Goal: Information Seeking & Learning: Learn about a topic

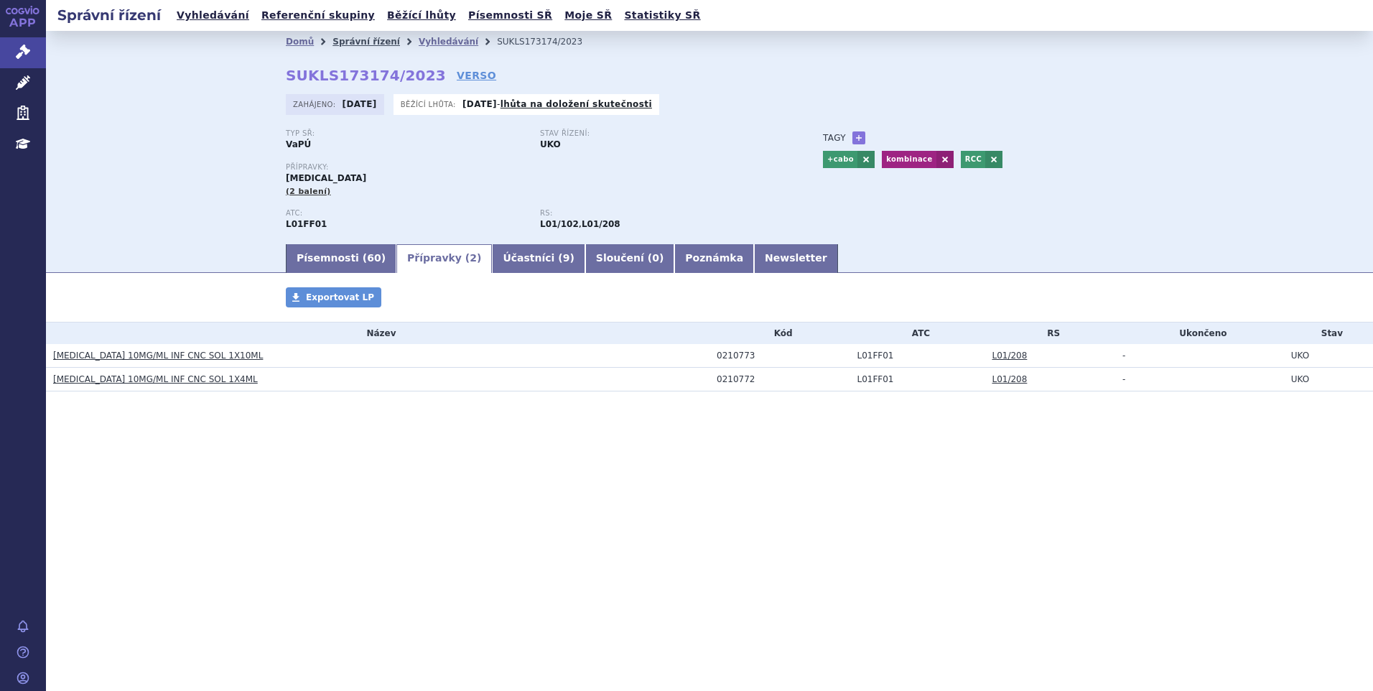
click at [345, 42] on link "Správní řízení" at bounding box center [367, 42] width 68 height 10
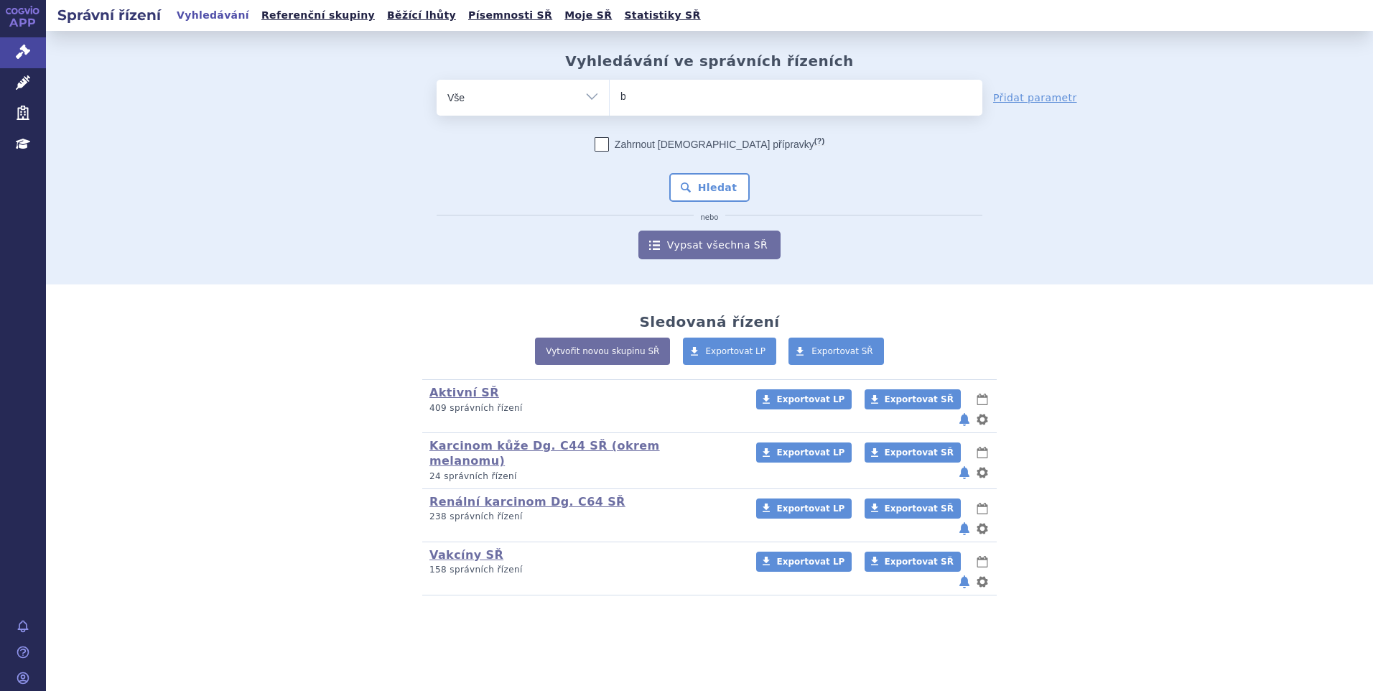
type input "ba"
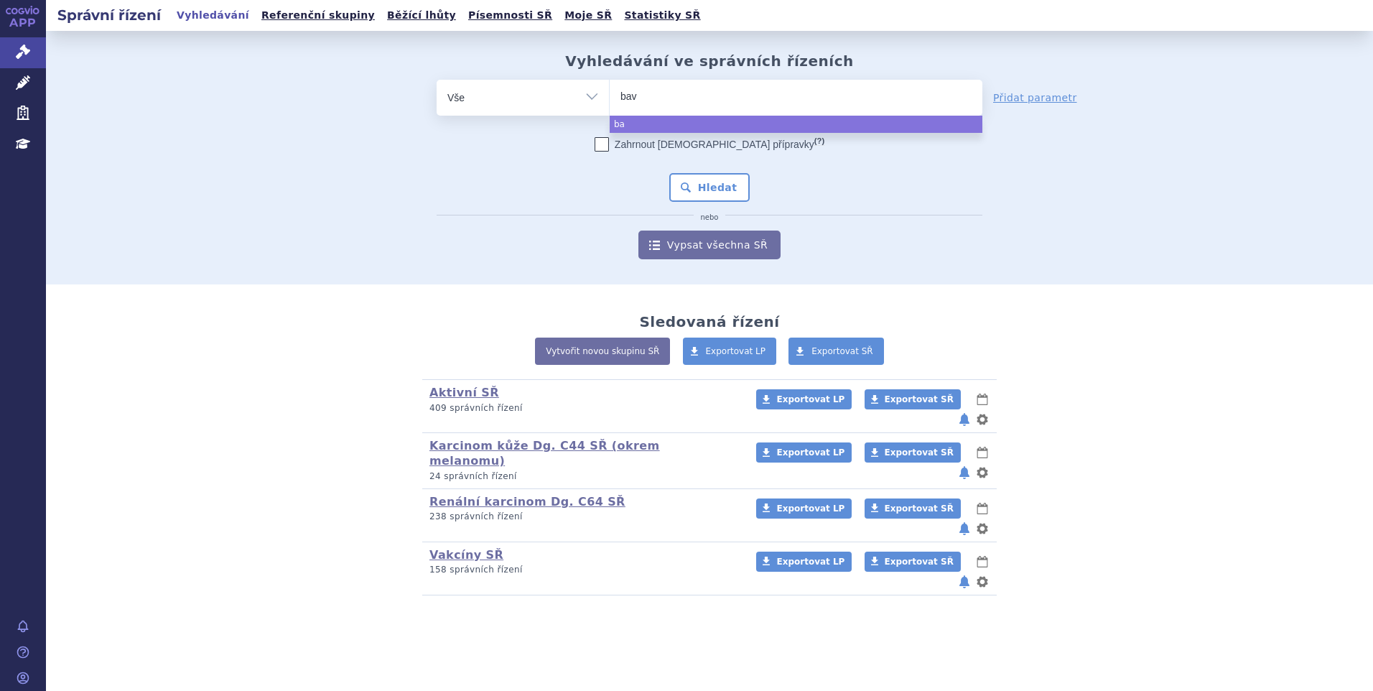
type input "bave"
type input "bavec"
type input "bave"
type input "baven"
type input "bavenc"
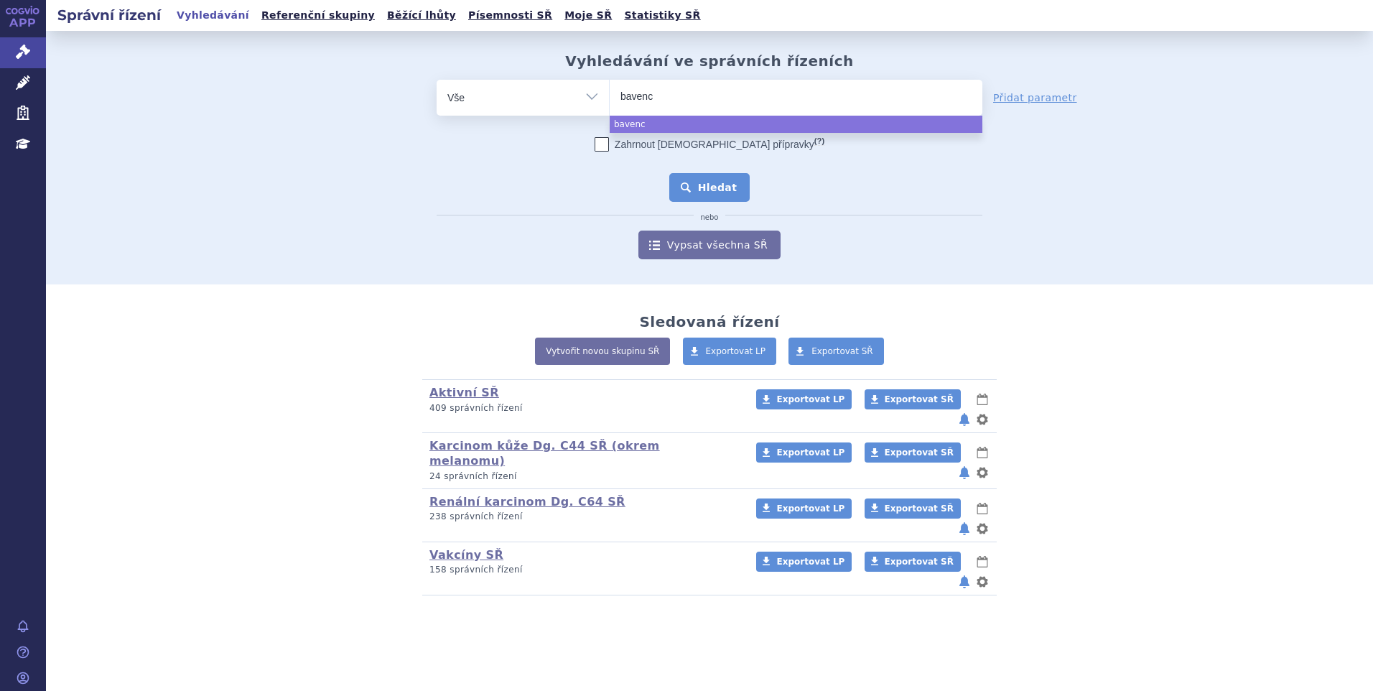
select select "bavenc"
click at [734, 178] on button "Hledat" at bounding box center [709, 187] width 81 height 29
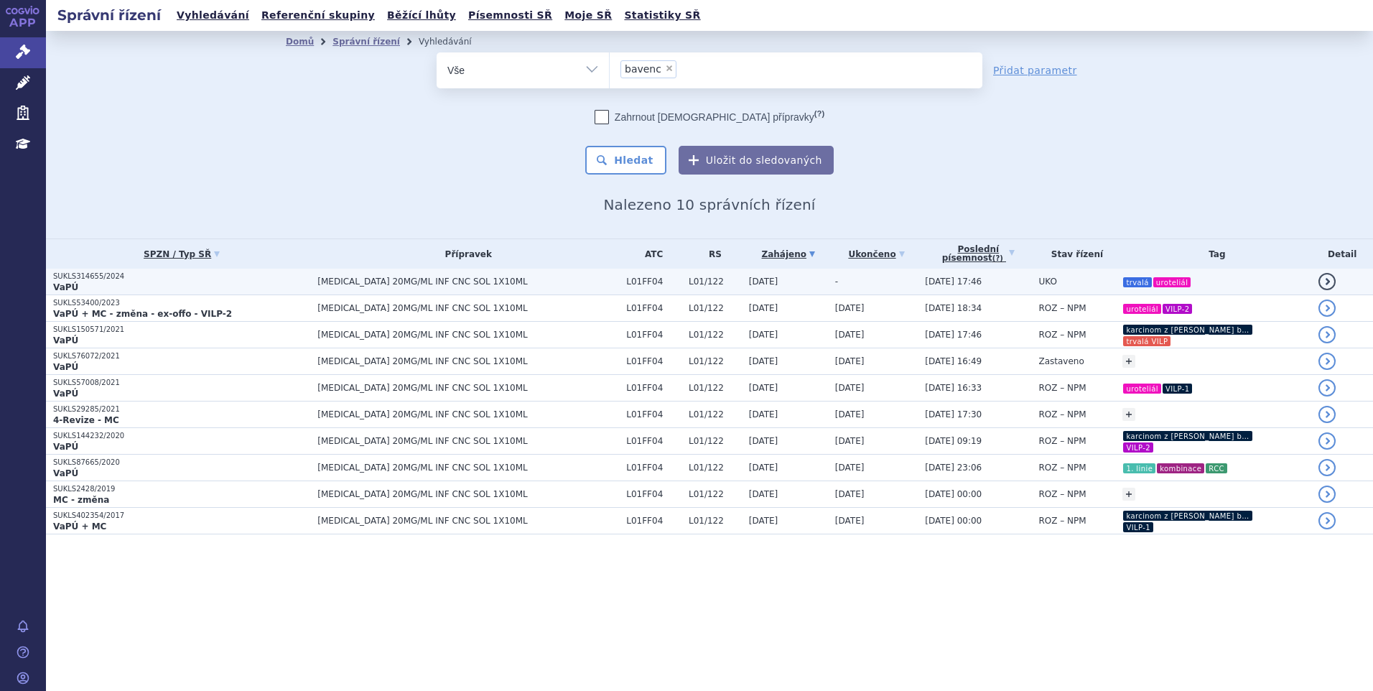
click at [410, 285] on span "BAVENCIO 20MG/ML INF CNC SOL 1X10ML" at bounding box center [469, 282] width 302 height 10
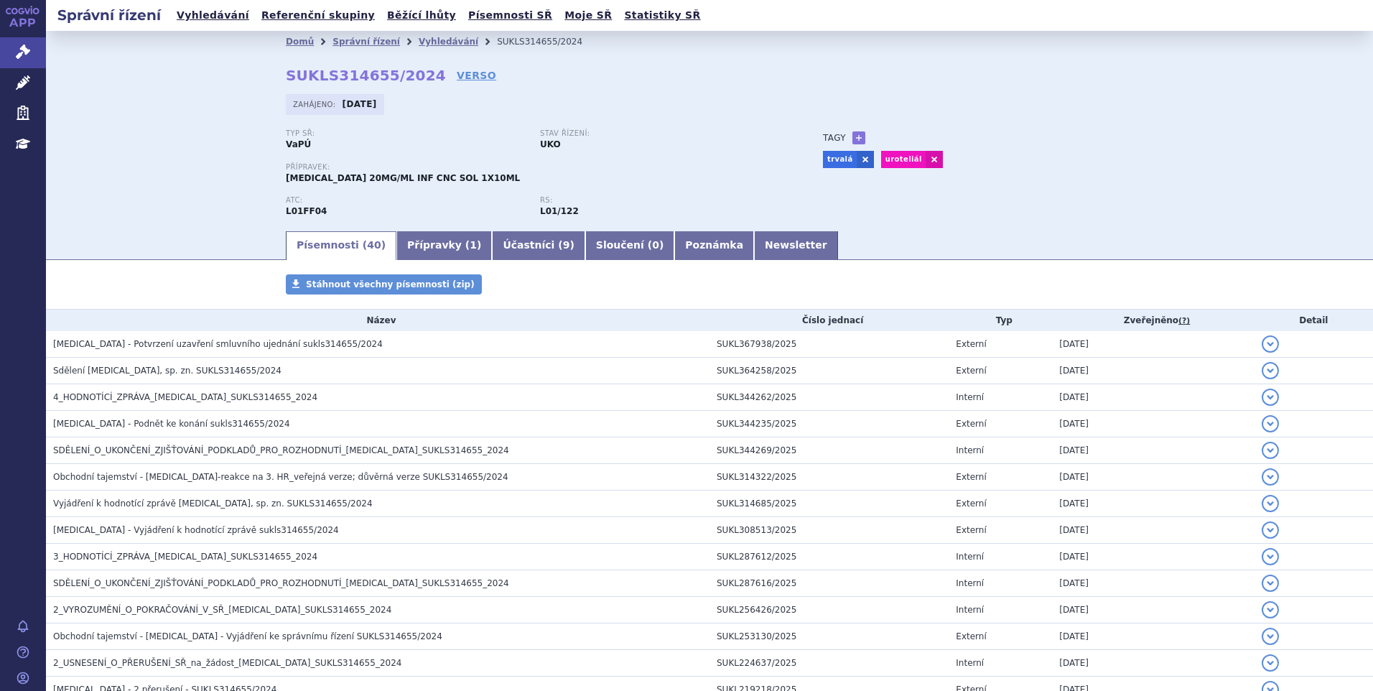
click at [190, 340] on span "BAVENCIO - Potvrzení uzavření smluvního ujednání sukls314655/2024" at bounding box center [218, 344] width 330 height 10
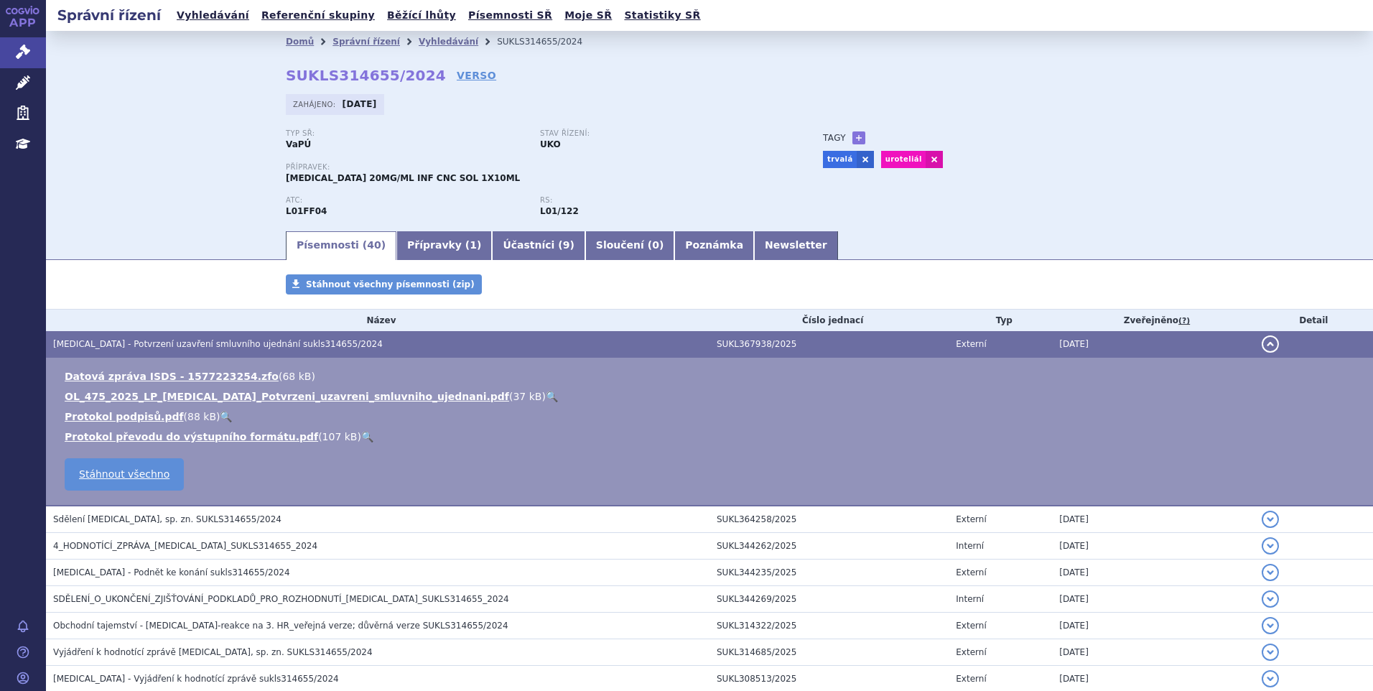
click at [546, 396] on link "🔍" at bounding box center [552, 396] width 12 height 11
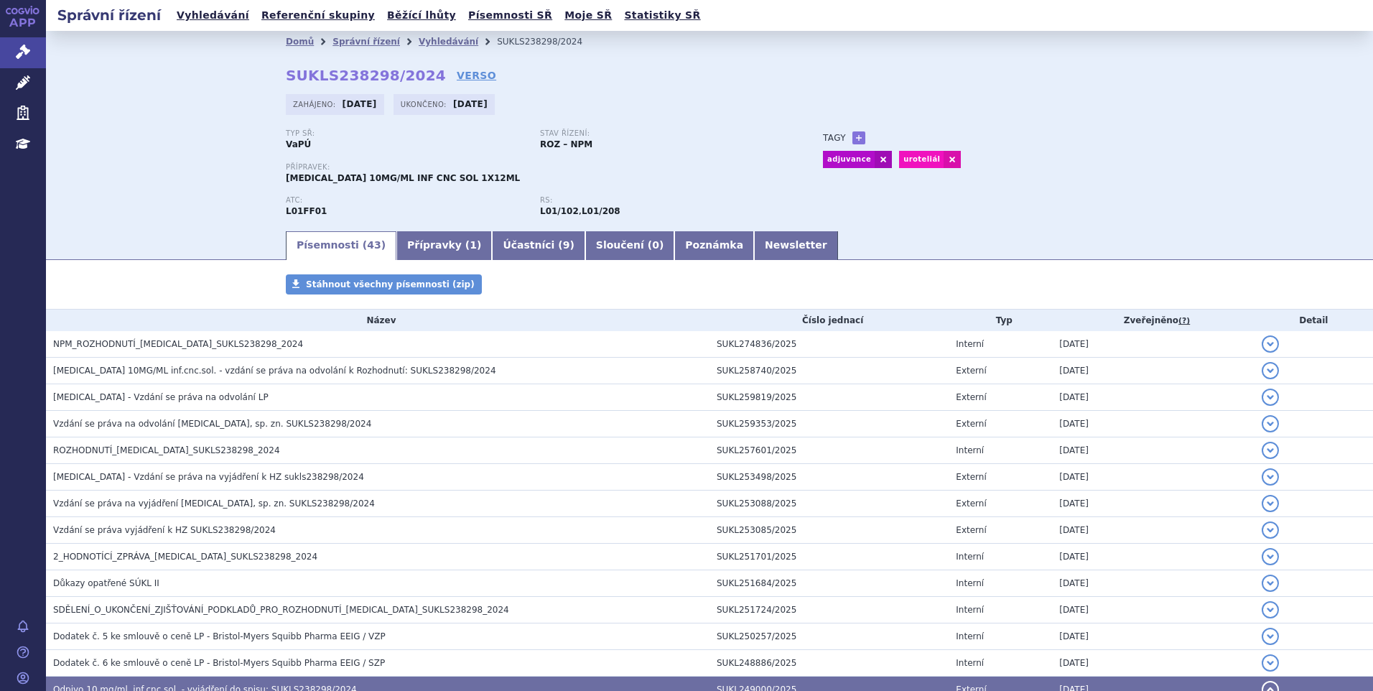
click at [424, 49] on li "Vyhledávání" at bounding box center [458, 42] width 78 height 22
click at [421, 42] on link "Vyhledávání" at bounding box center [449, 42] width 60 height 10
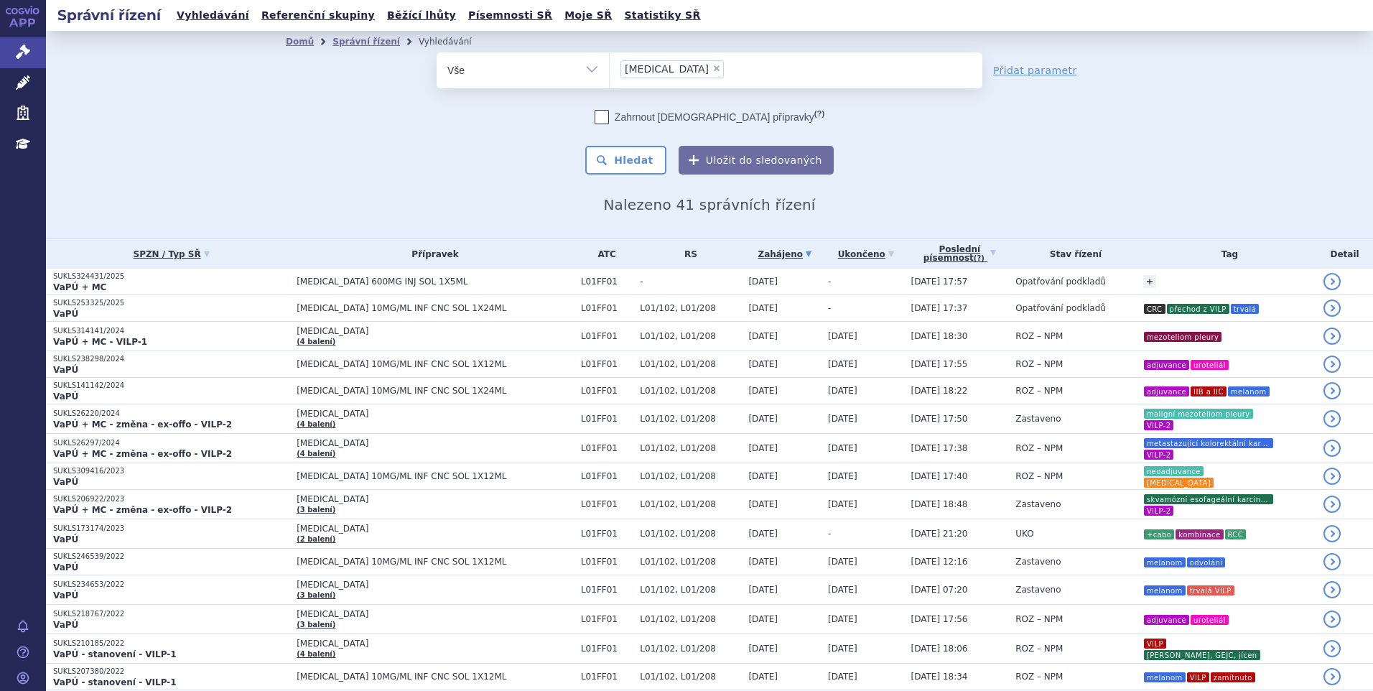
click at [664, 74] on li "× opdivo" at bounding box center [672, 69] width 103 height 18
click at [610, 74] on select "opdivo" at bounding box center [609, 70] width 1 height 36
click at [713, 68] on span "×" at bounding box center [717, 68] width 9 height 9
click at [610, 68] on select "opdivo" at bounding box center [609, 70] width 1 height 36
click at [658, 68] on ul "× opdivo" at bounding box center [796, 68] width 373 height 32
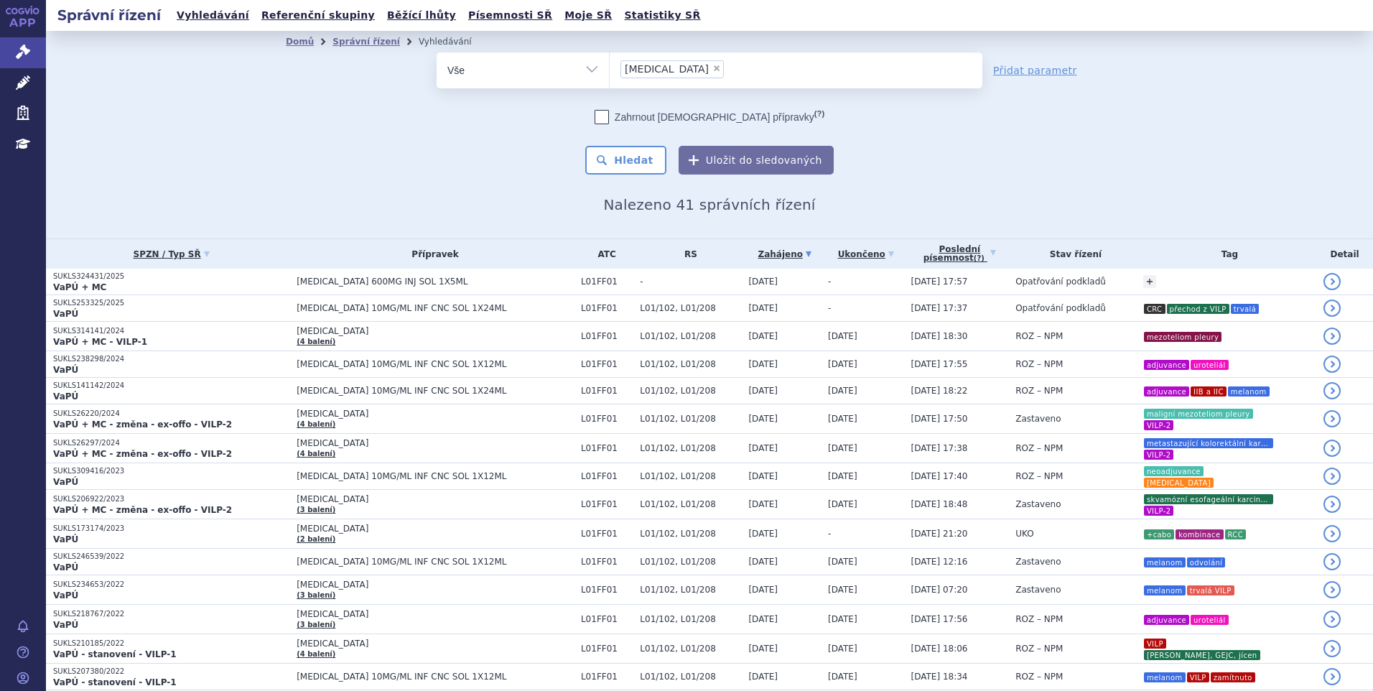
click at [610, 68] on select "opdivo" at bounding box center [609, 70] width 1 height 36
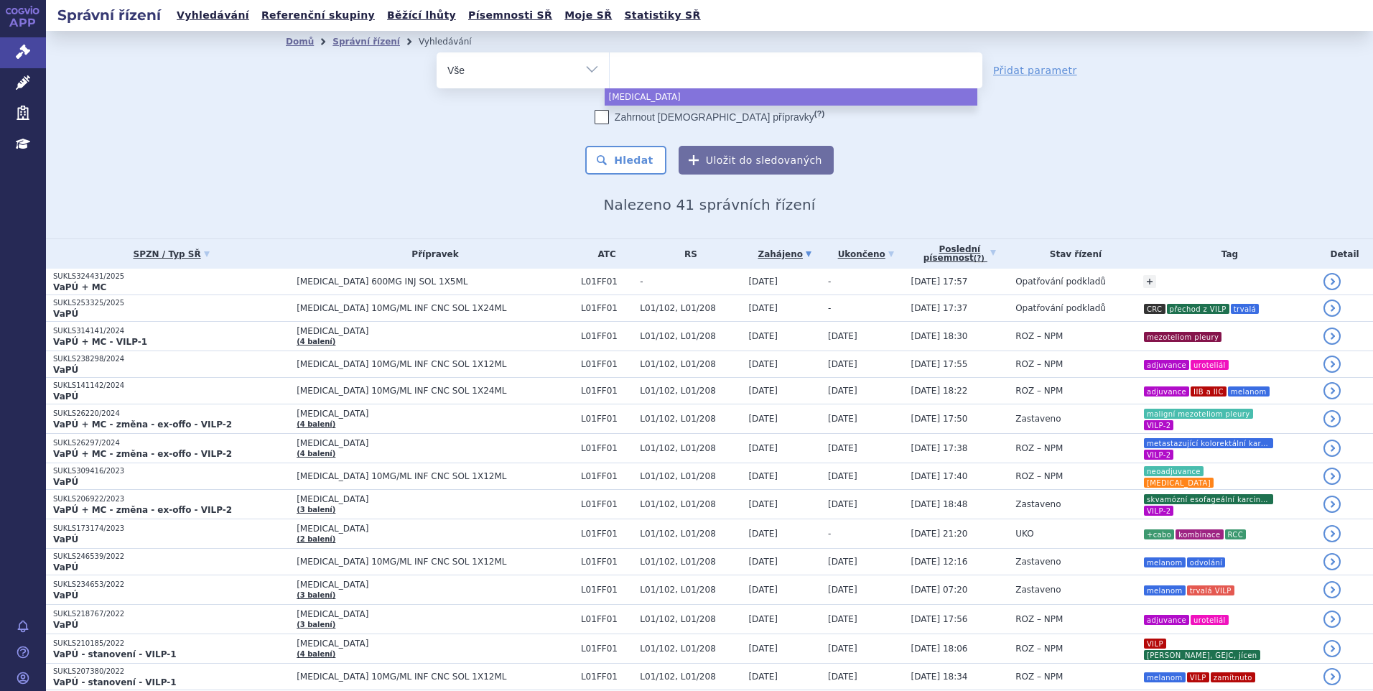
click at [658, 68] on ul at bounding box center [796, 67] width 373 height 30
click at [610, 68] on select "opdivo" at bounding box center [609, 70] width 1 height 36
select select "opdivo"
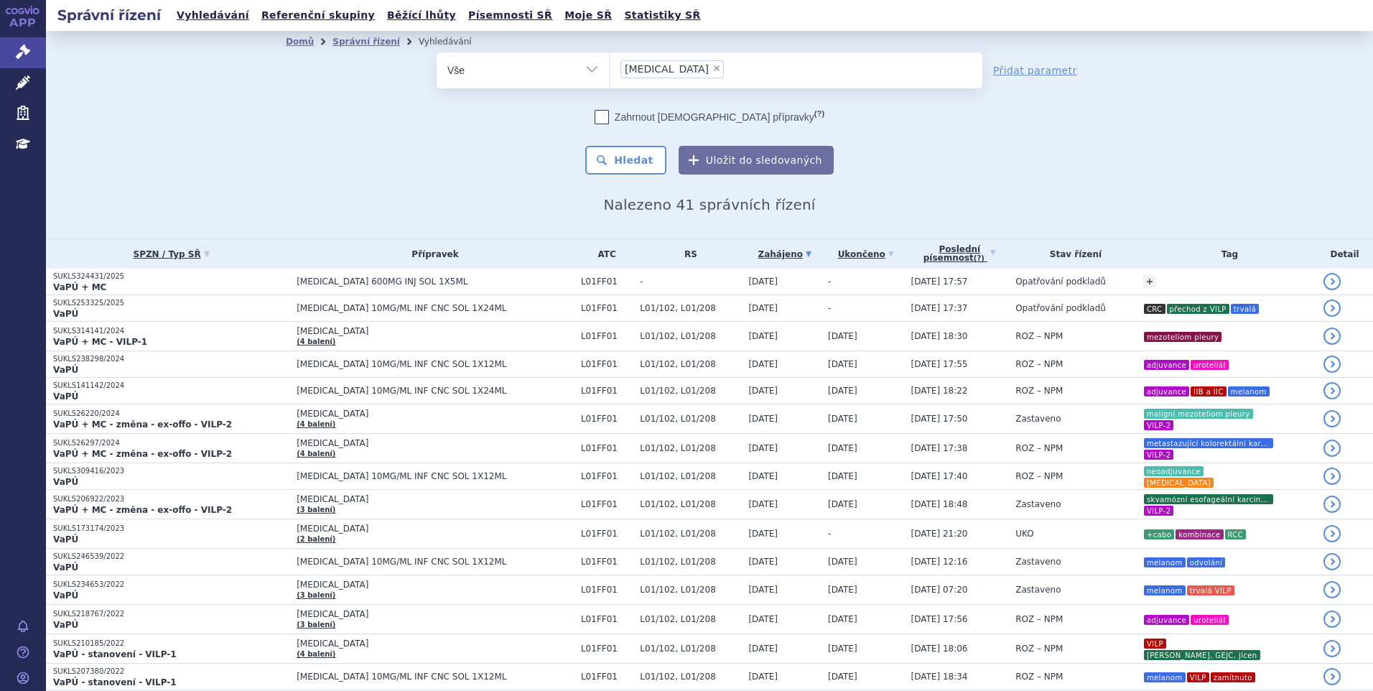
type input "c"
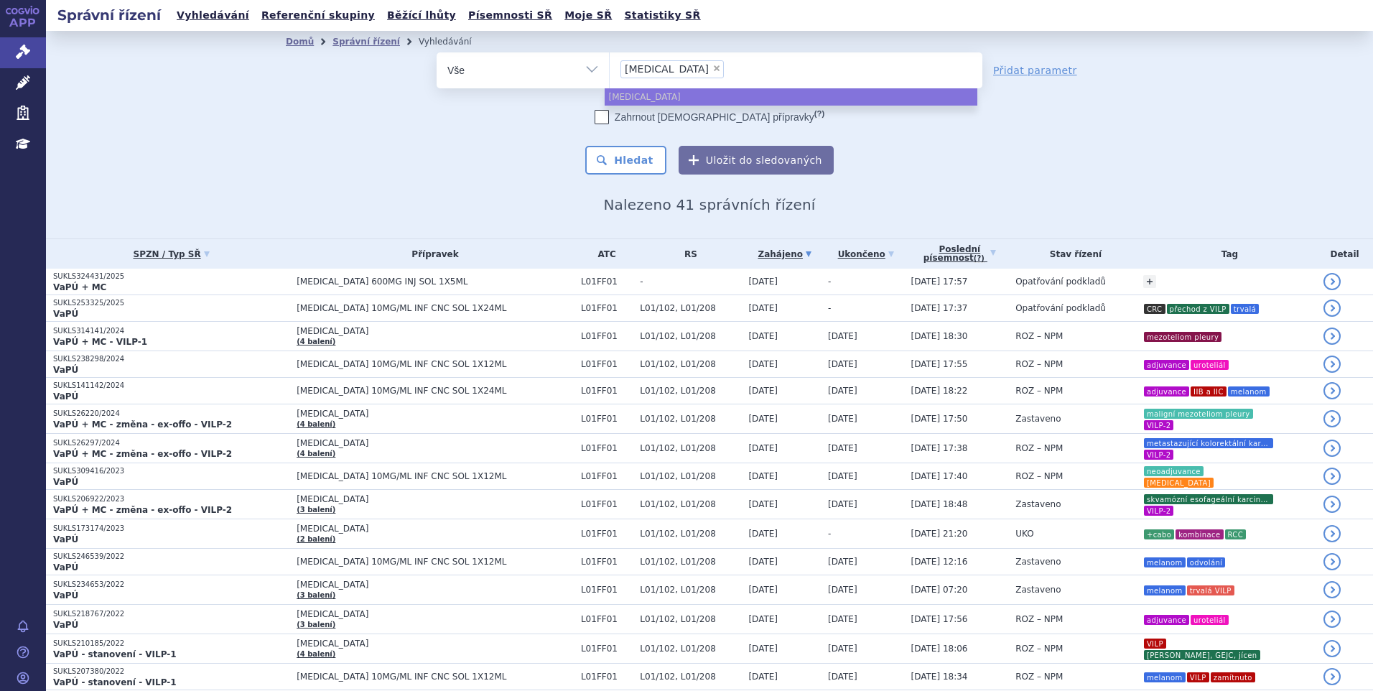
select select
type input "opdiv"
type input "opd"
type input "o"
type input "cp"
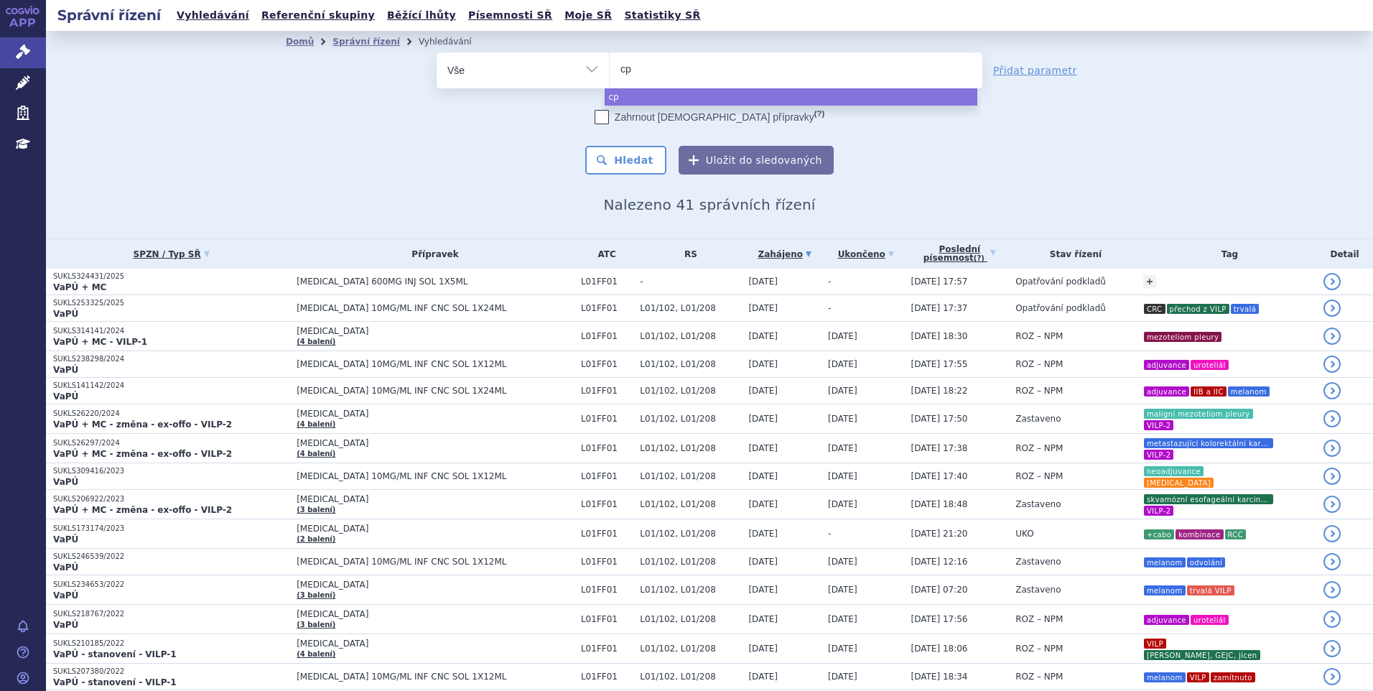
type input "cps"
type input "cp"
type input "c"
type input "co"
type input "cose"
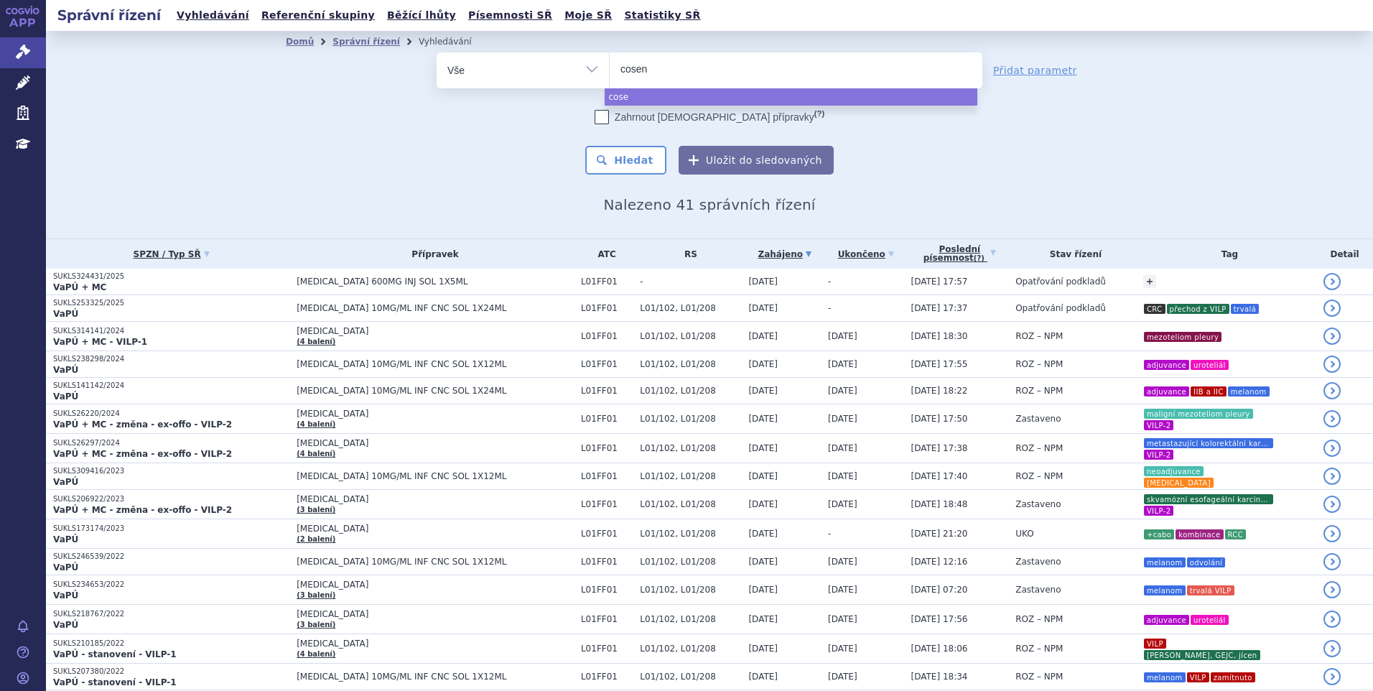
type input "cosent"
type input "cosenty"
type input "cosentyx"
select select "cosentyx"
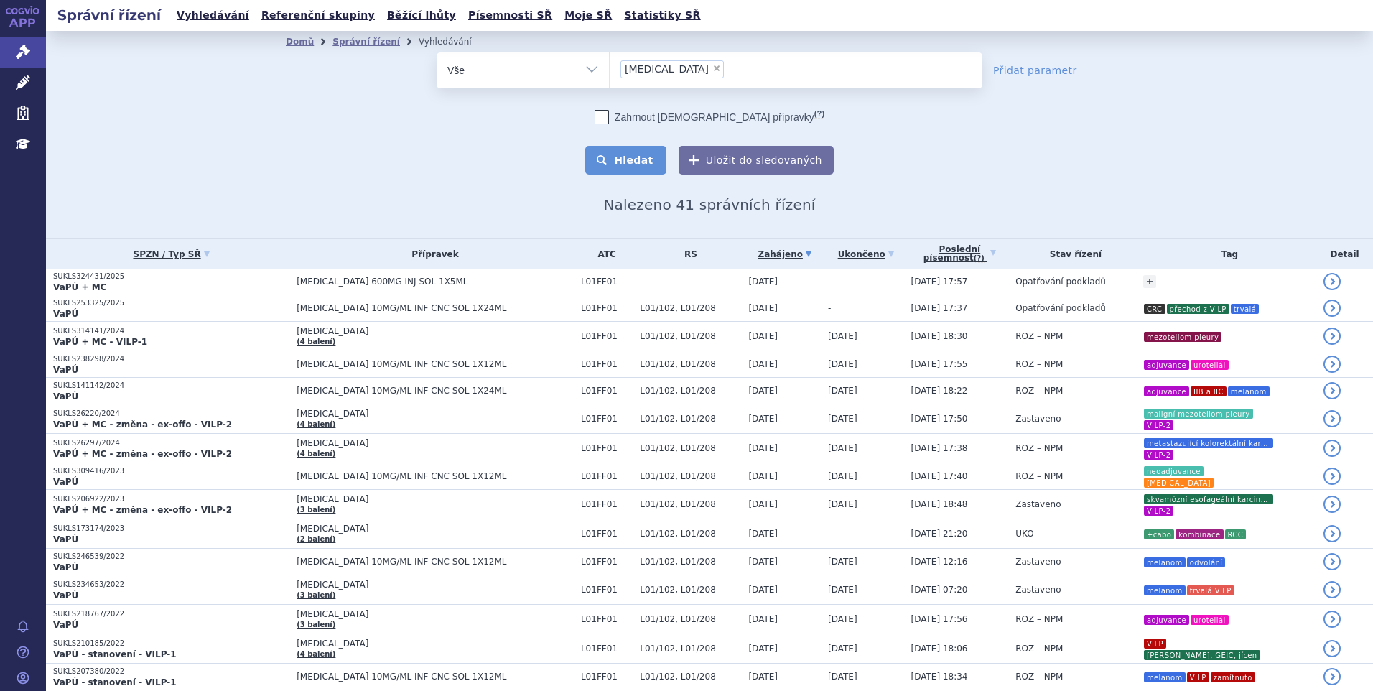
click at [629, 156] on button "Hledat" at bounding box center [625, 160] width 81 height 29
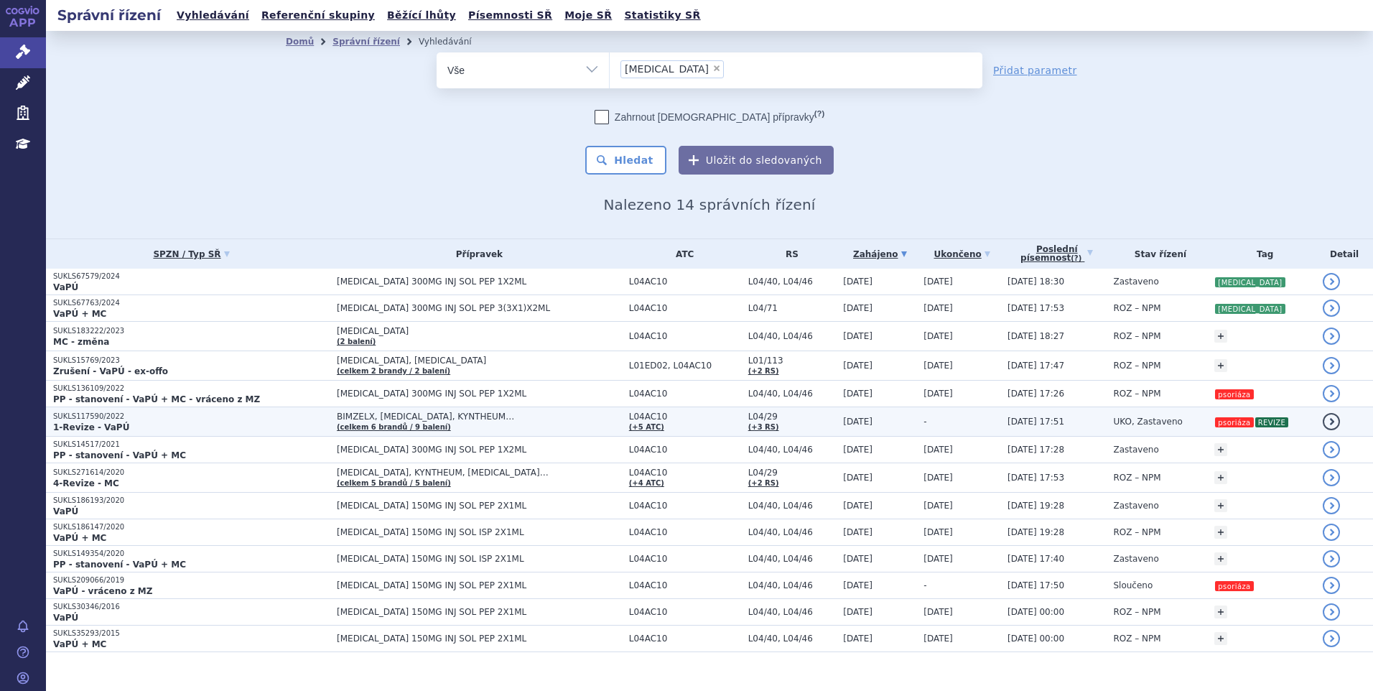
click at [1008, 422] on span "08.09.2025 17:51" at bounding box center [1036, 422] width 57 height 10
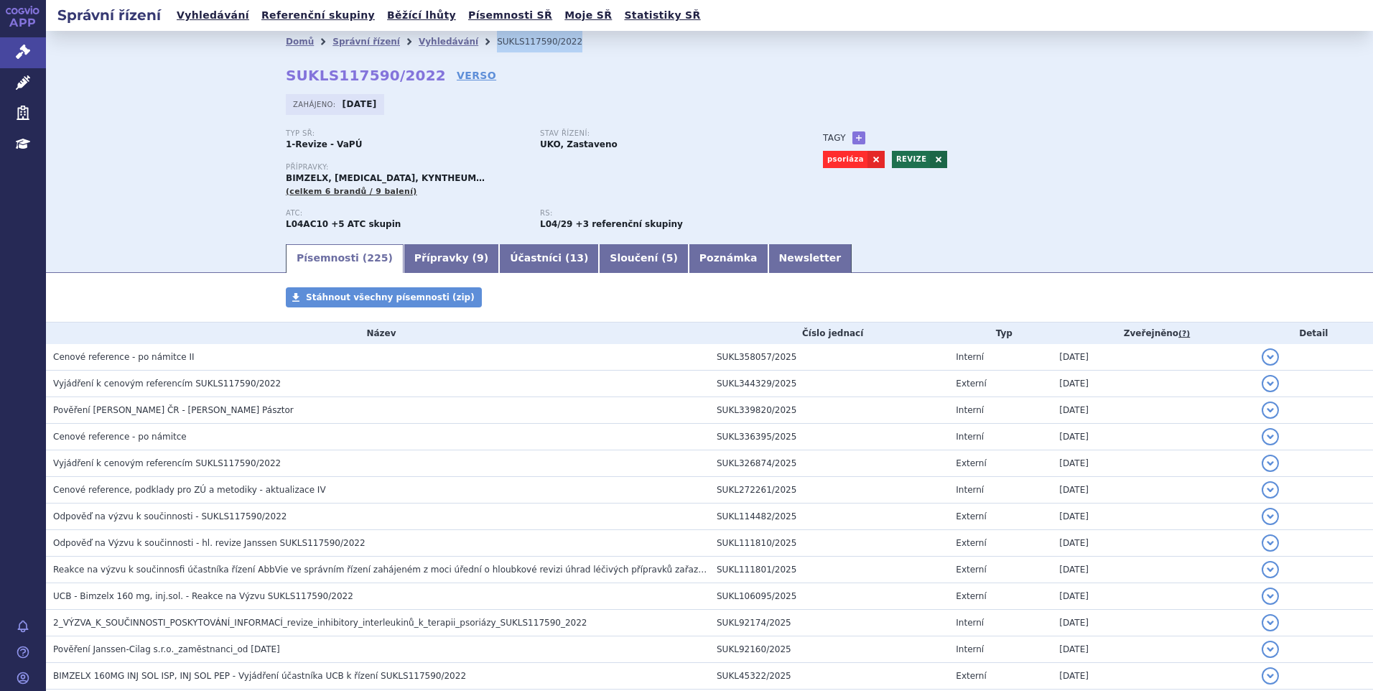
drag, startPoint x: 465, startPoint y: 49, endPoint x: 464, endPoint y: 40, distance: 8.7
click at [464, 40] on ul "Domů Správní řízení Vyhledávání SUKLS117590/2022" at bounding box center [710, 42] width 848 height 22
drag, startPoint x: 14, startPoint y: 353, endPoint x: -37, endPoint y: 364, distance: 52.1
click at [0, 364] on html "APP Správní řízení Léčivé přípravky Zdravotnické prostředky Education Notifikac…" at bounding box center [686, 345] width 1373 height 691
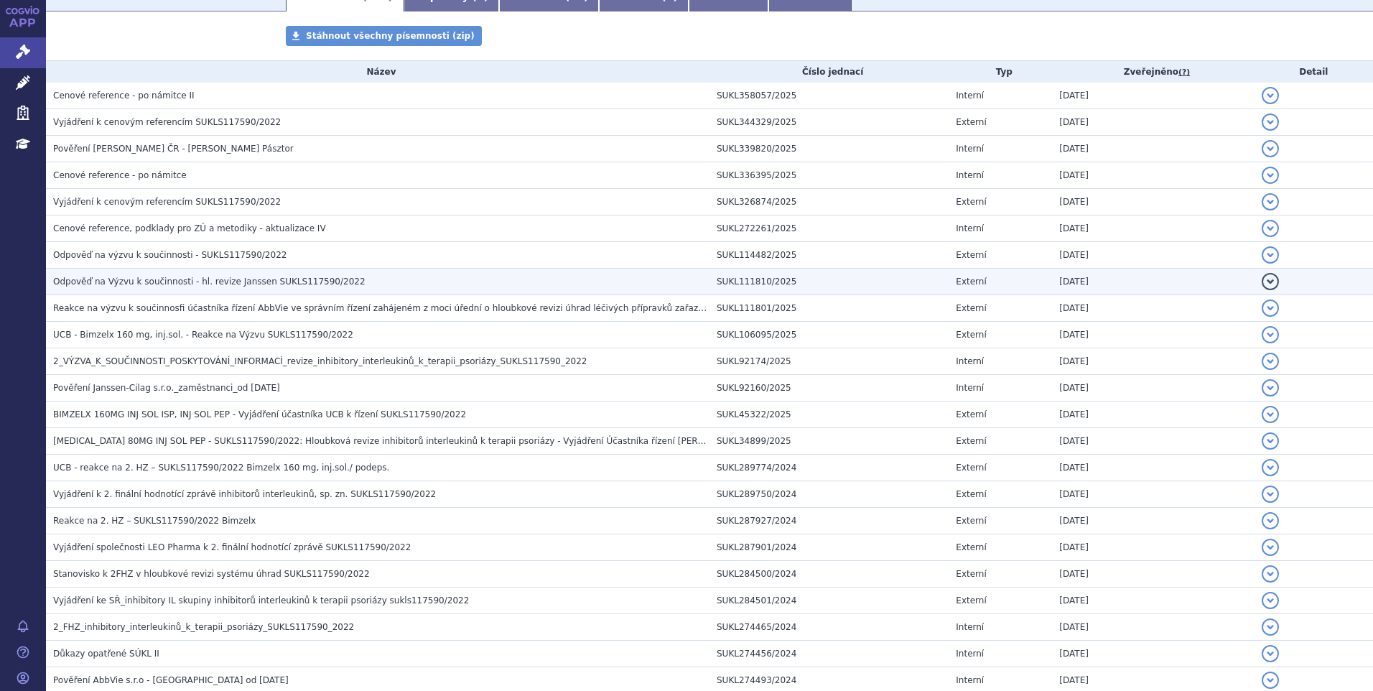
scroll to position [287, 0]
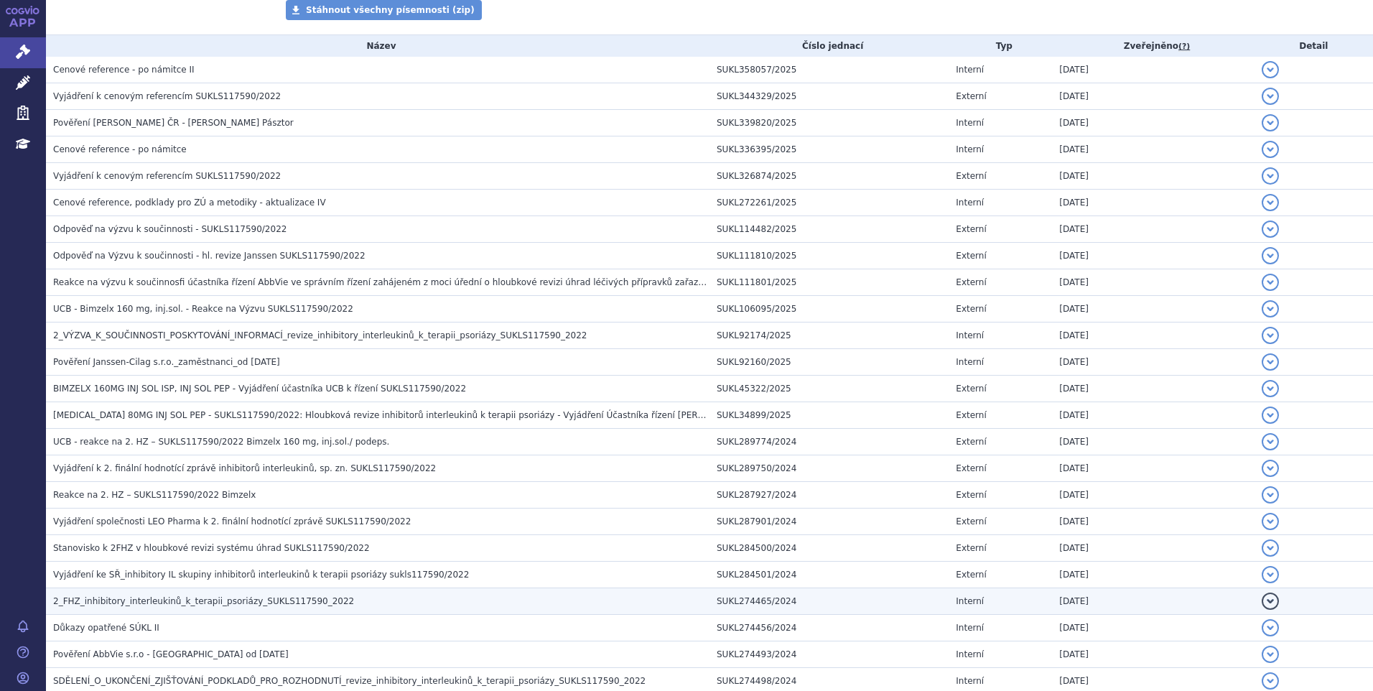
click at [190, 601] on span "2_FHZ_inhibitory_interleukinů_k_terapii_psoriázy_SUKLS117590_2022" at bounding box center [203, 601] width 301 height 10
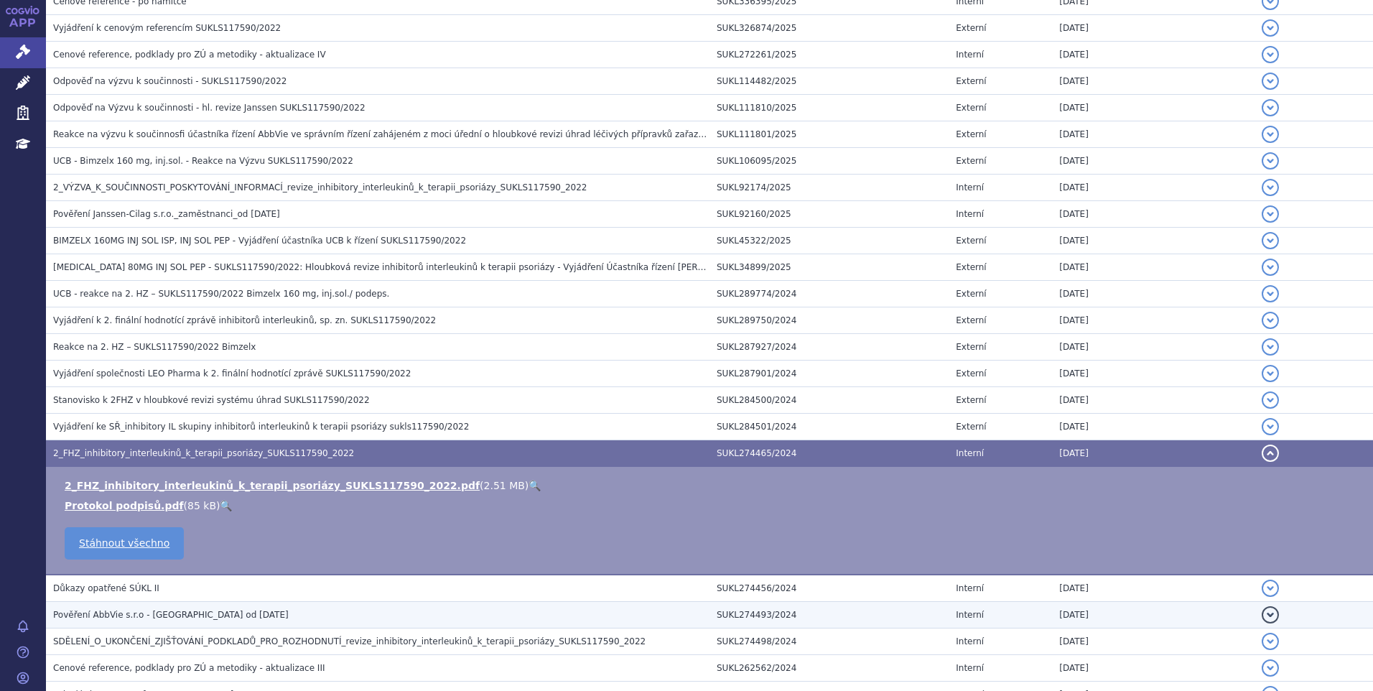
scroll to position [503, 0]
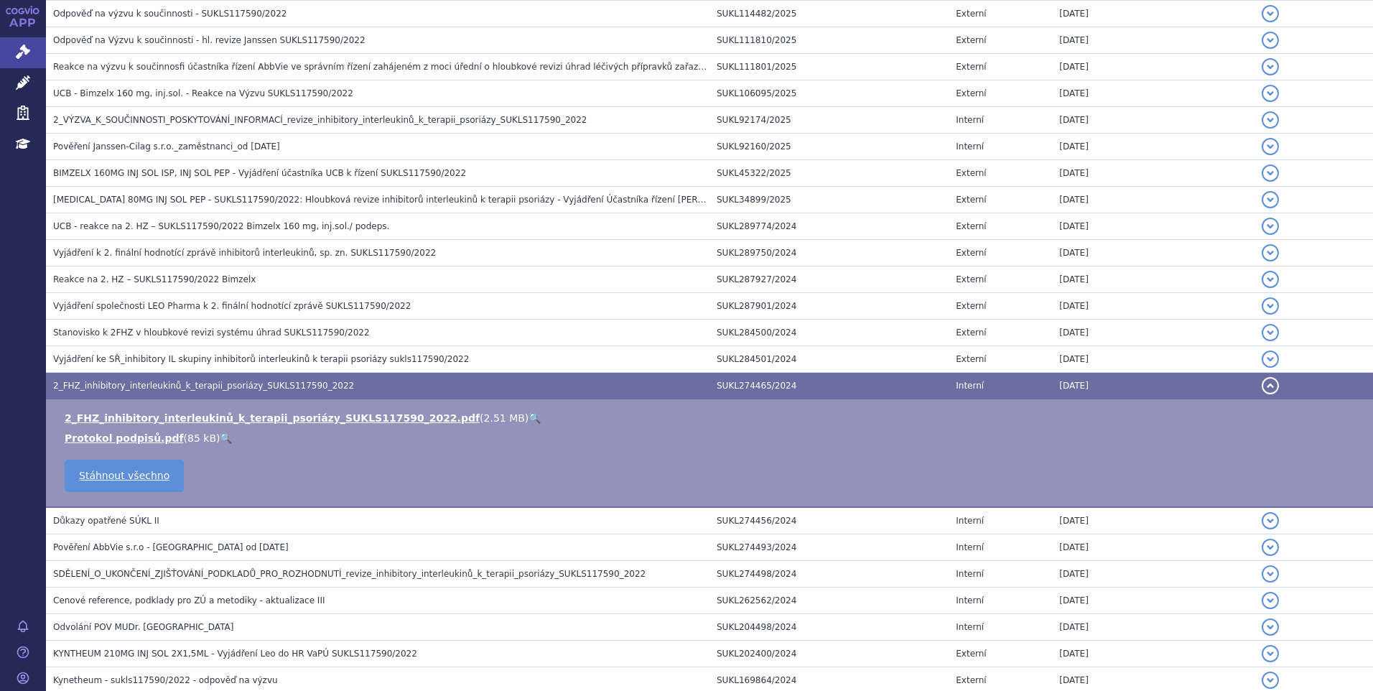
click at [529, 414] on link "🔍" at bounding box center [535, 417] width 12 height 11
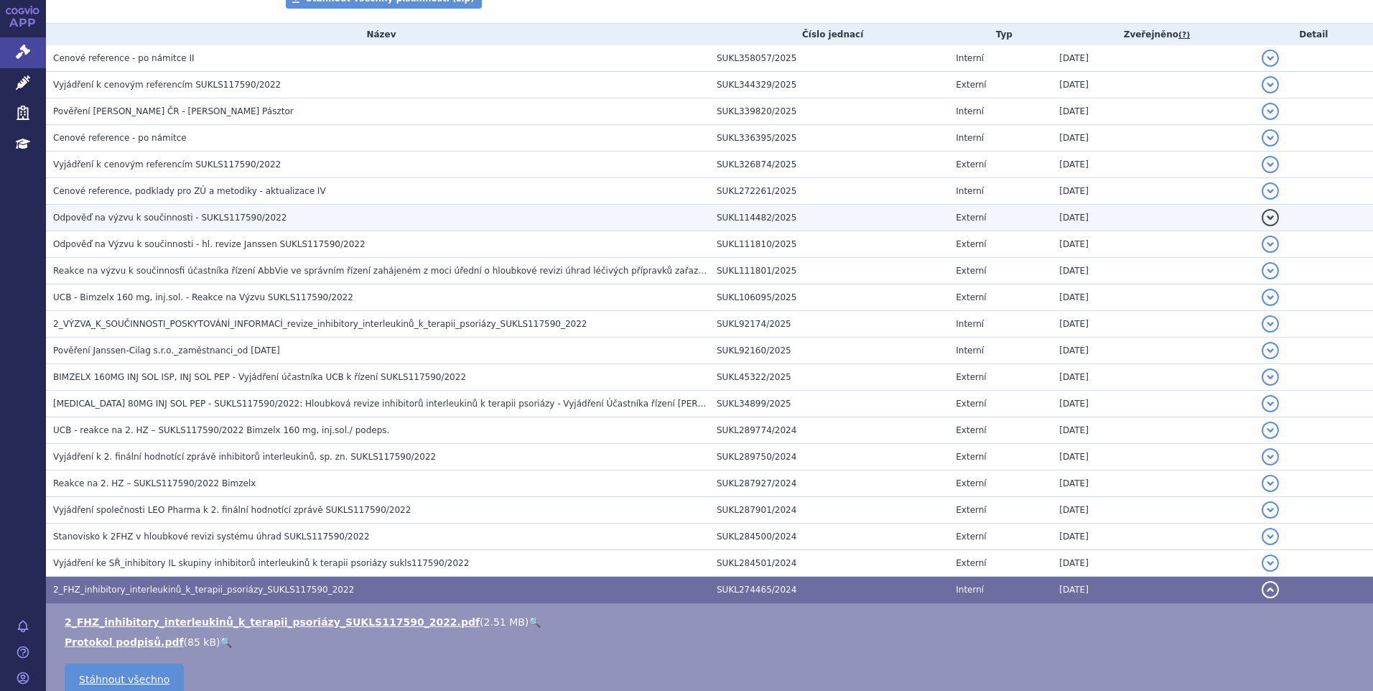
scroll to position [0, 0]
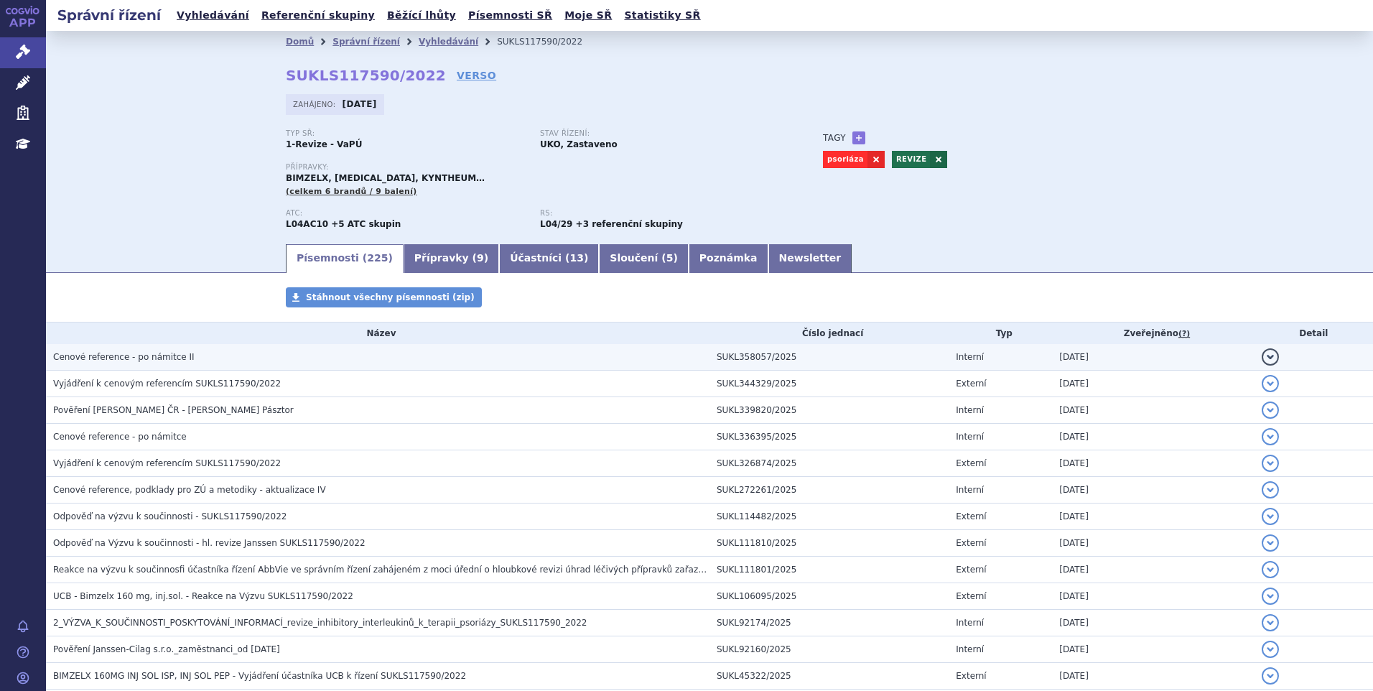
click at [162, 360] on span "Cenové reference - po námitce II" at bounding box center [124, 357] width 142 height 10
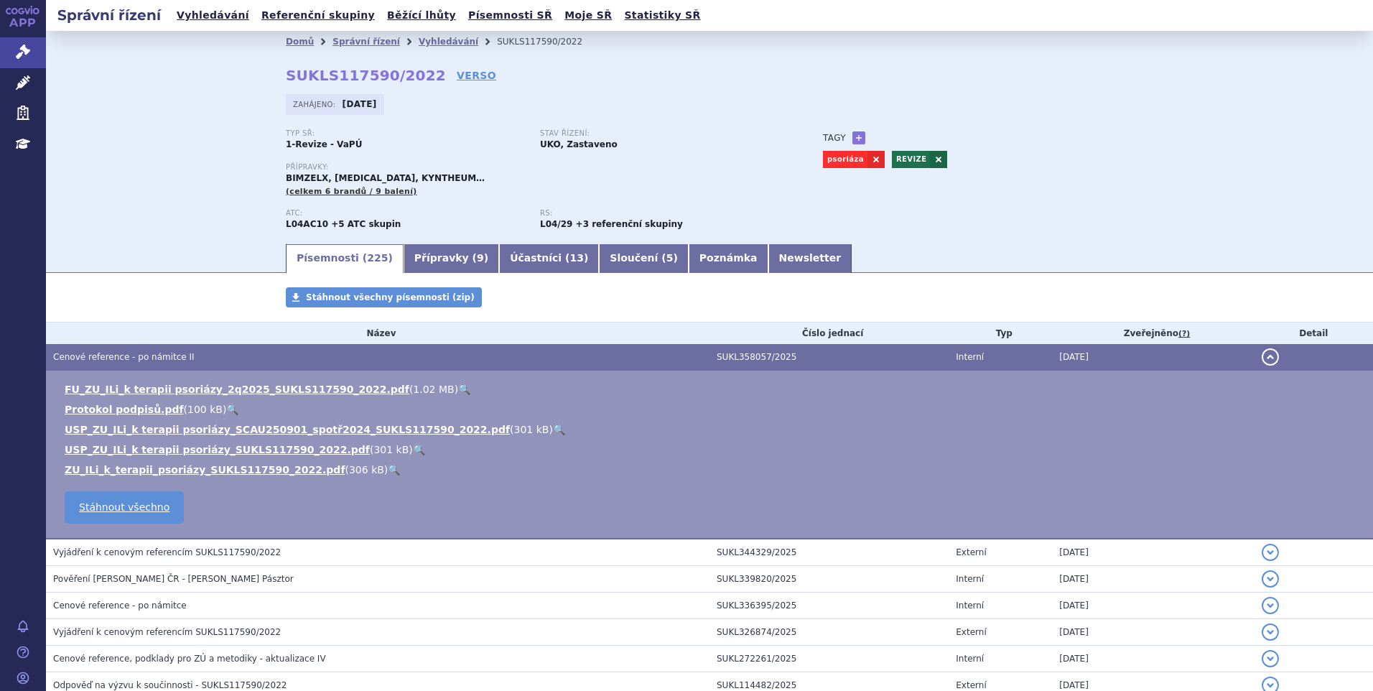
scroll to position [72, 0]
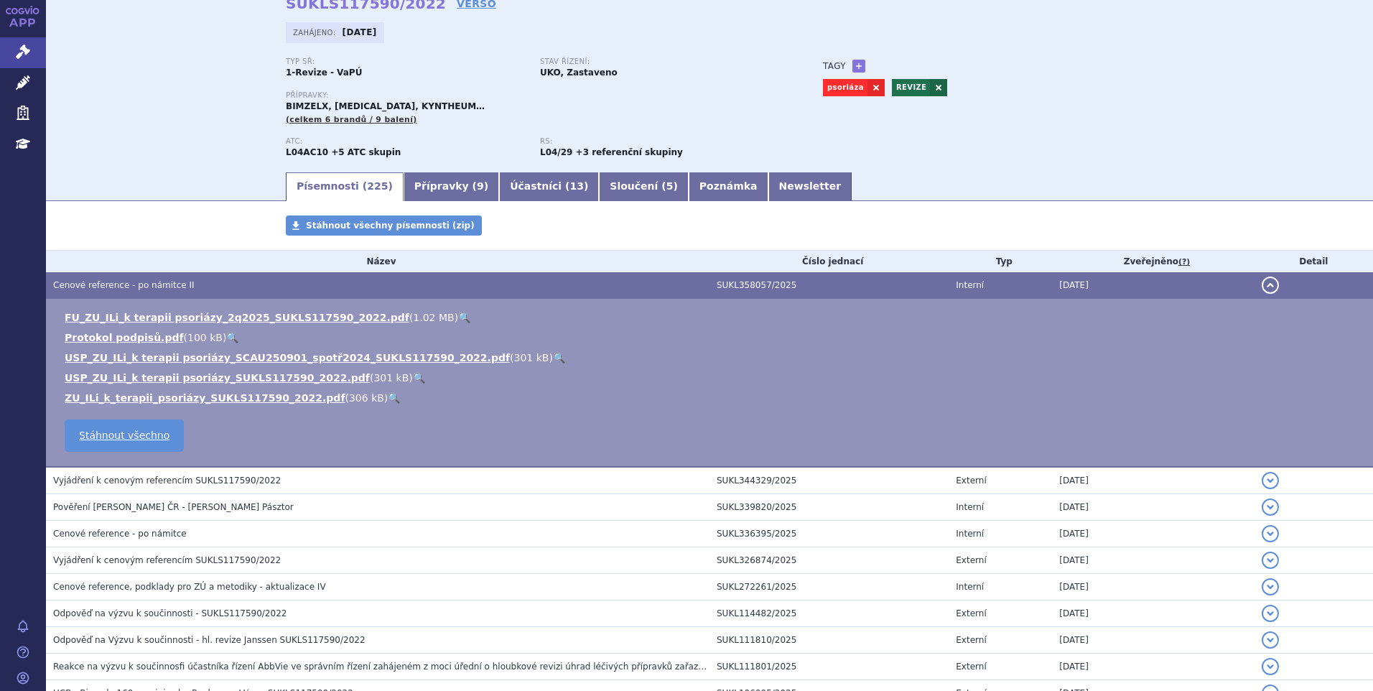
click at [171, 480] on span "Vyjádření k cenovým referencím SUKLS117590/2022" at bounding box center [167, 481] width 228 height 10
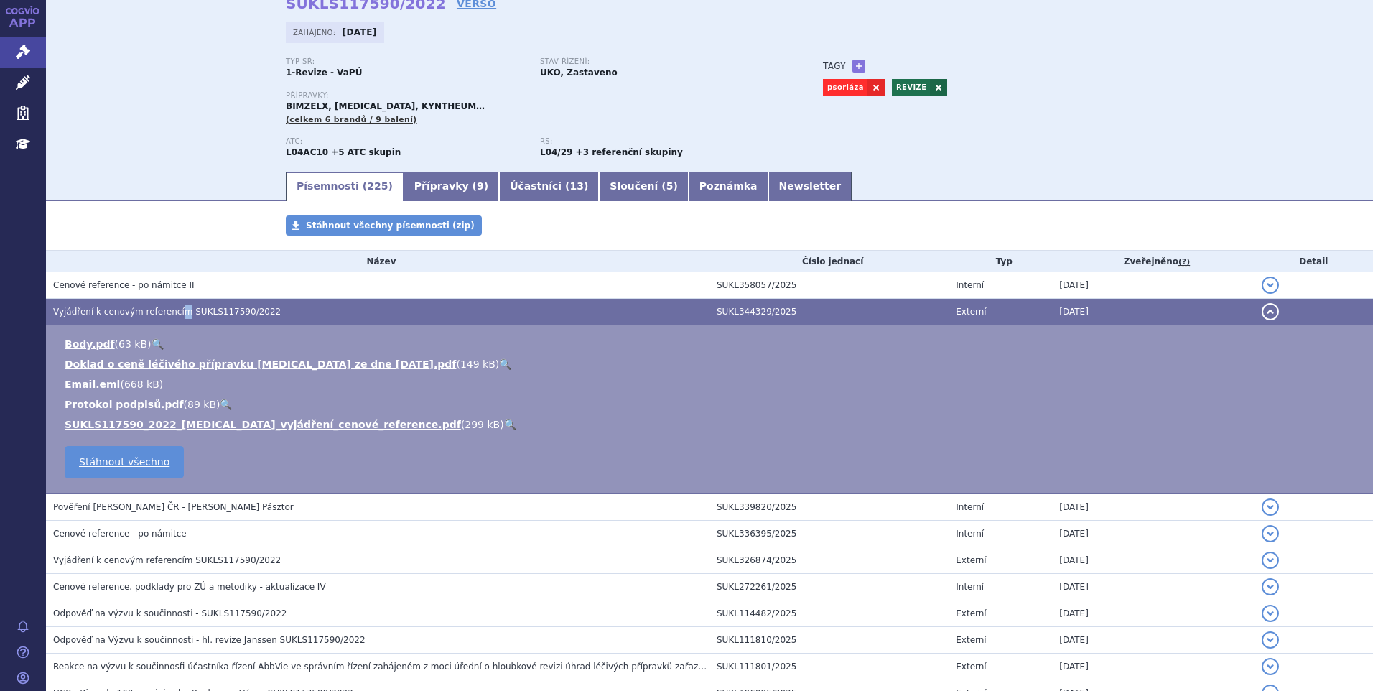
click at [504, 420] on link "🔍" at bounding box center [510, 424] width 12 height 11
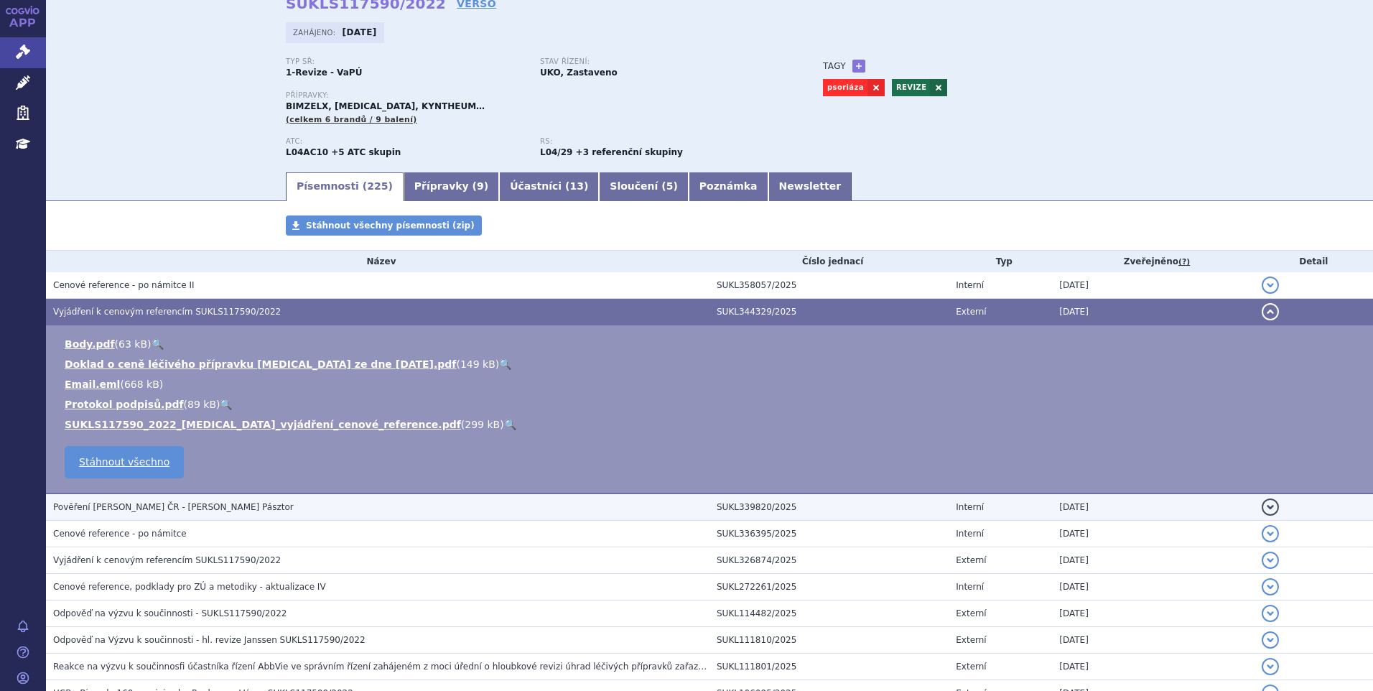
click at [176, 509] on span "Pověření ELI LILLY ČR - Ing. Bálint Pásztor" at bounding box center [173, 507] width 241 height 10
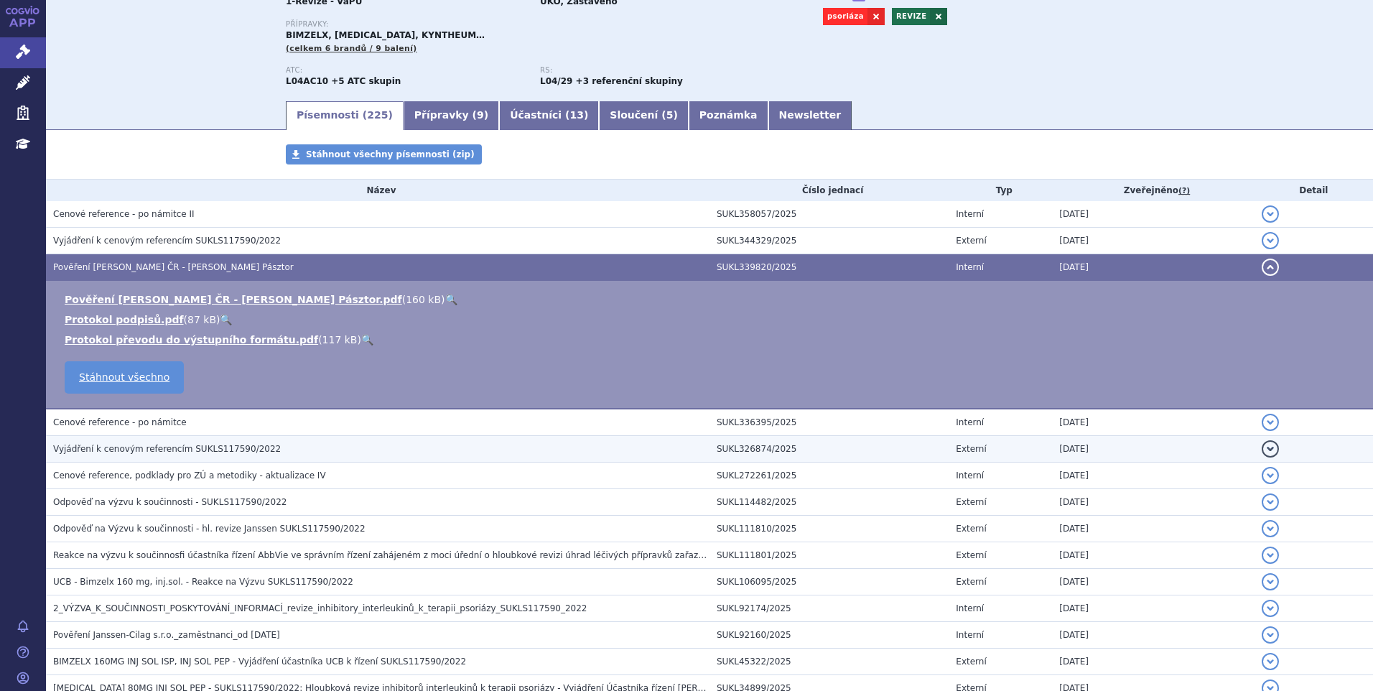
scroll to position [144, 0]
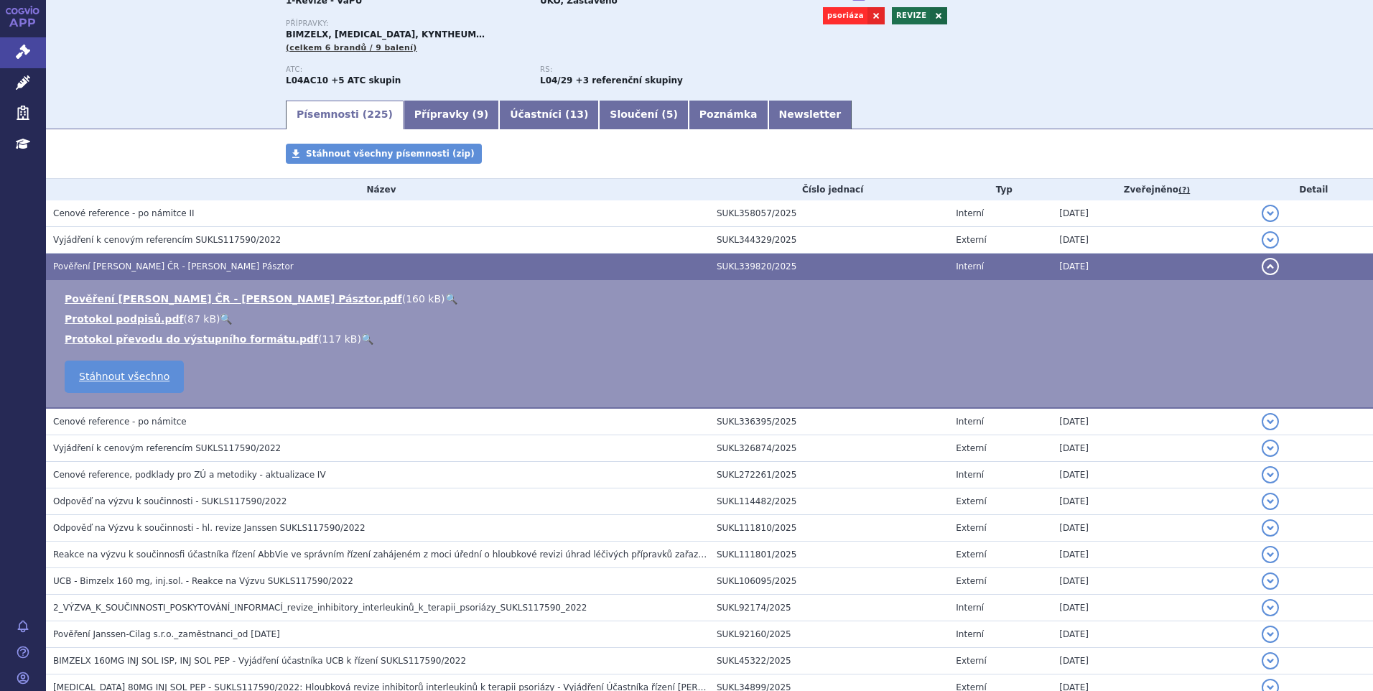
click at [139, 423] on span "Cenové reference - po námitce" at bounding box center [120, 422] width 134 height 10
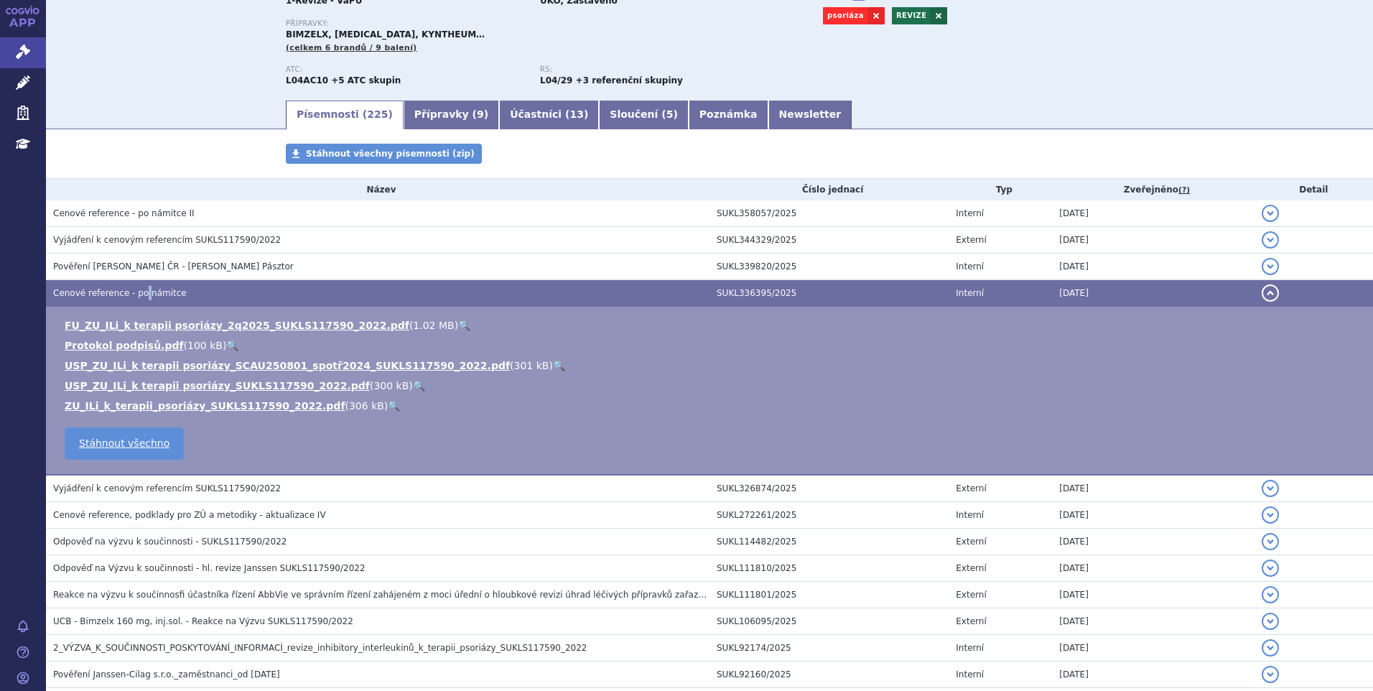
click at [413, 381] on link "🔍" at bounding box center [419, 385] width 12 height 11
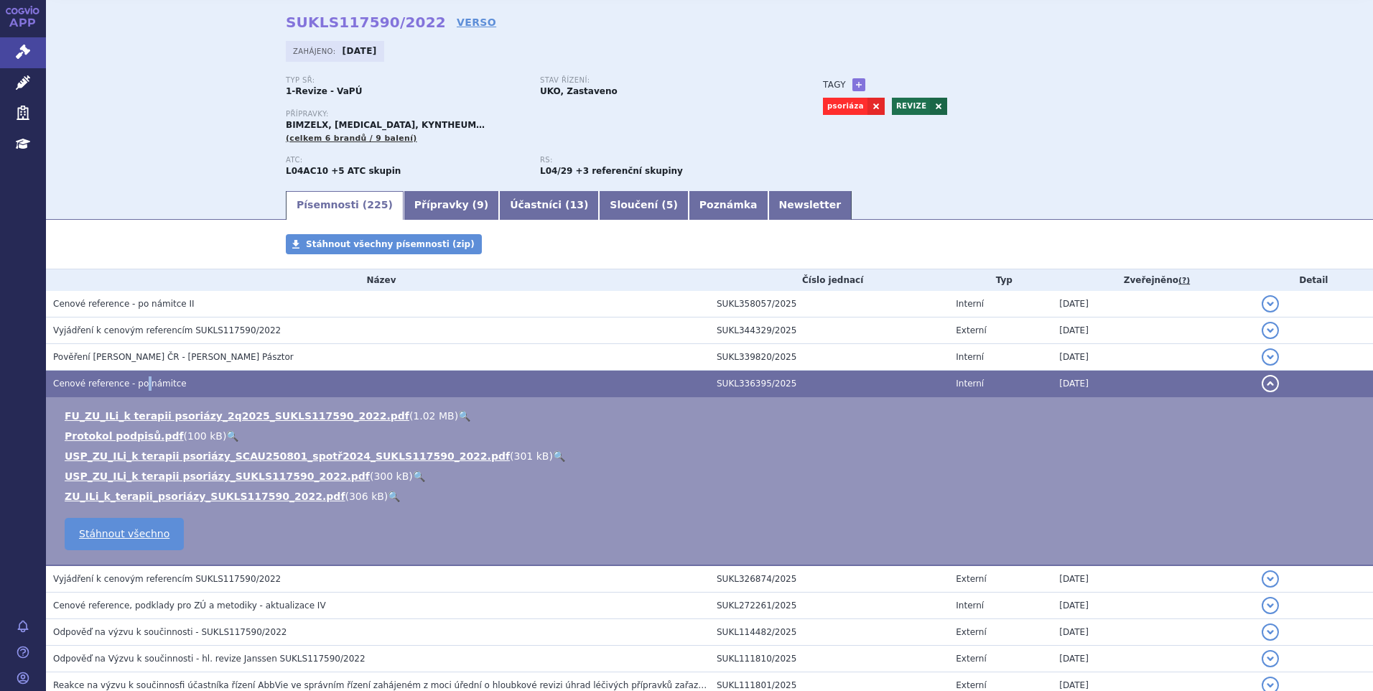
scroll to position [0, 0]
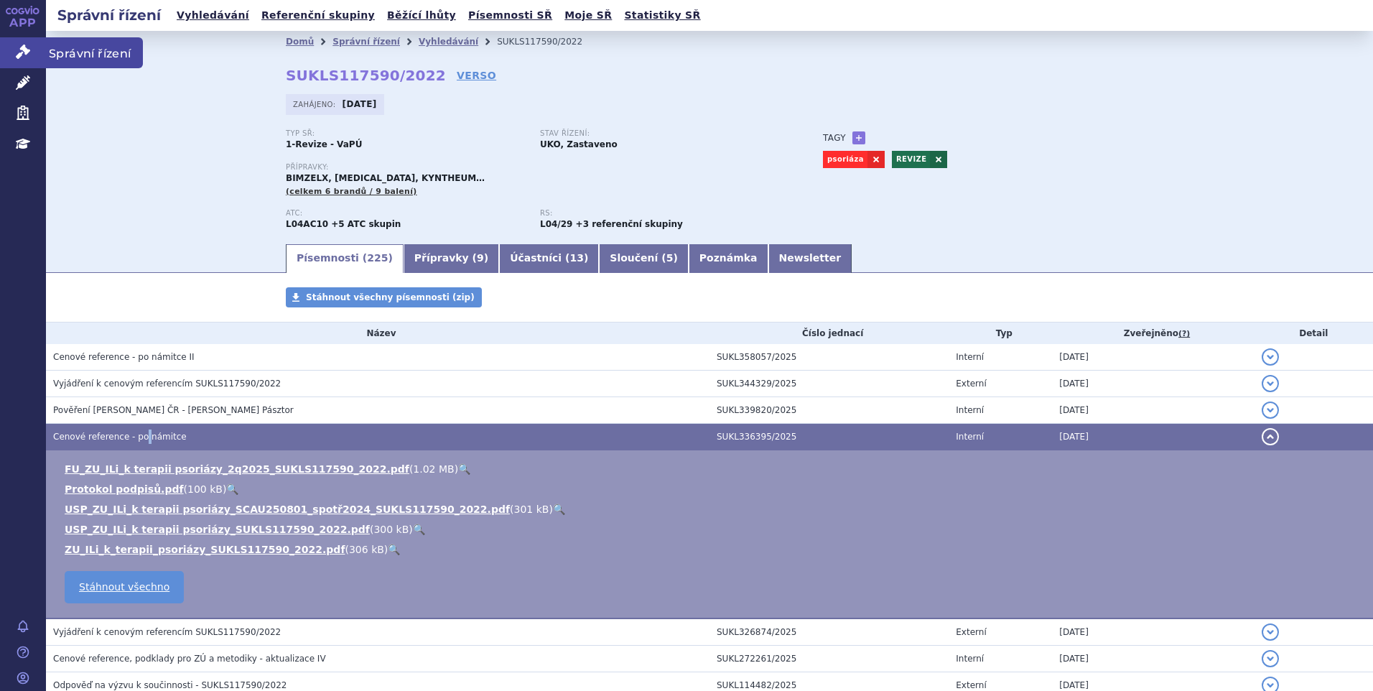
click at [42, 49] on link "Správní řízení" at bounding box center [23, 52] width 46 height 30
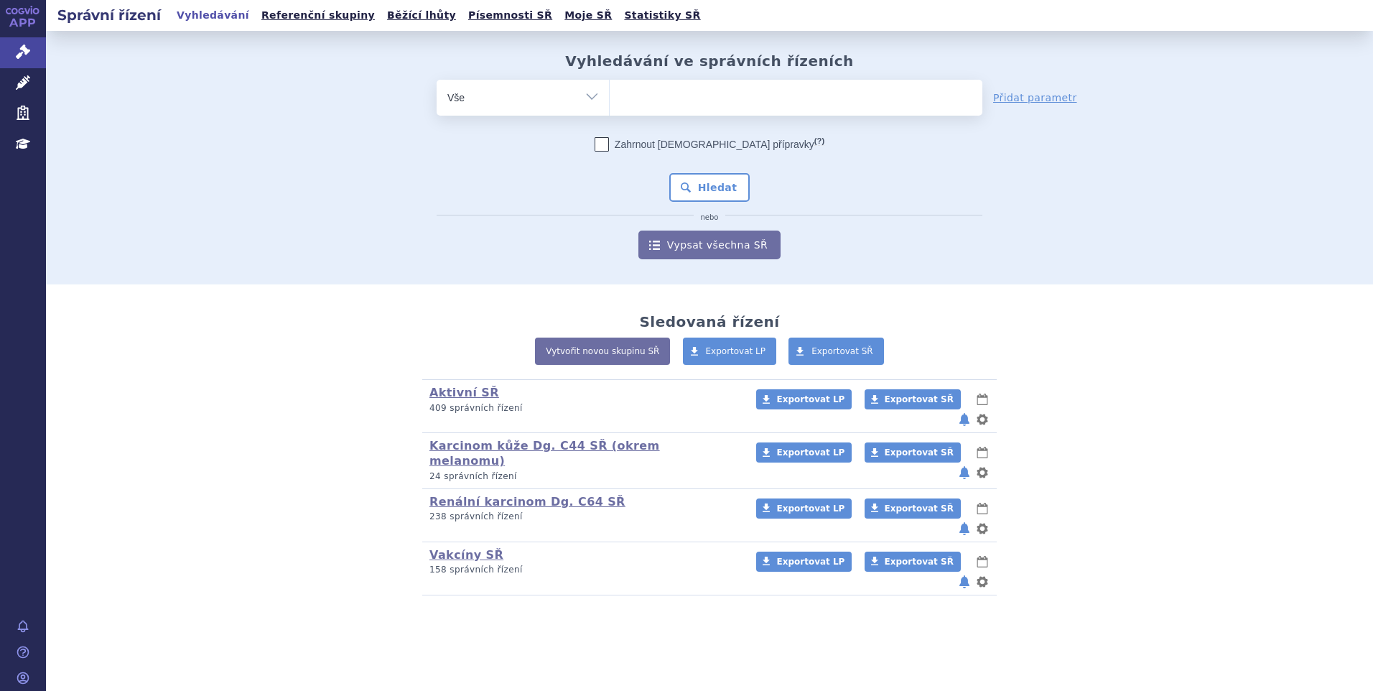
click at [691, 109] on ul at bounding box center [796, 95] width 373 height 30
click at [610, 109] on select at bounding box center [609, 97] width 1 height 36
type input "si"
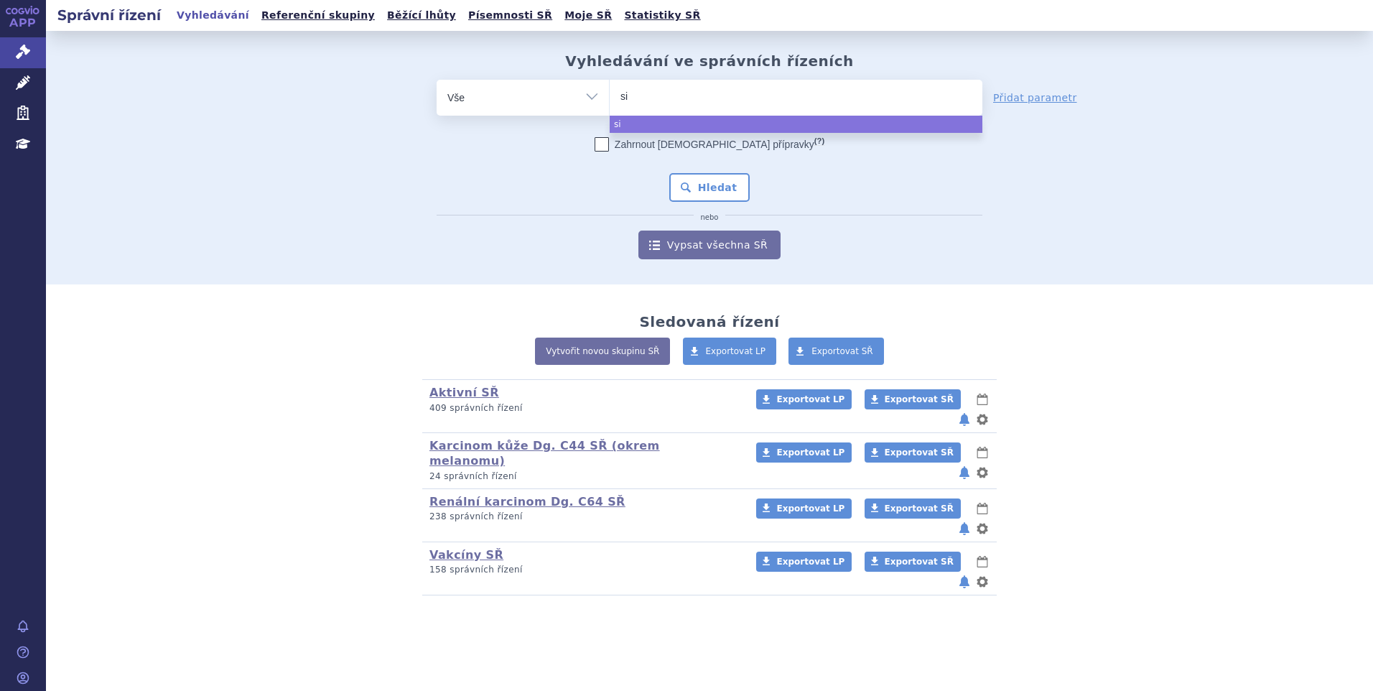
select select "si"
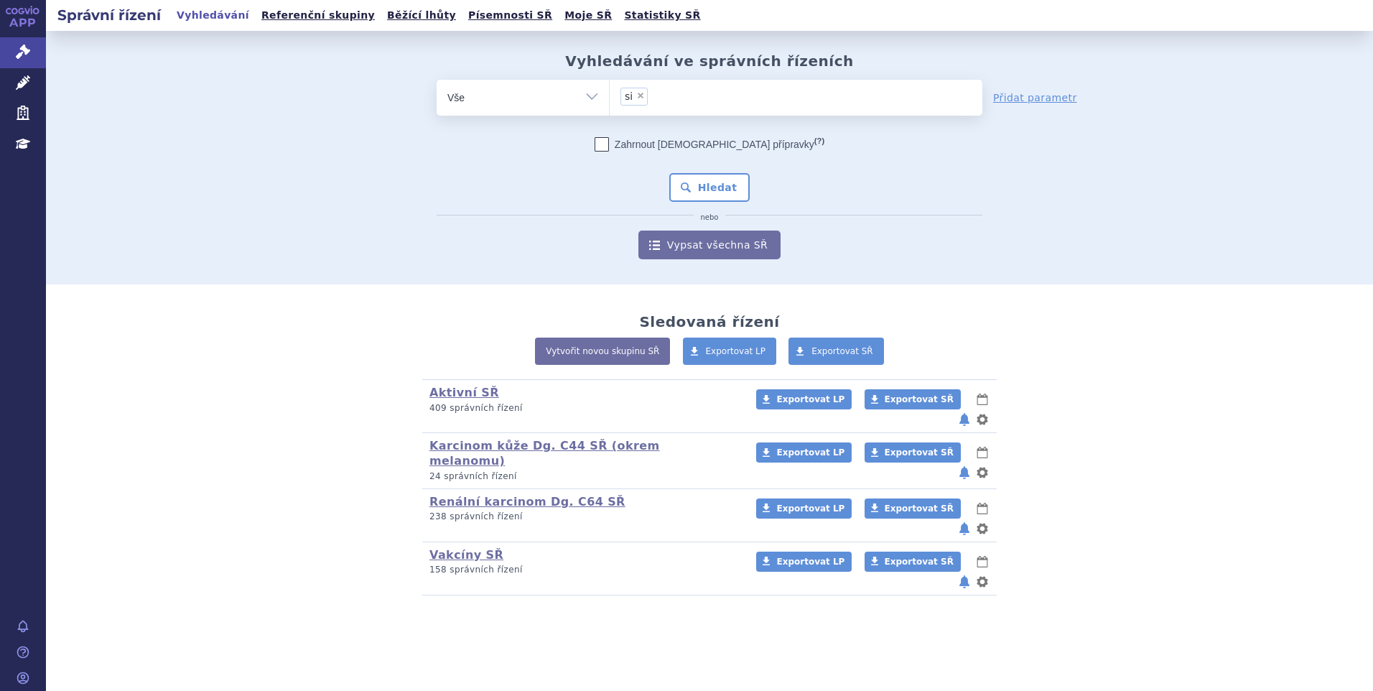
drag, startPoint x: 692, startPoint y: 187, endPoint x: 688, endPoint y: 110, distance: 77.0
click at [696, 182] on button "Hledat" at bounding box center [709, 187] width 81 height 29
click at [682, 95] on ul "× si" at bounding box center [796, 96] width 373 height 32
click at [610, 95] on select "si" at bounding box center [609, 97] width 1 height 36
type input "si"
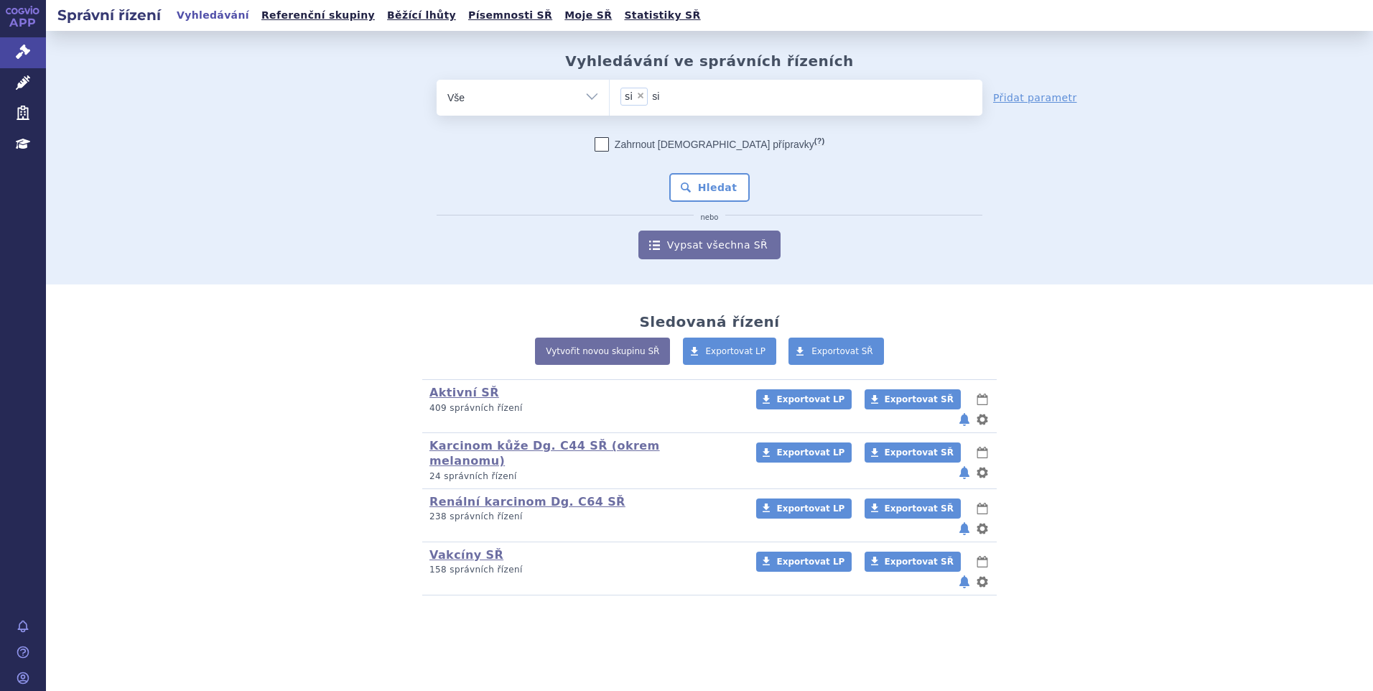
select select
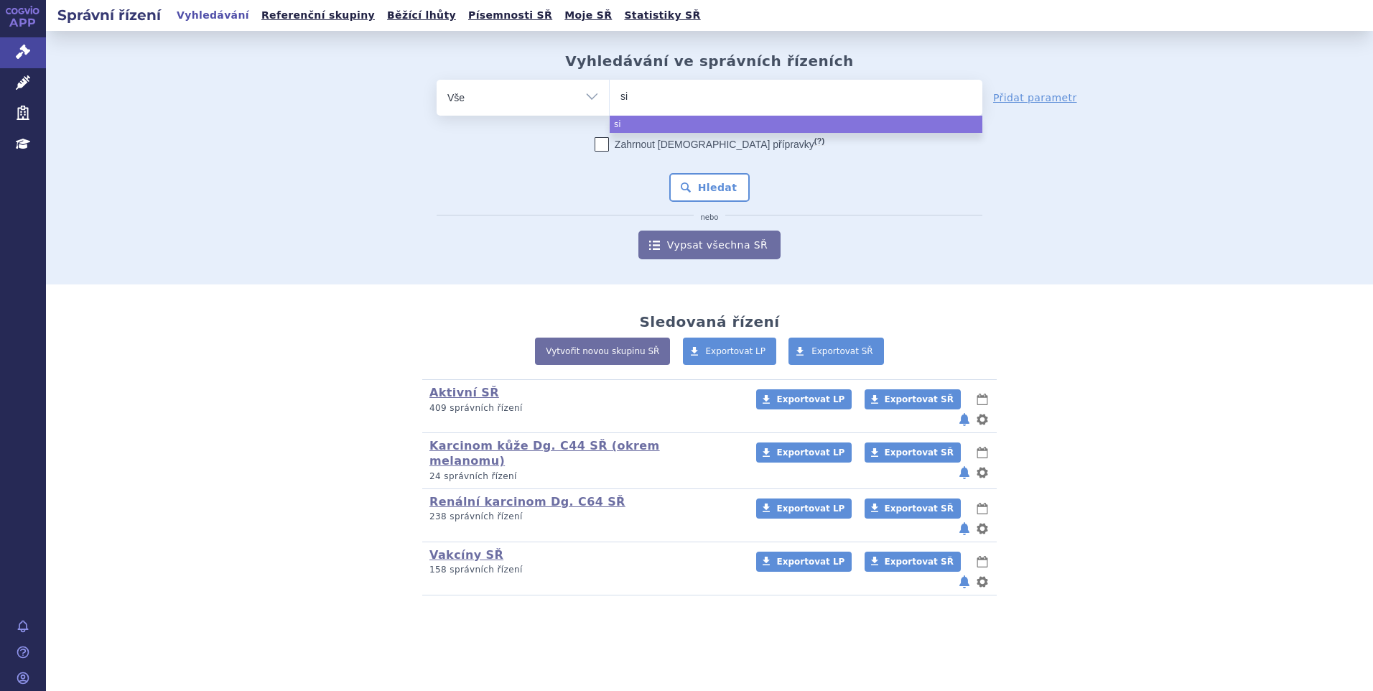
type input "s"
type input "sia"
type input "siala"
type input "sialana"
type input "sialanar"
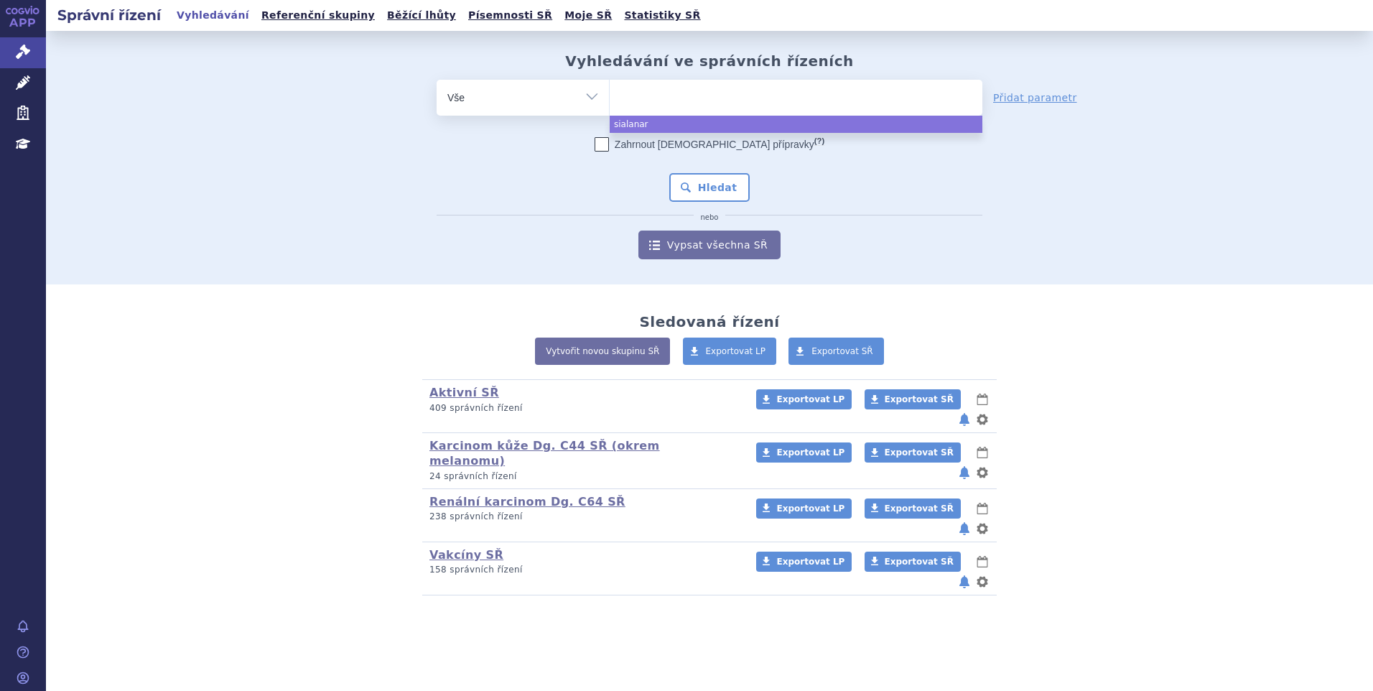
select select "sialanar"
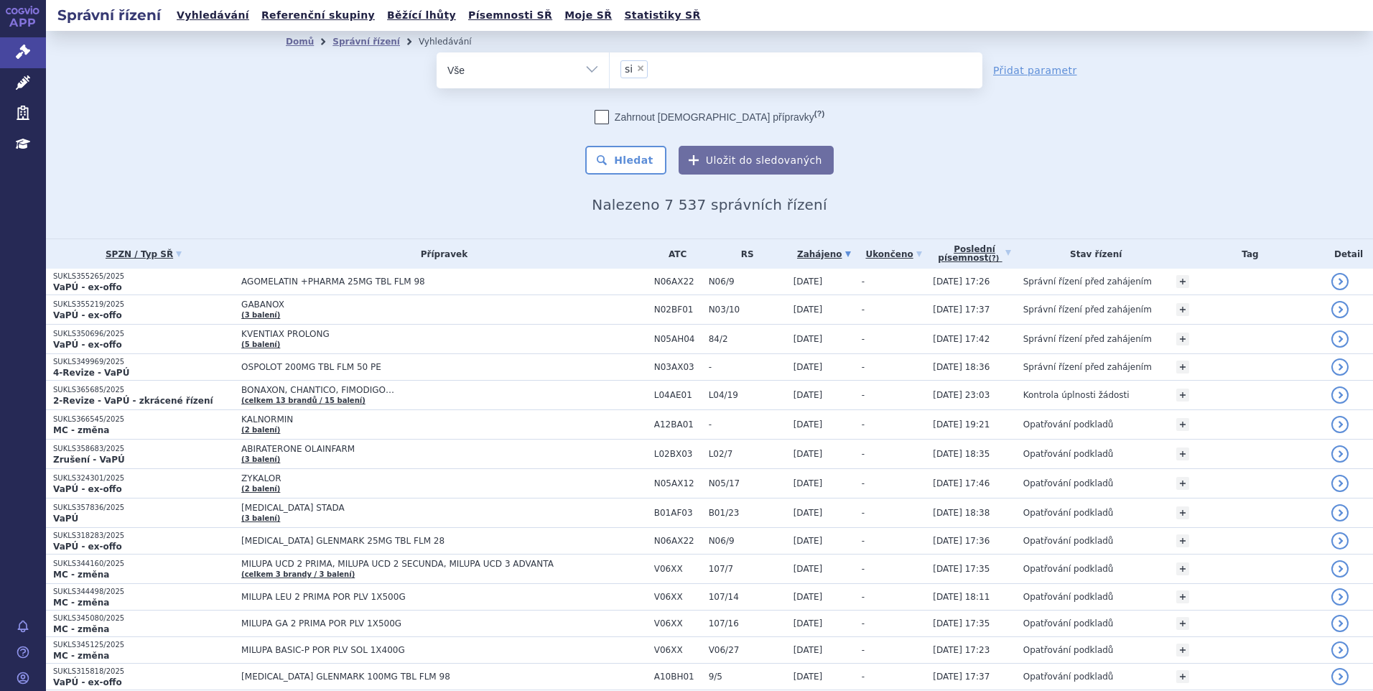
click at [631, 63] on li "× si" at bounding box center [634, 69] width 27 height 18
click at [610, 63] on select "si" at bounding box center [609, 70] width 1 height 36
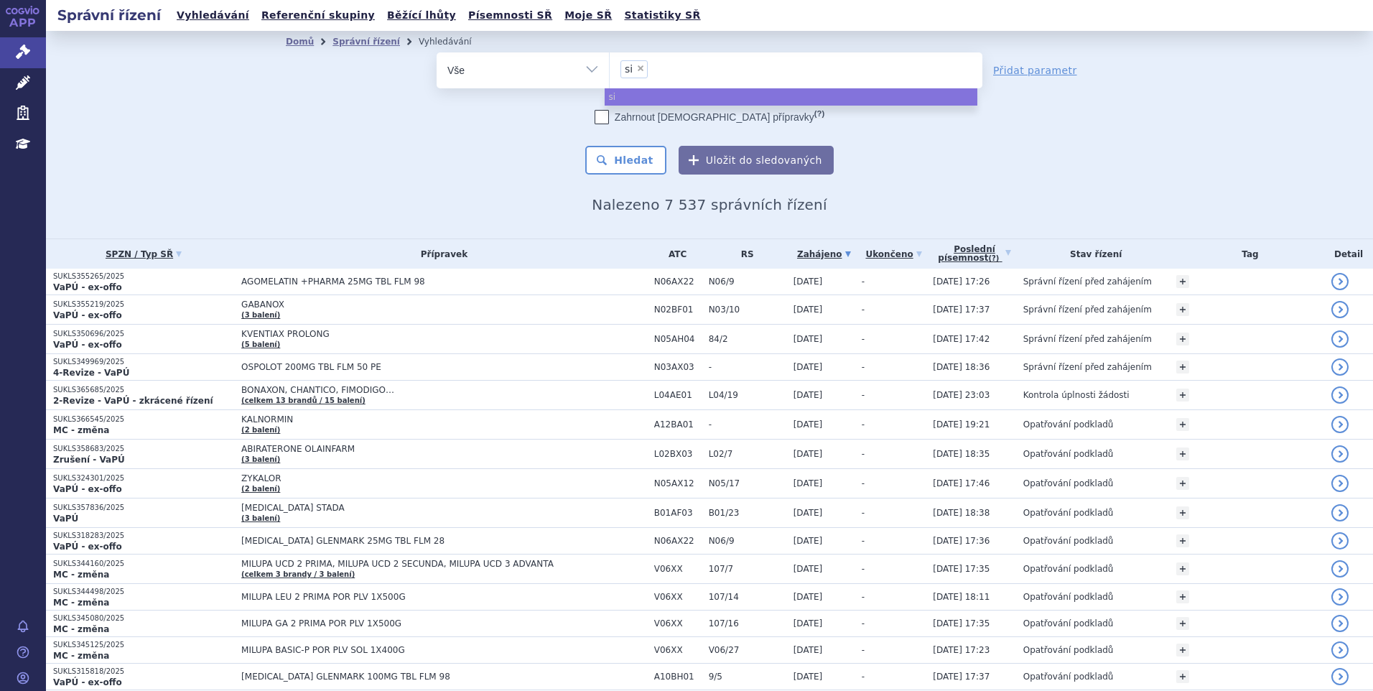
click at [636, 70] on span "×" at bounding box center [640, 68] width 9 height 9
click at [610, 70] on select "si" at bounding box center [609, 70] width 1 height 36
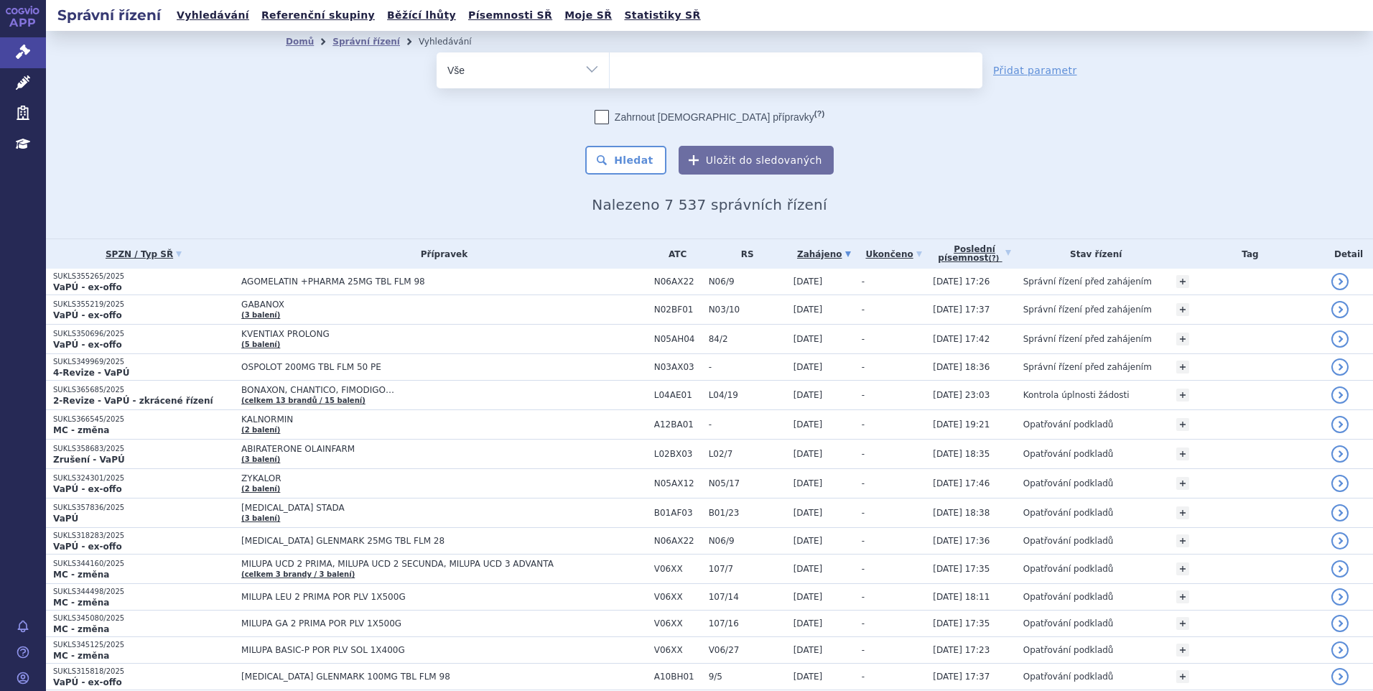
select select
click at [636, 70] on ul at bounding box center [796, 67] width 373 height 30
click at [610, 70] on select "si" at bounding box center [609, 70] width 1 height 36
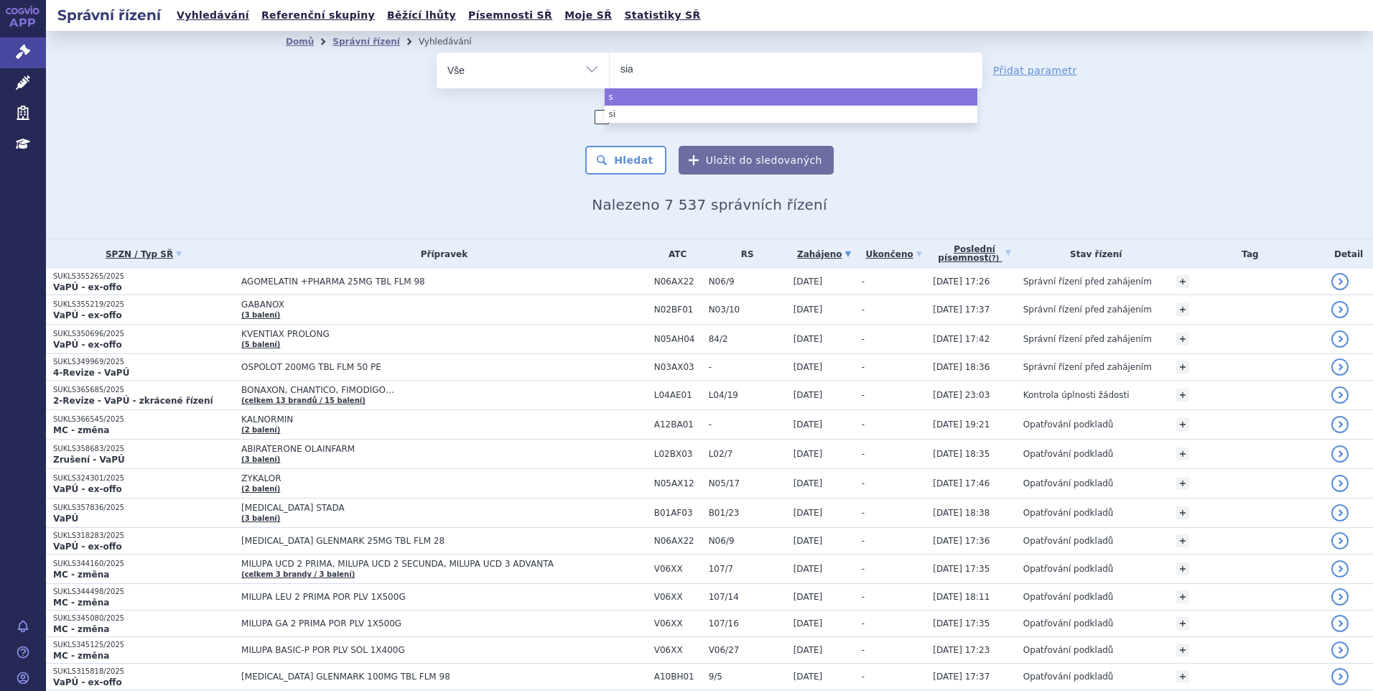
type input "sial"
type input "siala"
type input "sialana"
type input "sialanar"
select select "sialanar"
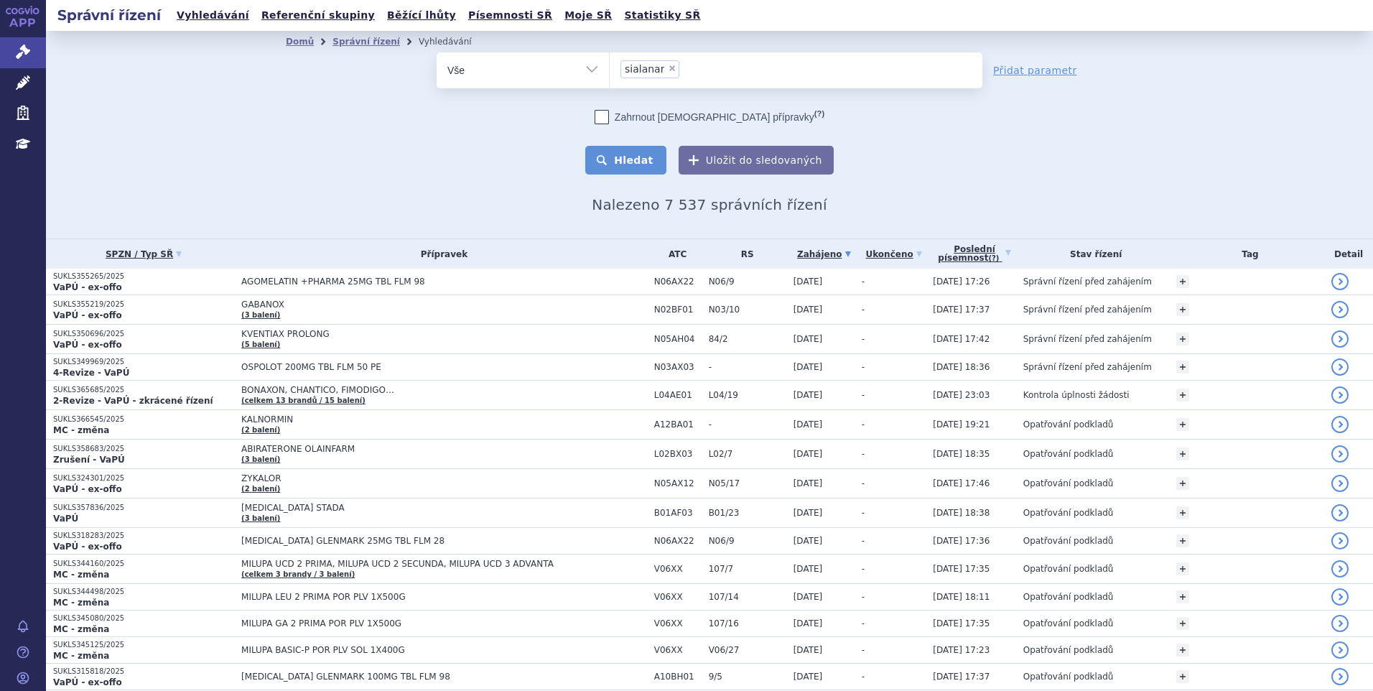
click at [604, 155] on button "Hledat" at bounding box center [625, 160] width 81 height 29
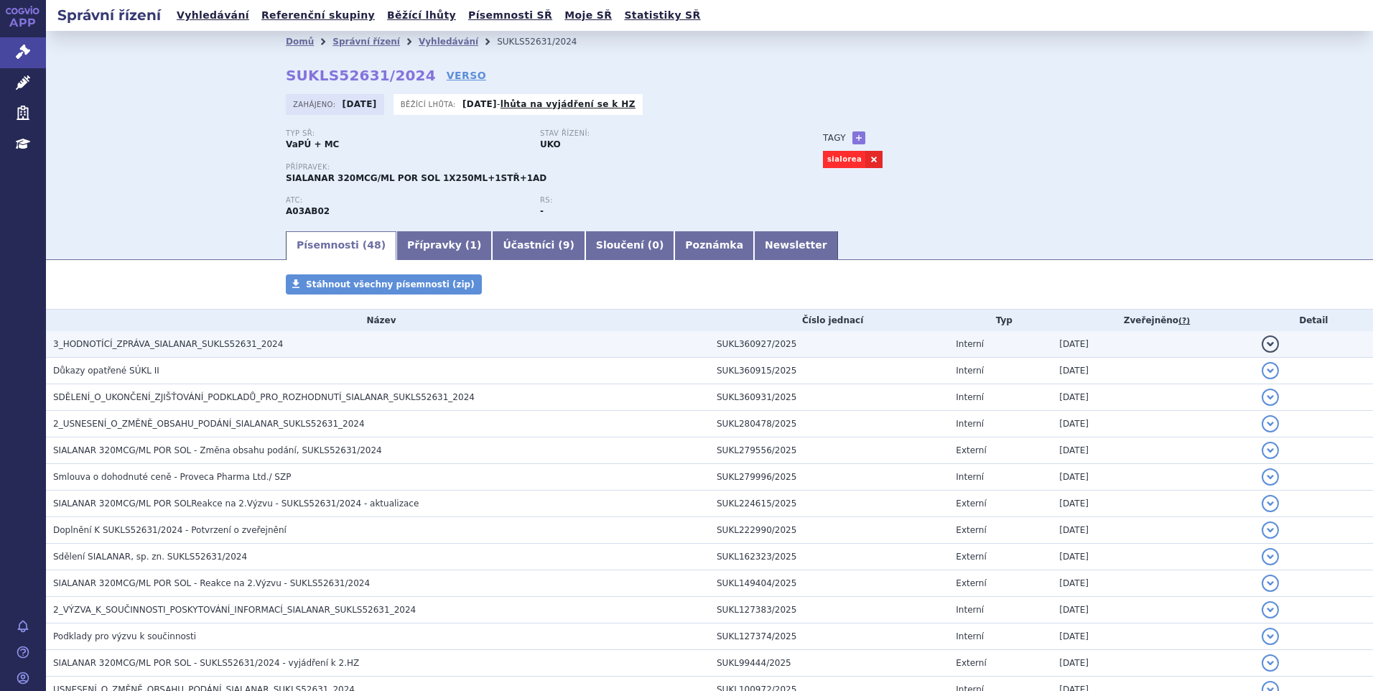
click at [193, 344] on span "3_HODNOTÍCÍ_ZPRÁVA_SIALANAR_SUKLS52631_2024" at bounding box center [168, 344] width 230 height 10
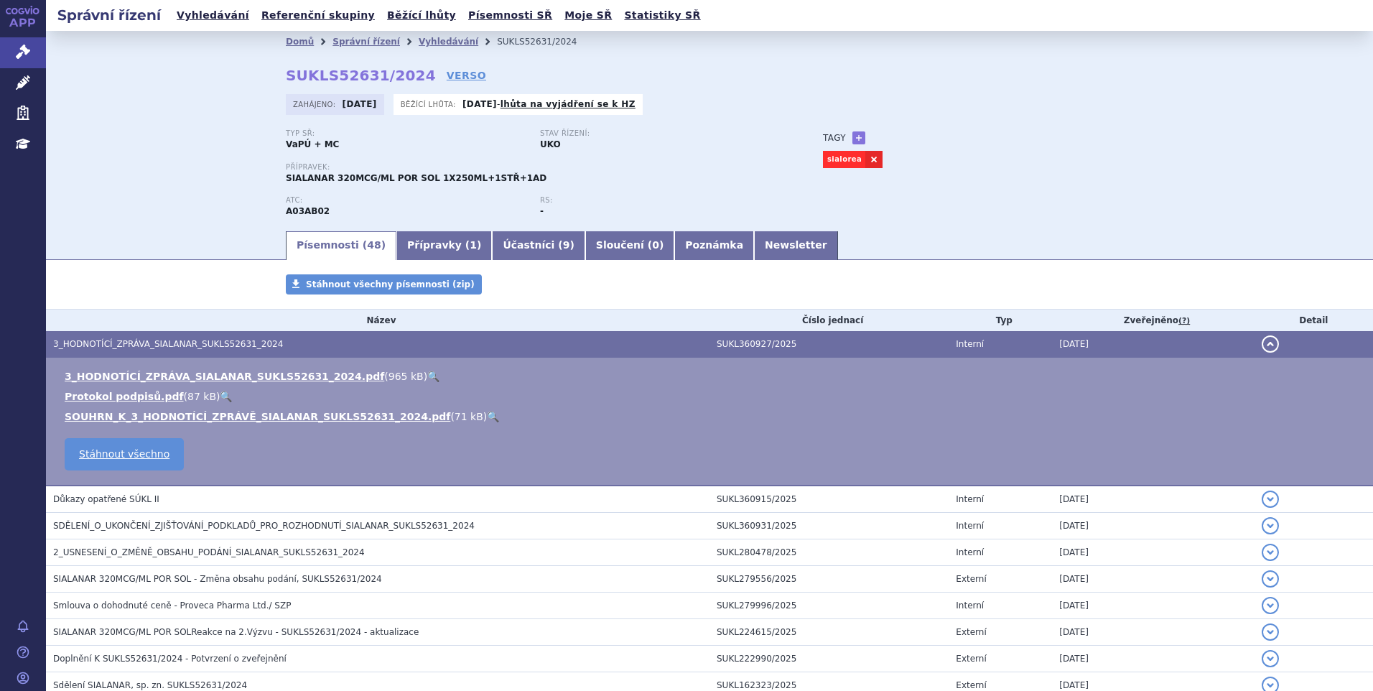
click at [427, 374] on link "🔍" at bounding box center [433, 376] width 12 height 11
drag, startPoint x: 29, startPoint y: 53, endPoint x: 150, endPoint y: 64, distance: 121.9
click at [29, 53] on icon at bounding box center [23, 52] width 14 height 14
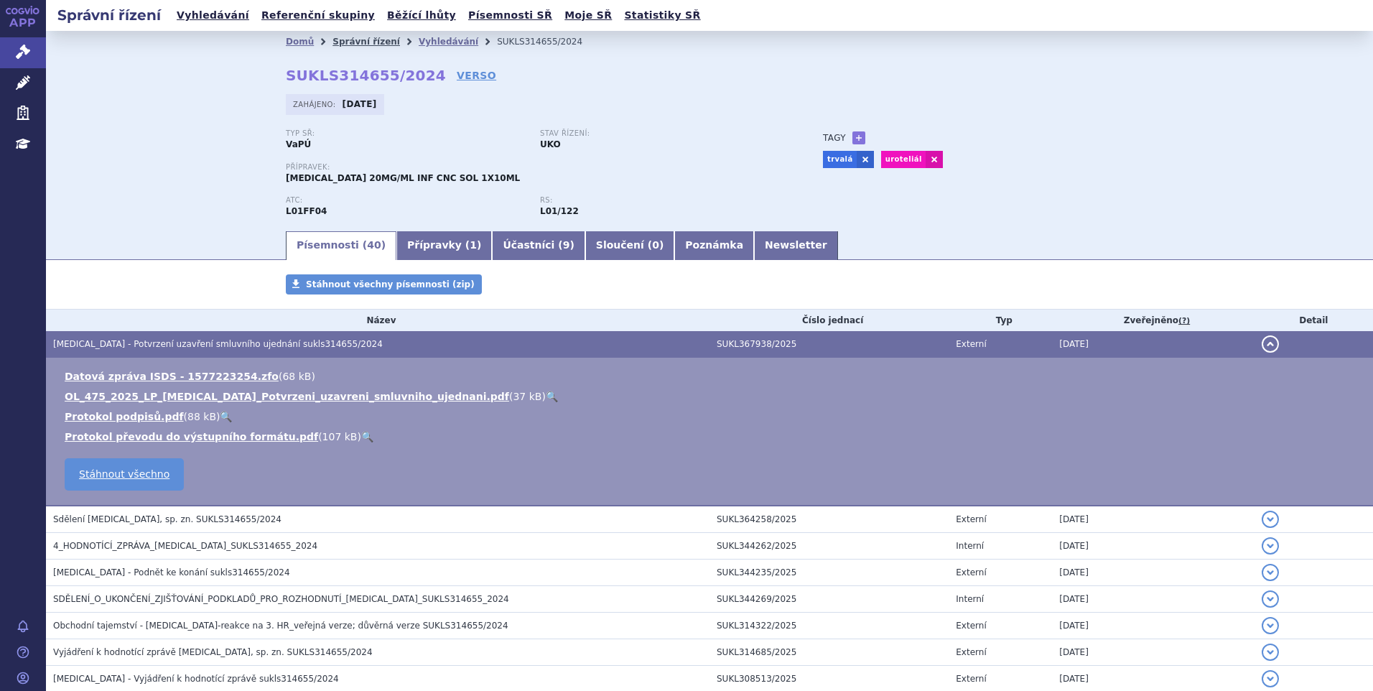
click at [342, 38] on link "Správní řízení" at bounding box center [367, 42] width 68 height 10
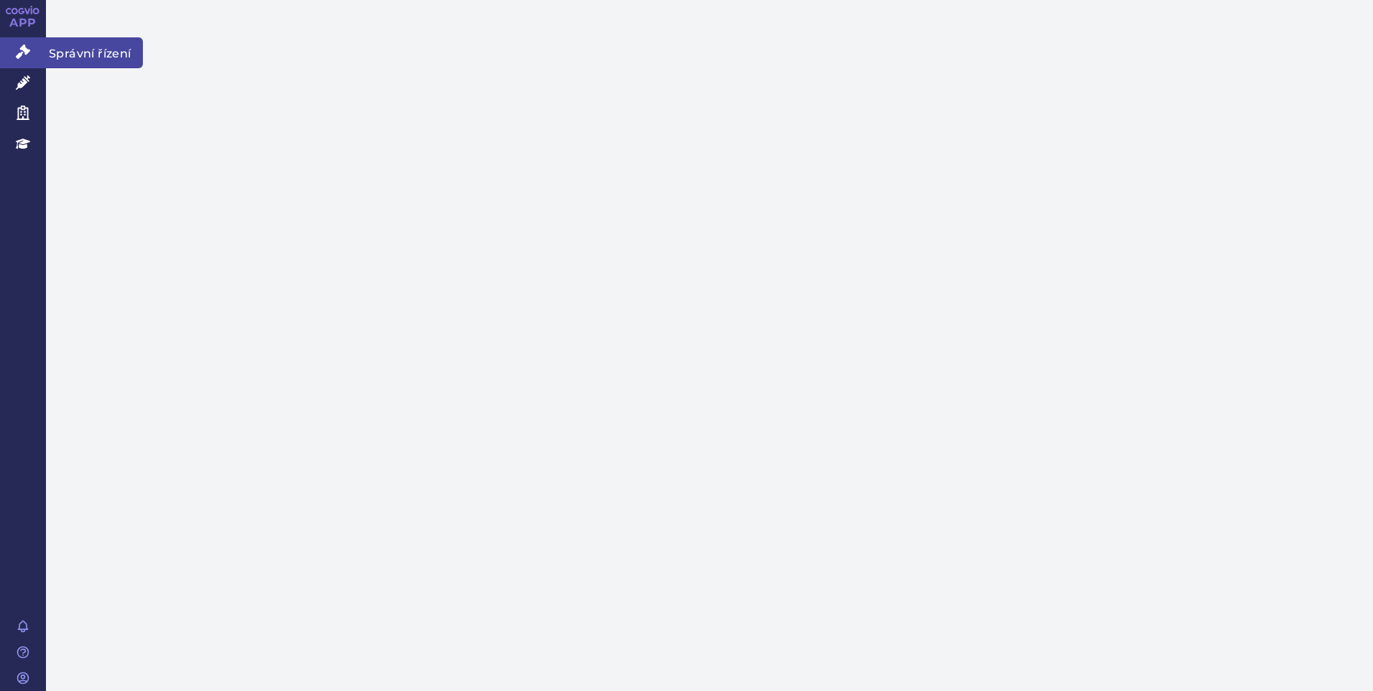
click at [29, 54] on link "Správní řízení" at bounding box center [23, 52] width 46 height 30
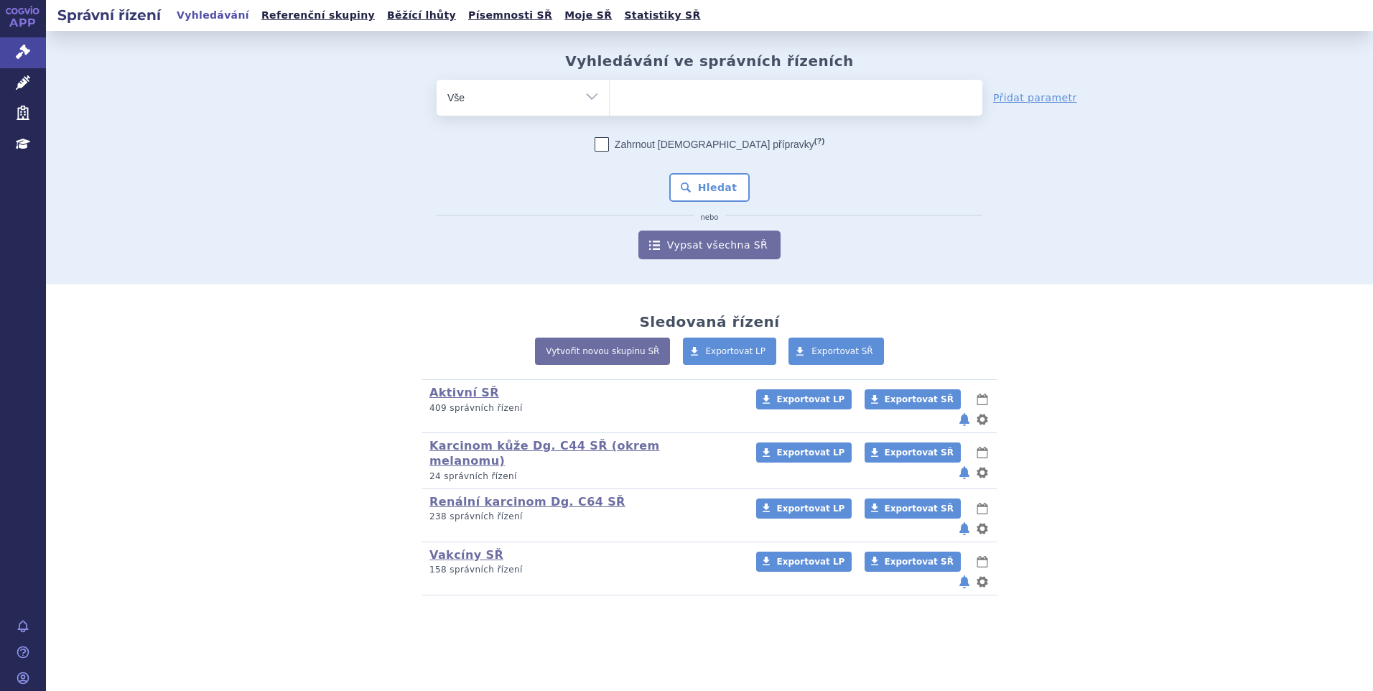
click at [758, 98] on ul at bounding box center [796, 95] width 373 height 30
click at [610, 98] on select at bounding box center [609, 97] width 1 height 36
type input "op"
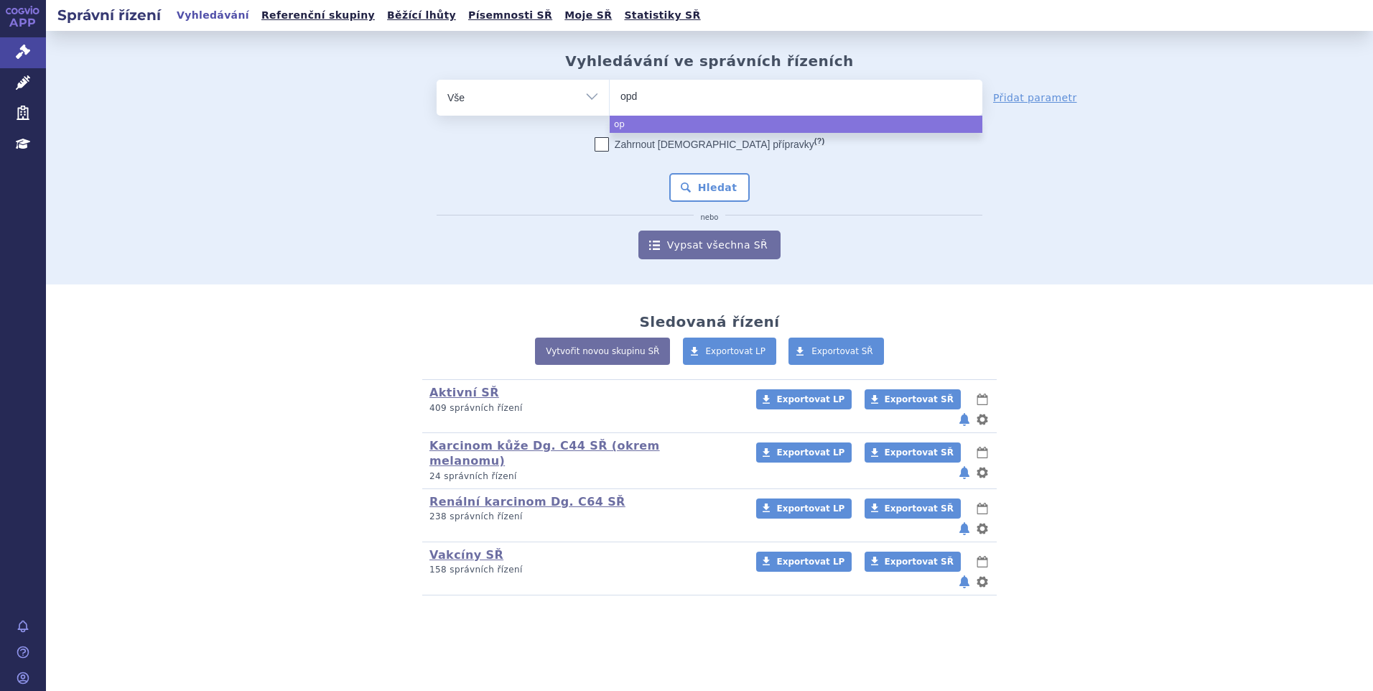
type input "opdi"
type input "opdivo"
select select "opdivo"
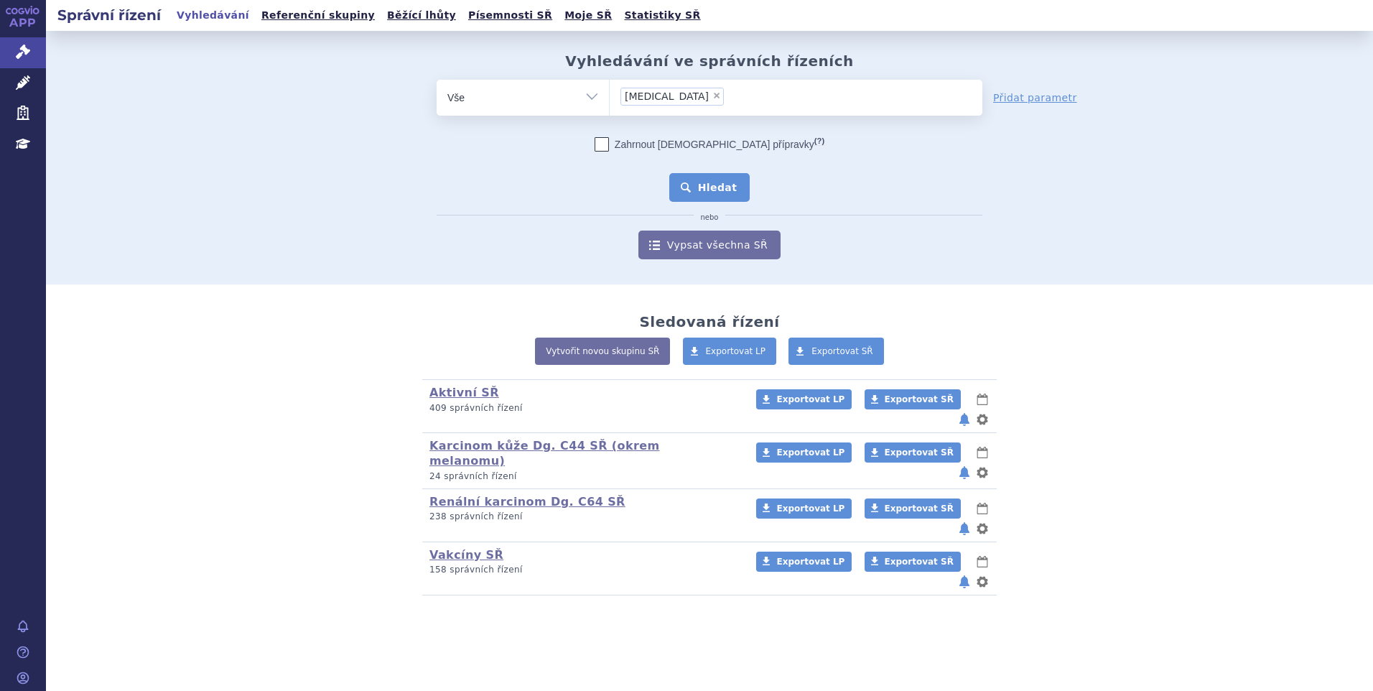
click at [705, 186] on button "Hledat" at bounding box center [709, 187] width 81 height 29
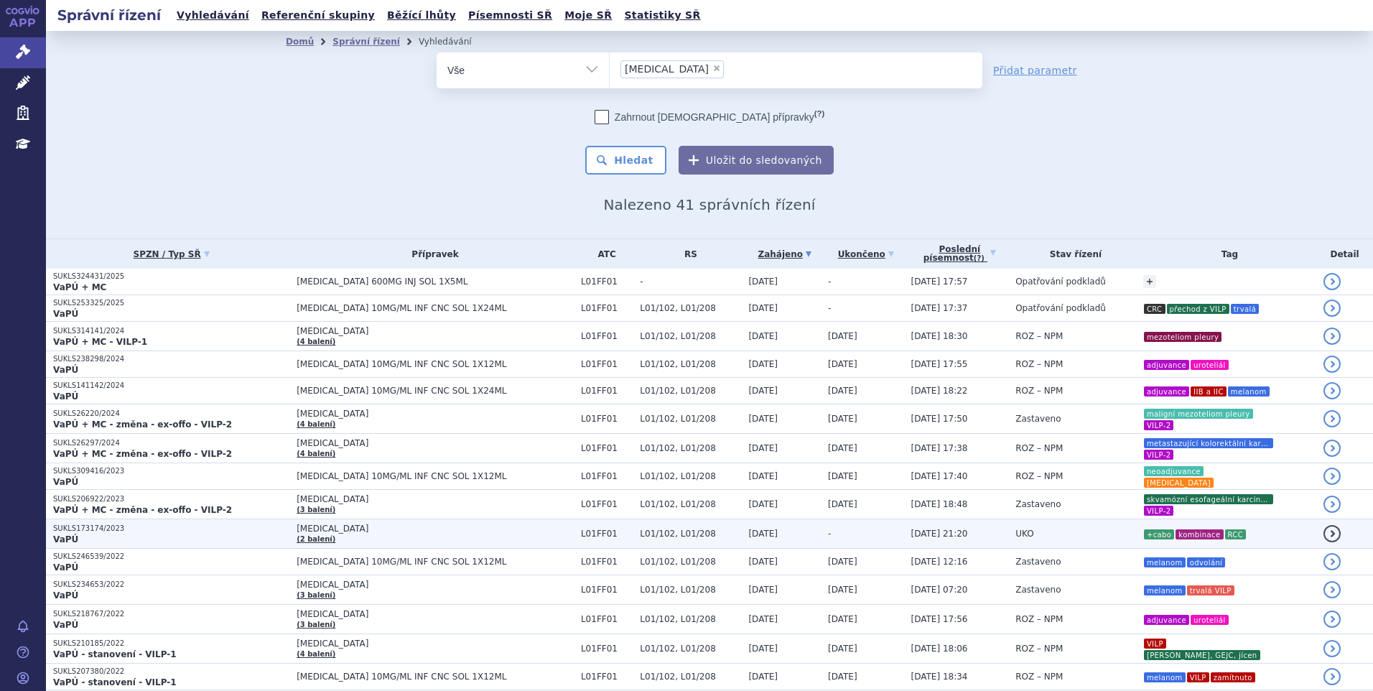
click at [1016, 530] on span "UKO" at bounding box center [1025, 534] width 18 height 10
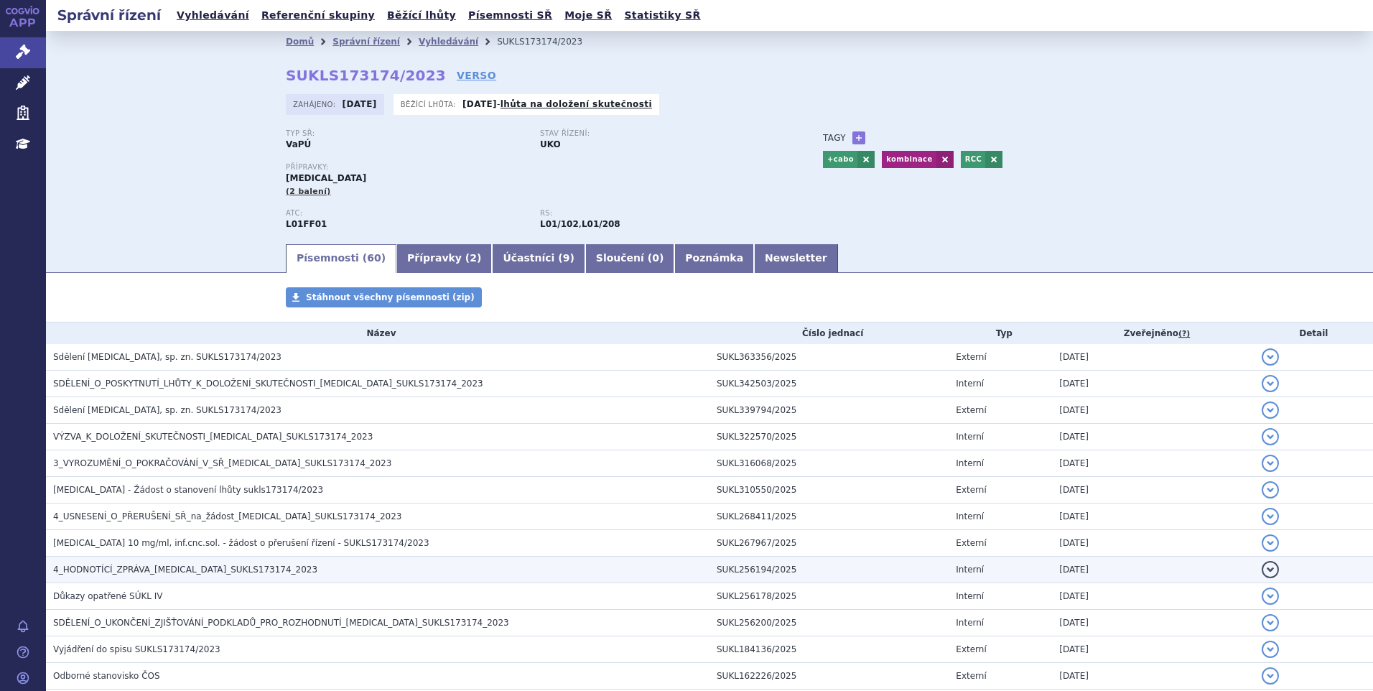
click at [149, 570] on span "4_HODNOTÍCÍ_ZPRÁVA_OPDIVO_SUKLS173174_2023" at bounding box center [185, 570] width 264 height 10
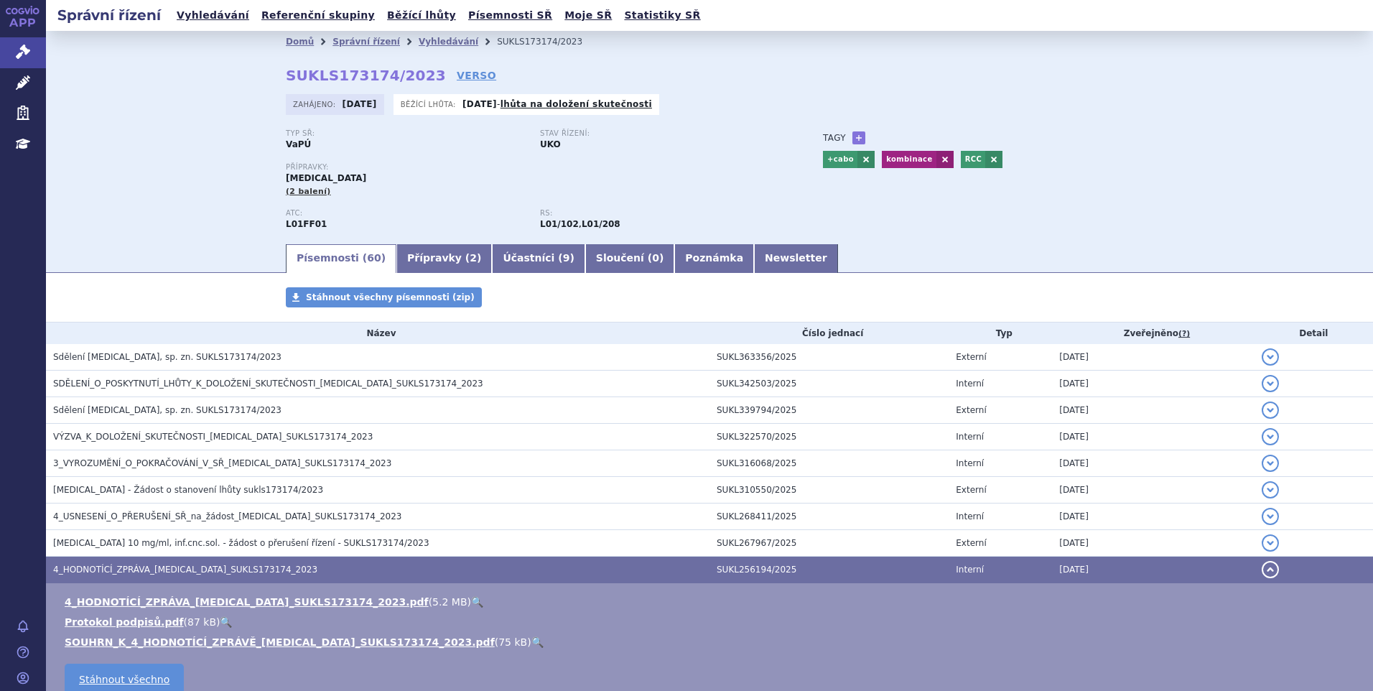
click at [471, 603] on link "🔍" at bounding box center [477, 601] width 12 height 11
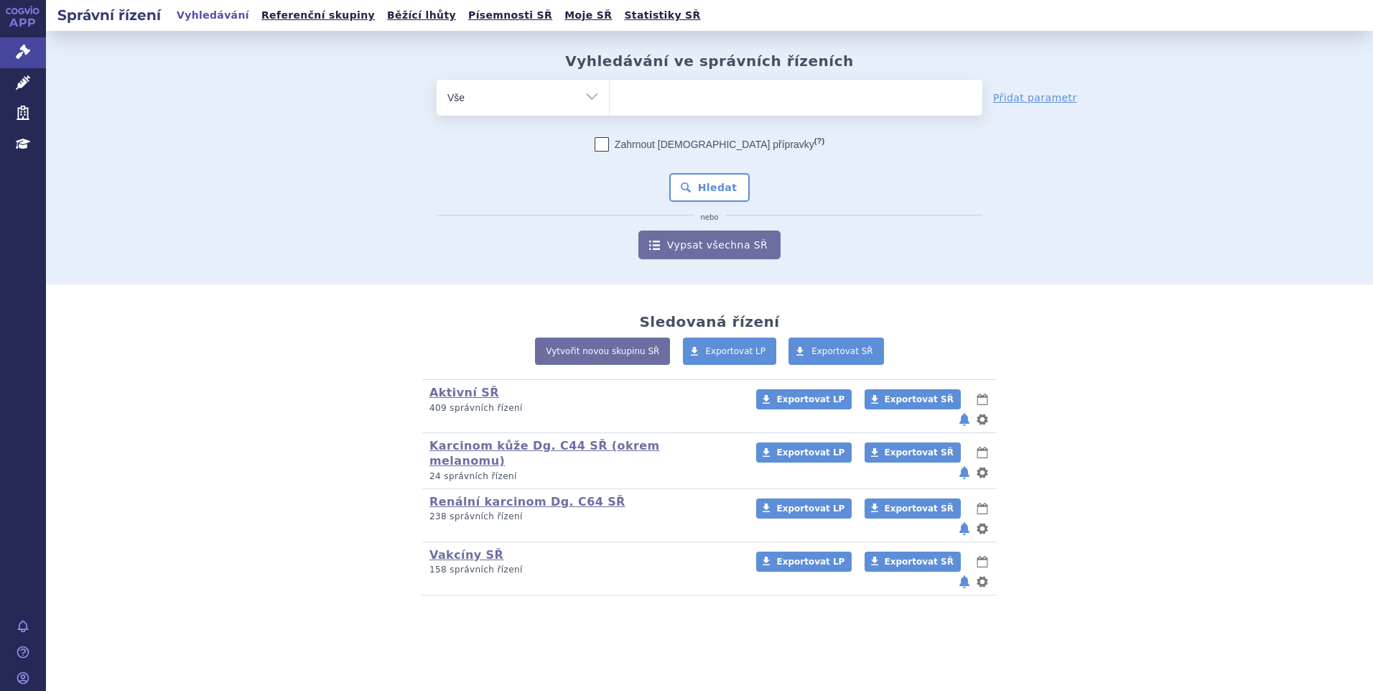
click at [640, 101] on ul at bounding box center [796, 95] width 373 height 30
click at [610, 101] on select at bounding box center [609, 97] width 1 height 36
type input "fi"
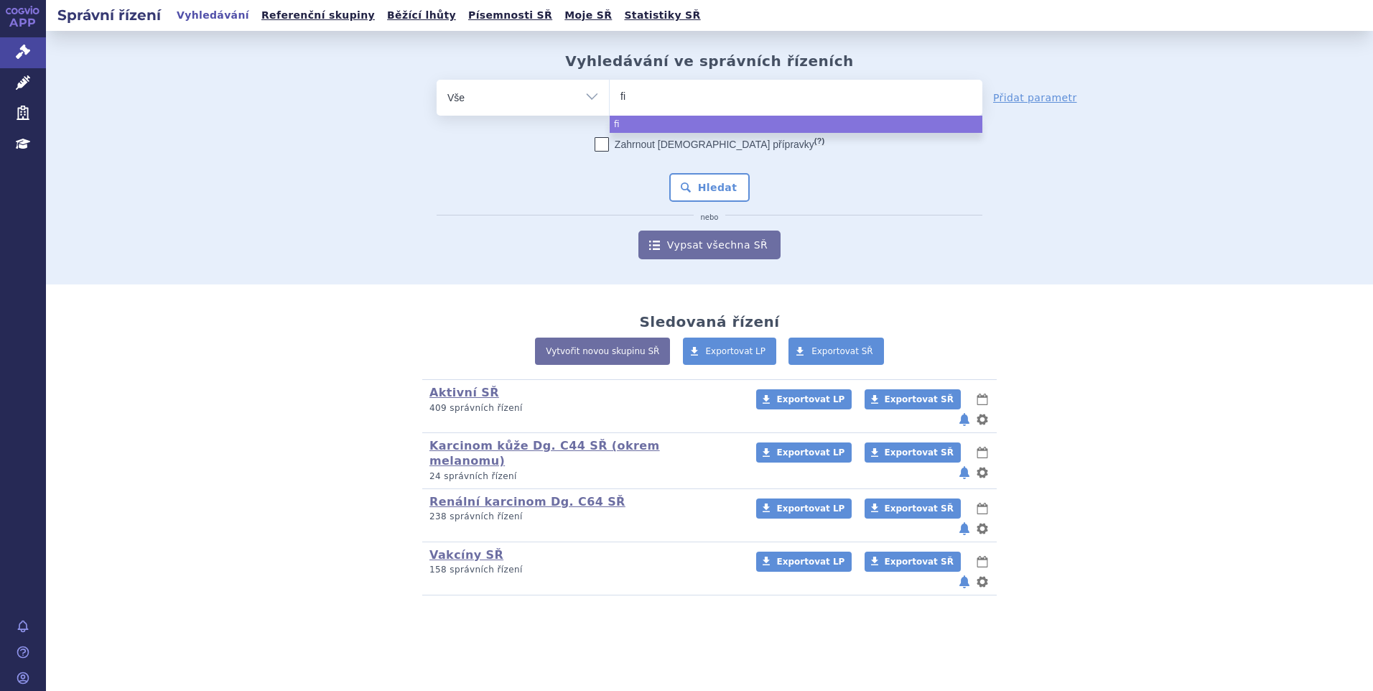
type input "fis"
type input "fisuv"
type input "fisuvez"
select select "fisuvez"
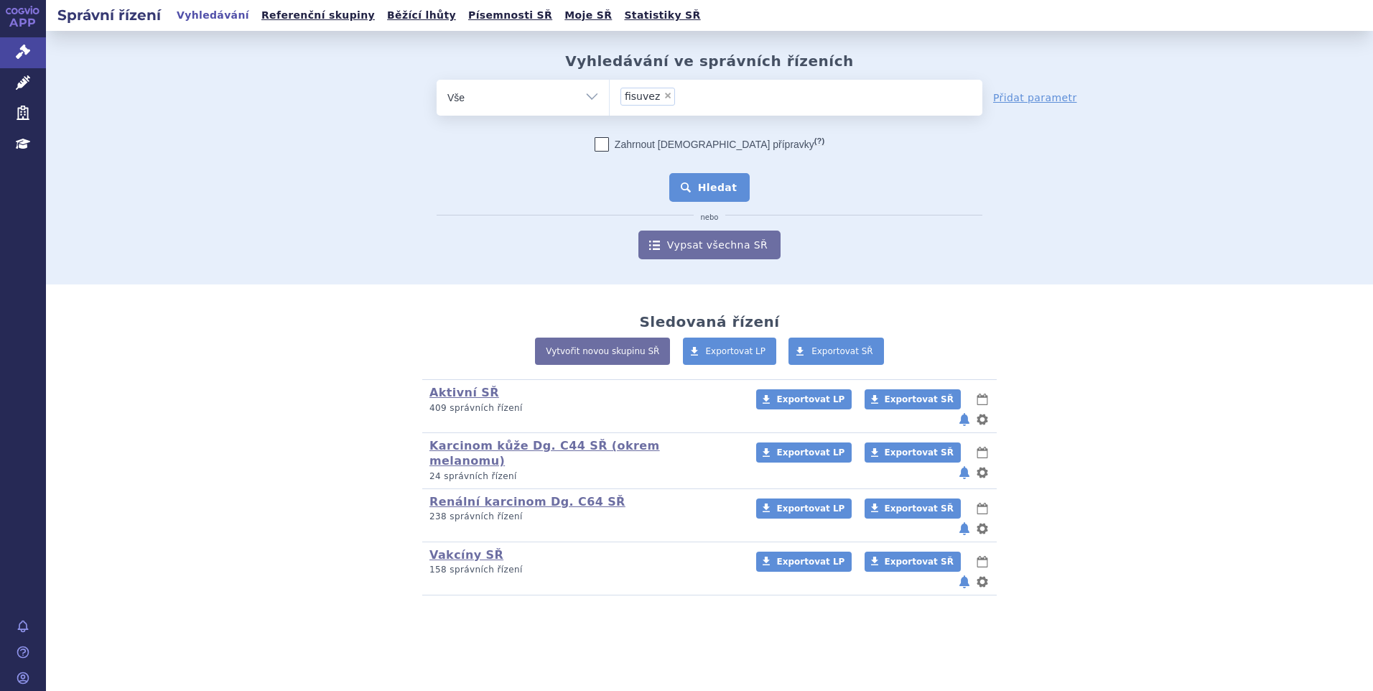
click at [718, 180] on button "Hledat" at bounding box center [709, 187] width 81 height 29
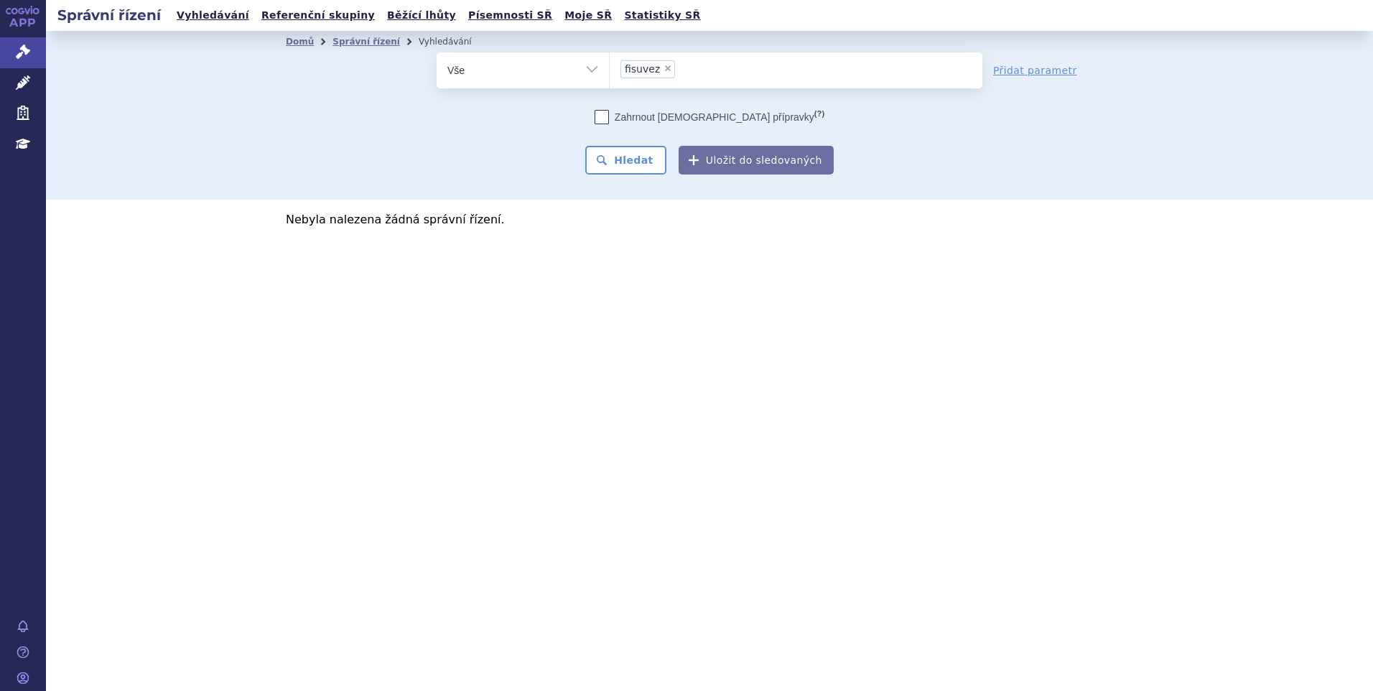
click at [680, 65] on input "fisuvez × fisuvez" at bounding box center [684, 69] width 8 height 18
type input "fisuvez"
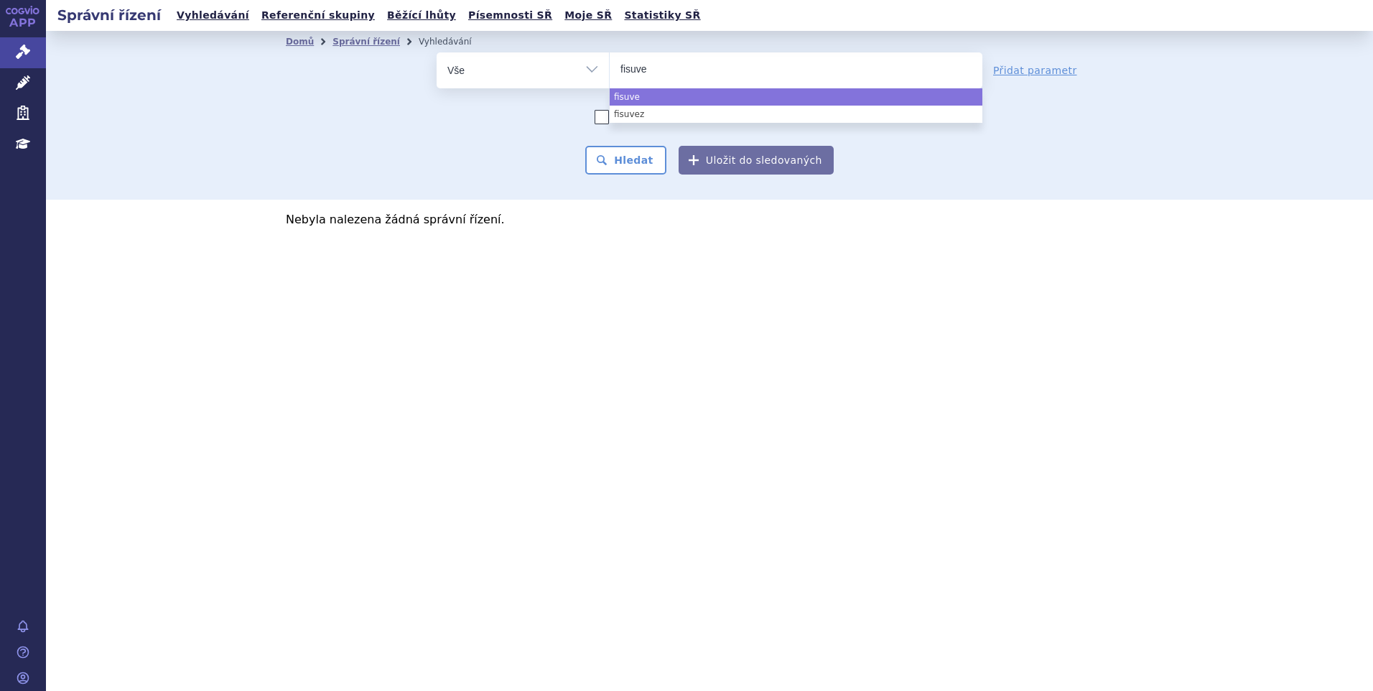
select select
type input "fisuv"
type input "fisu"
type input "fis"
type input "fi"
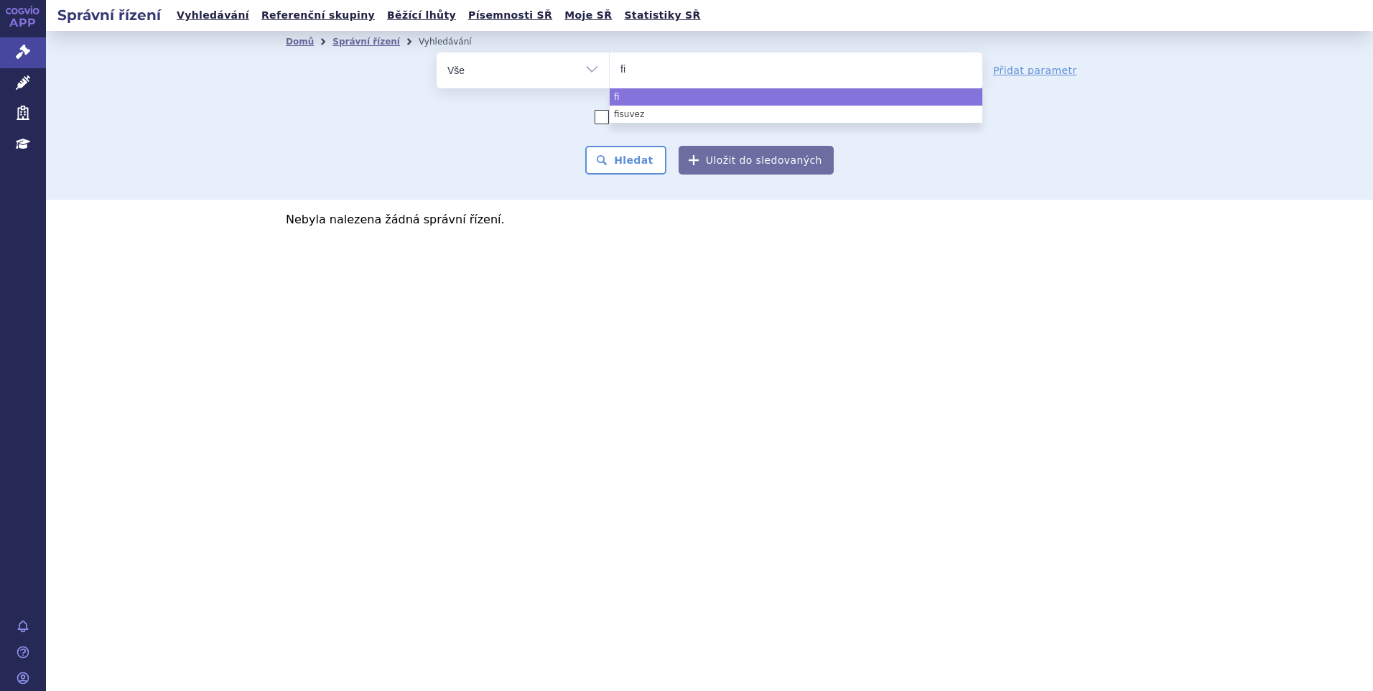
type input "fil"
type input "fils"
type input "filsuv"
type input "filsuvez"
select select "filsuvez"
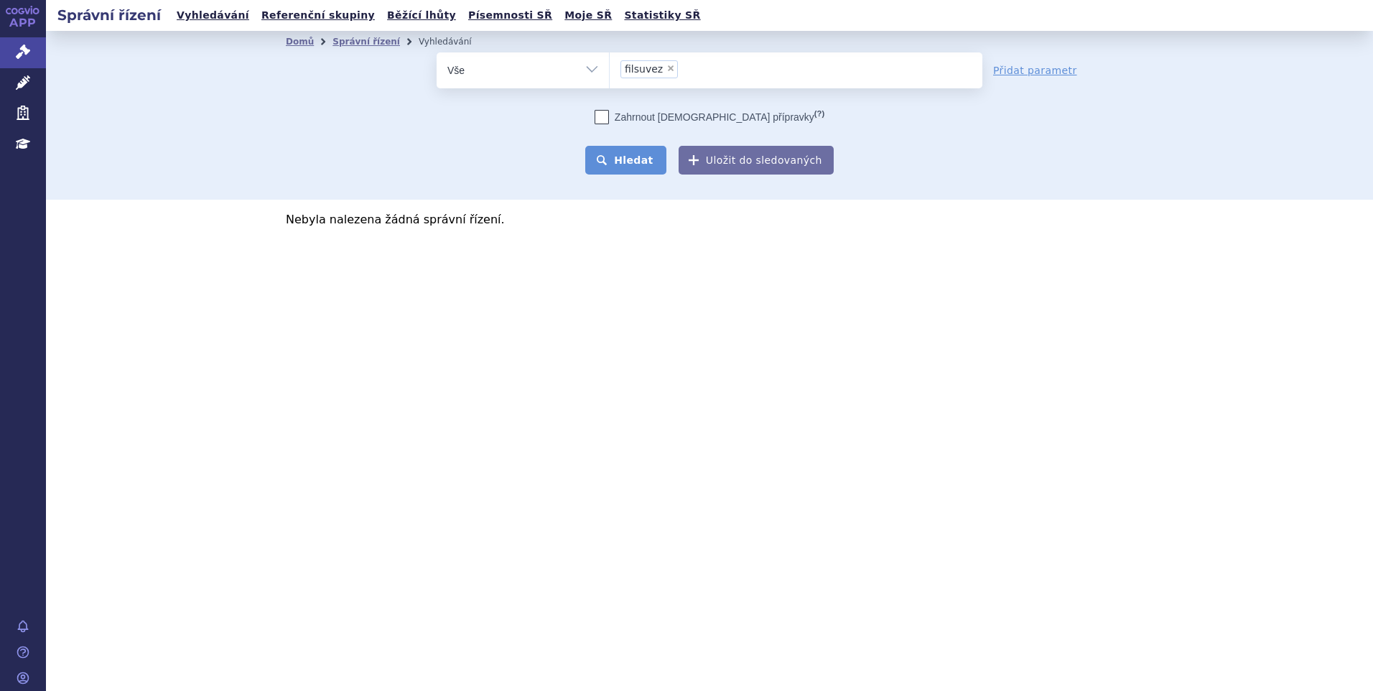
click at [626, 152] on button "Hledat" at bounding box center [625, 160] width 81 height 29
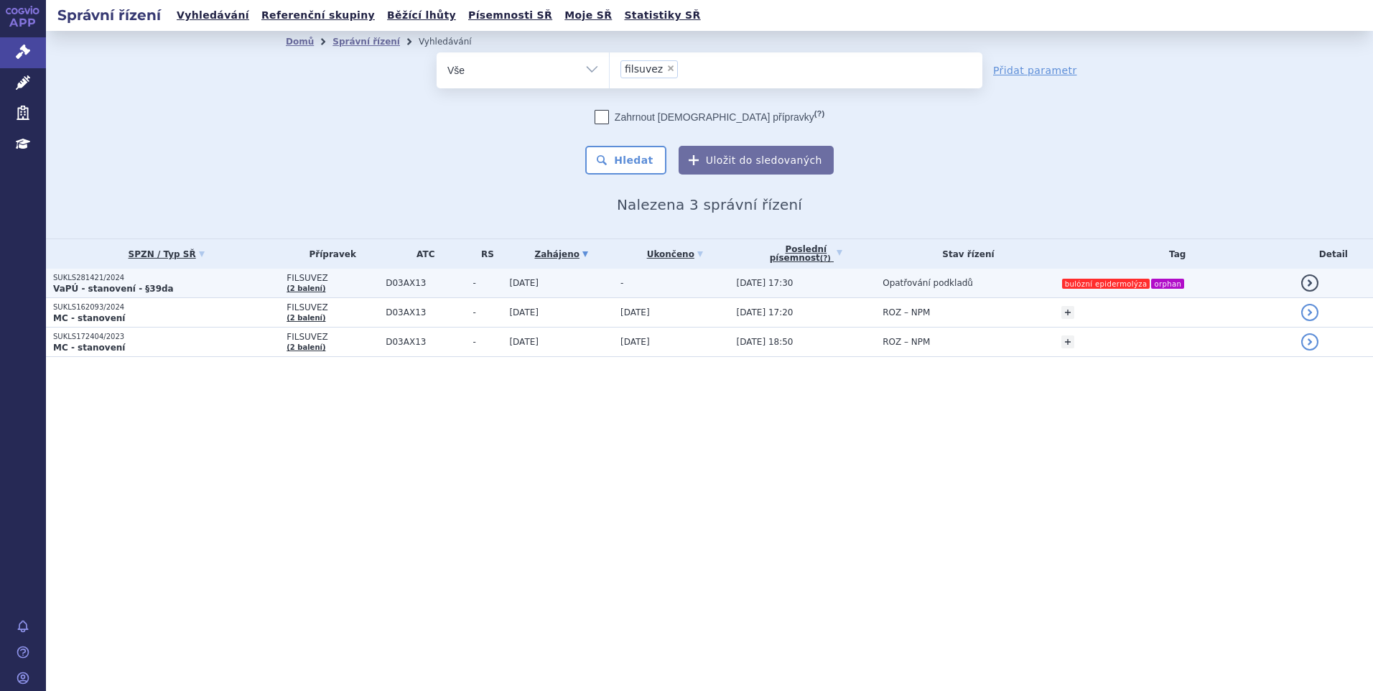
click at [593, 289] on td "[DATE]" at bounding box center [557, 283] width 111 height 29
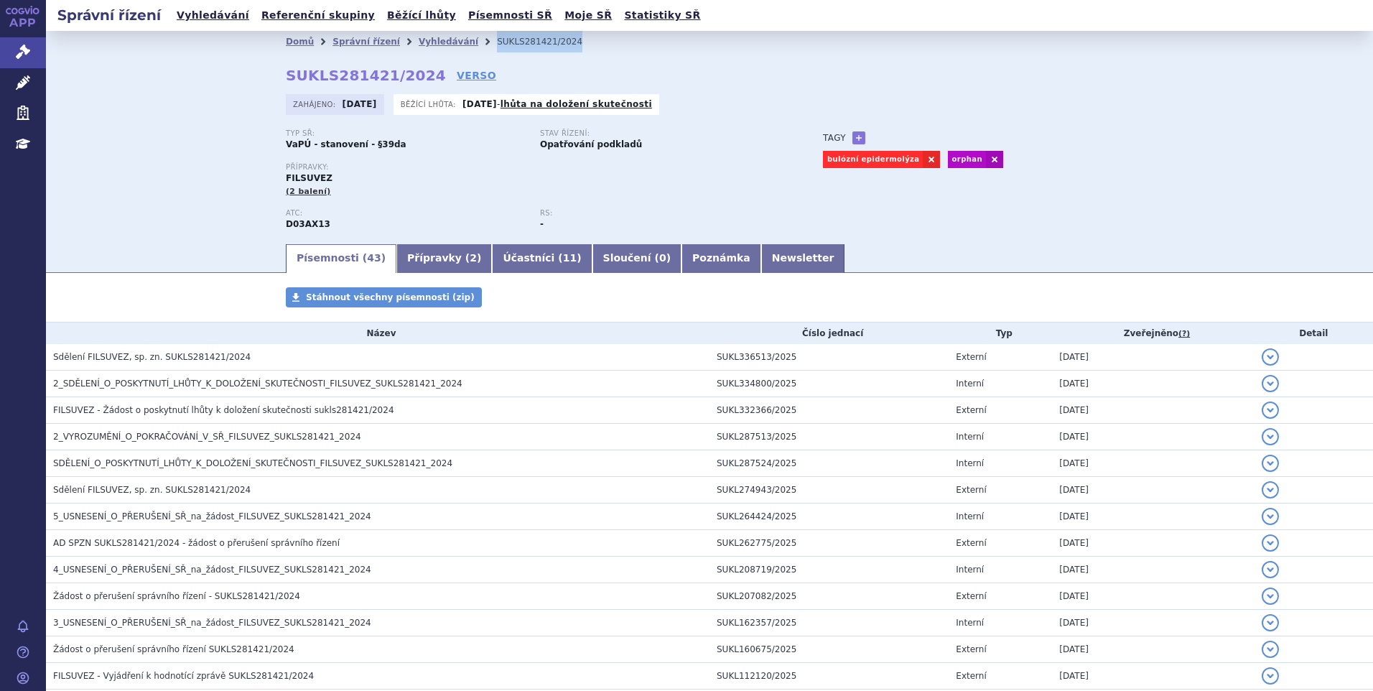
drag, startPoint x: 564, startPoint y: 40, endPoint x: 468, endPoint y: 47, distance: 96.5
click at [468, 47] on ul "Domů Správní řízení Vyhledávání SUKLS281421/2024" at bounding box center [710, 42] width 848 height 22
copy li "SUKLS281421/2024"
click at [419, 41] on link "Vyhledávání" at bounding box center [449, 42] width 60 height 10
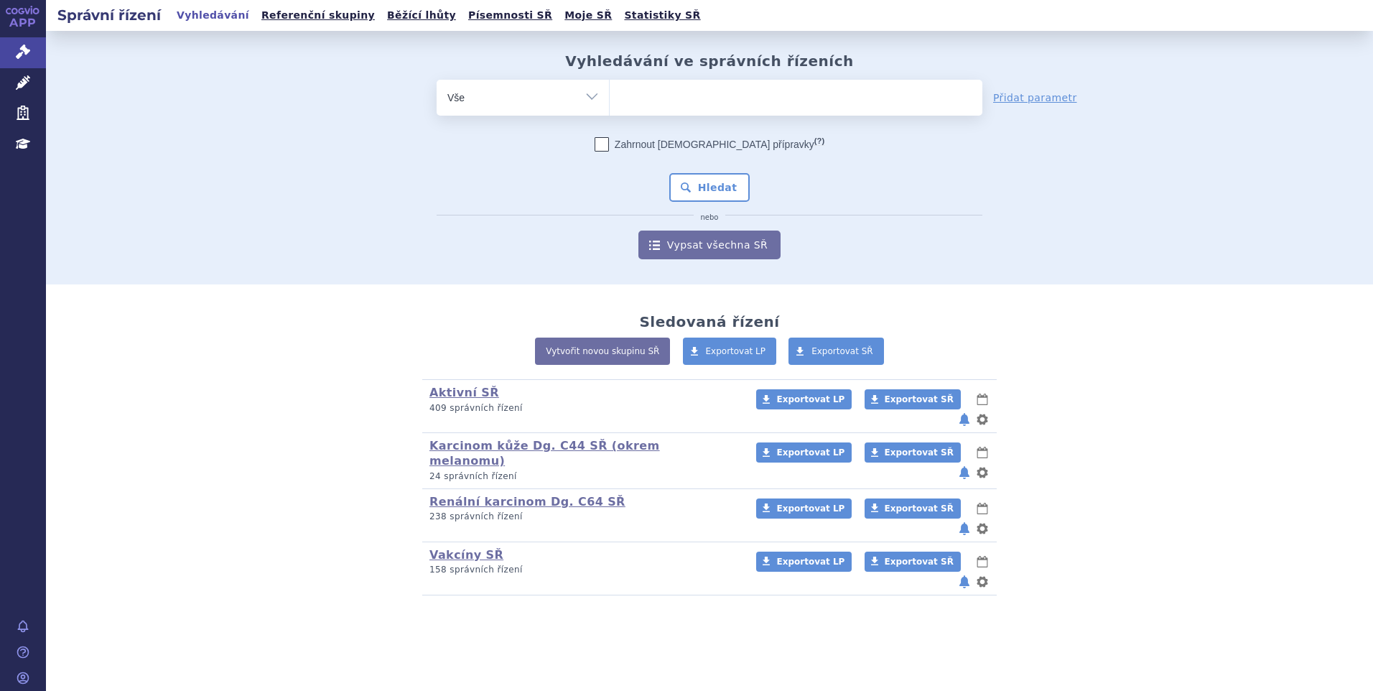
click at [639, 91] on ul at bounding box center [796, 95] width 373 height 30
click at [610, 91] on select at bounding box center [609, 97] width 1 height 36
paste input "SUKLS114552/2025"
type input "SUKLS114552/2025"
click at [610, 95] on select "SUKLS114552/2025" at bounding box center [609, 97] width 1 height 36
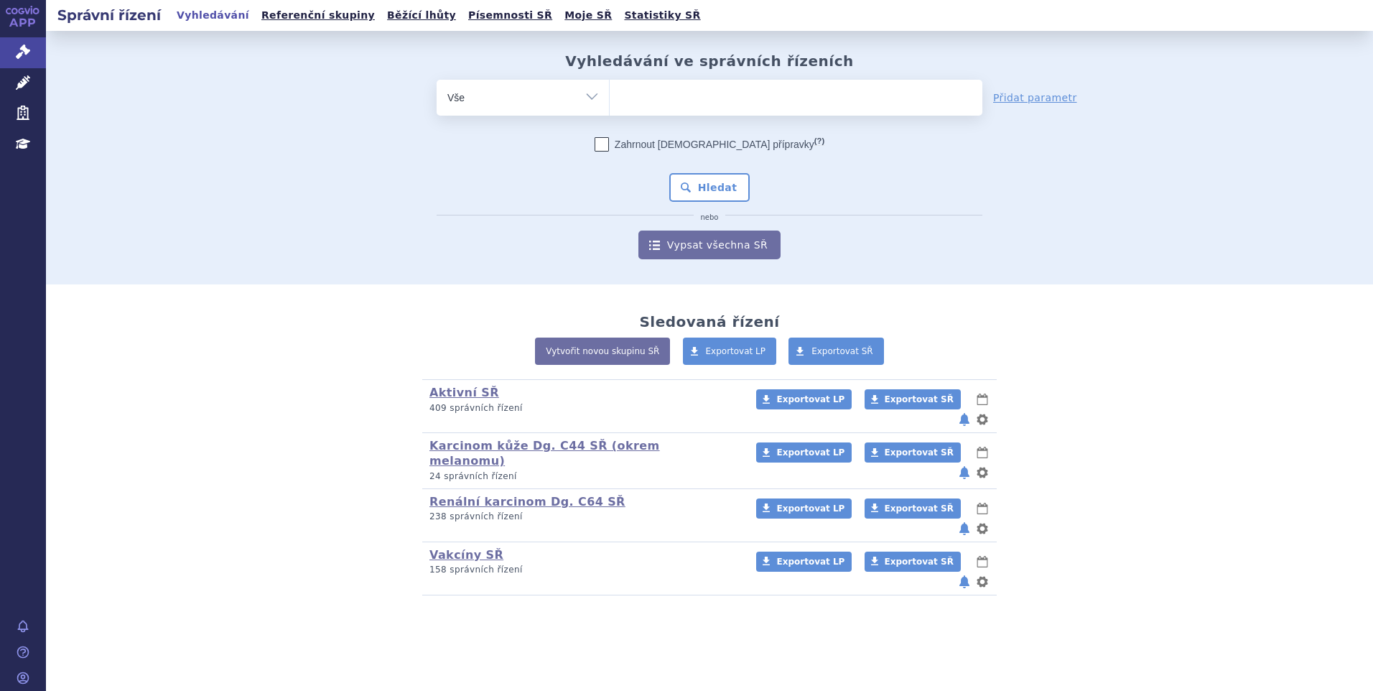
paste input "SUKLS114552/2025"
type input "SUKLS114552/2025"
select select "SUKLS114552/2025"
click at [689, 177] on div "Zahrnout bratrské přípravky (?) Hledat nebo Vypsat všechna SŘ" at bounding box center [710, 198] width 546 height 122
drag, startPoint x: 689, startPoint y: 178, endPoint x: 690, endPoint y: 185, distance: 7.2
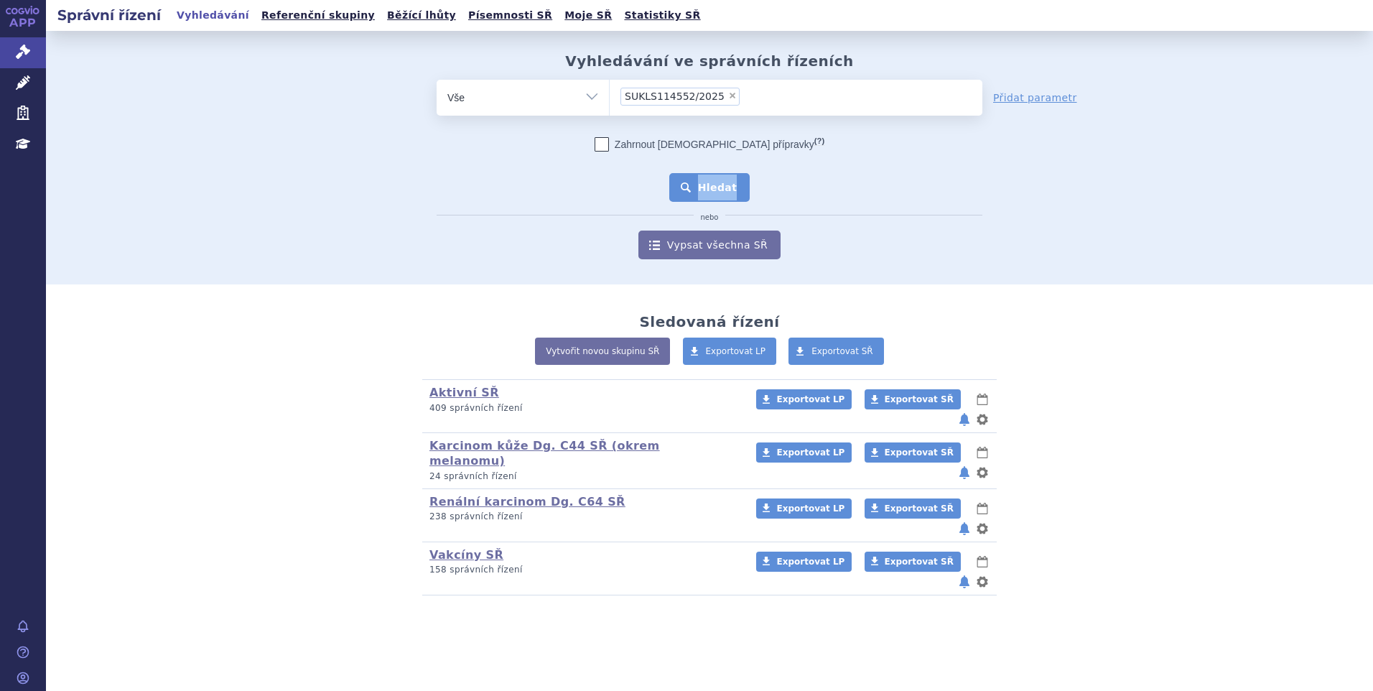
click at [690, 185] on button "Hledat" at bounding box center [709, 187] width 81 height 29
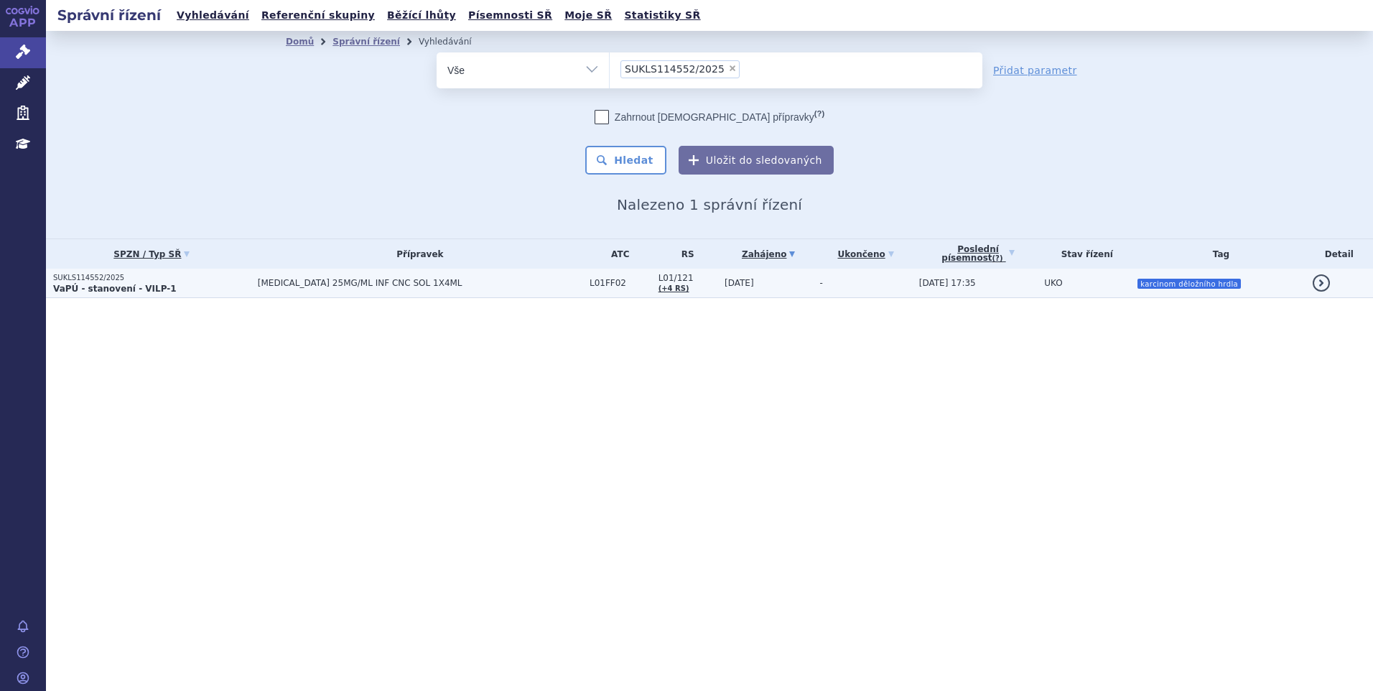
click at [533, 278] on td "[MEDICAL_DATA] 25MG/ML INF CNC SOL 1X4ML" at bounding box center [417, 283] width 332 height 29
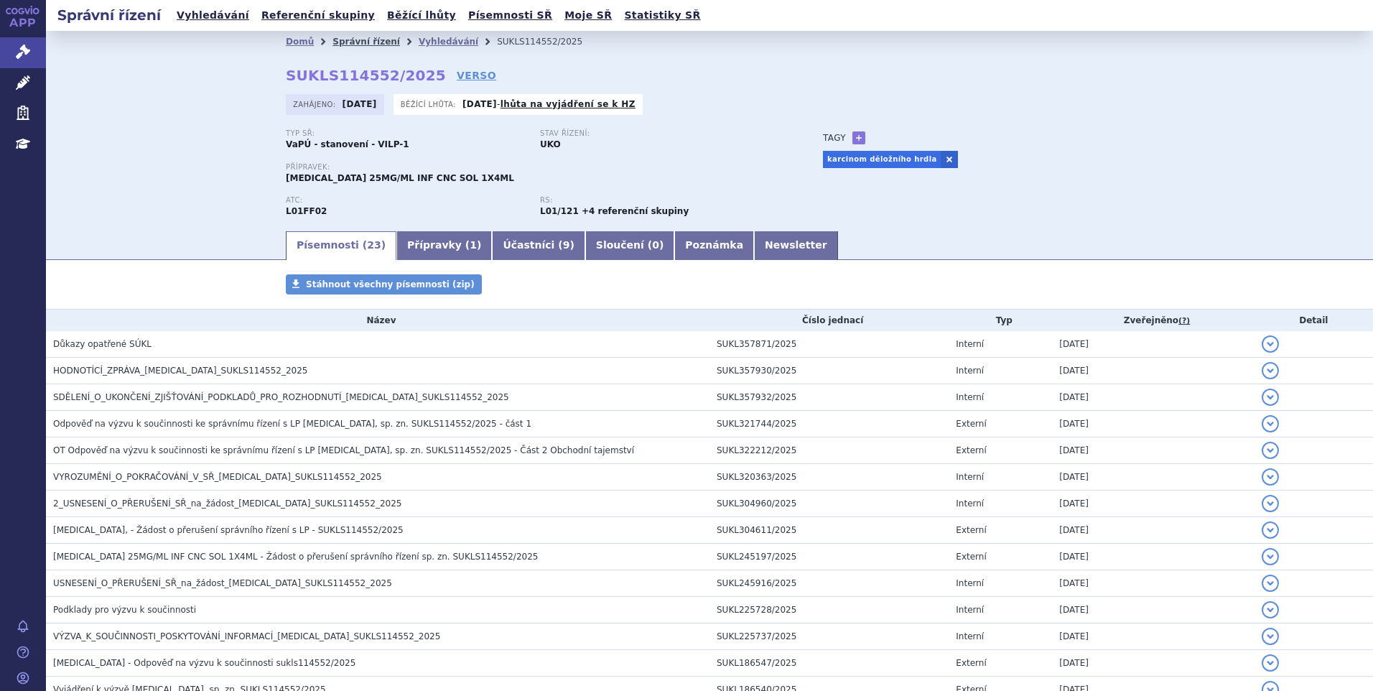
click at [357, 37] on link "Správní řízení" at bounding box center [367, 42] width 68 height 10
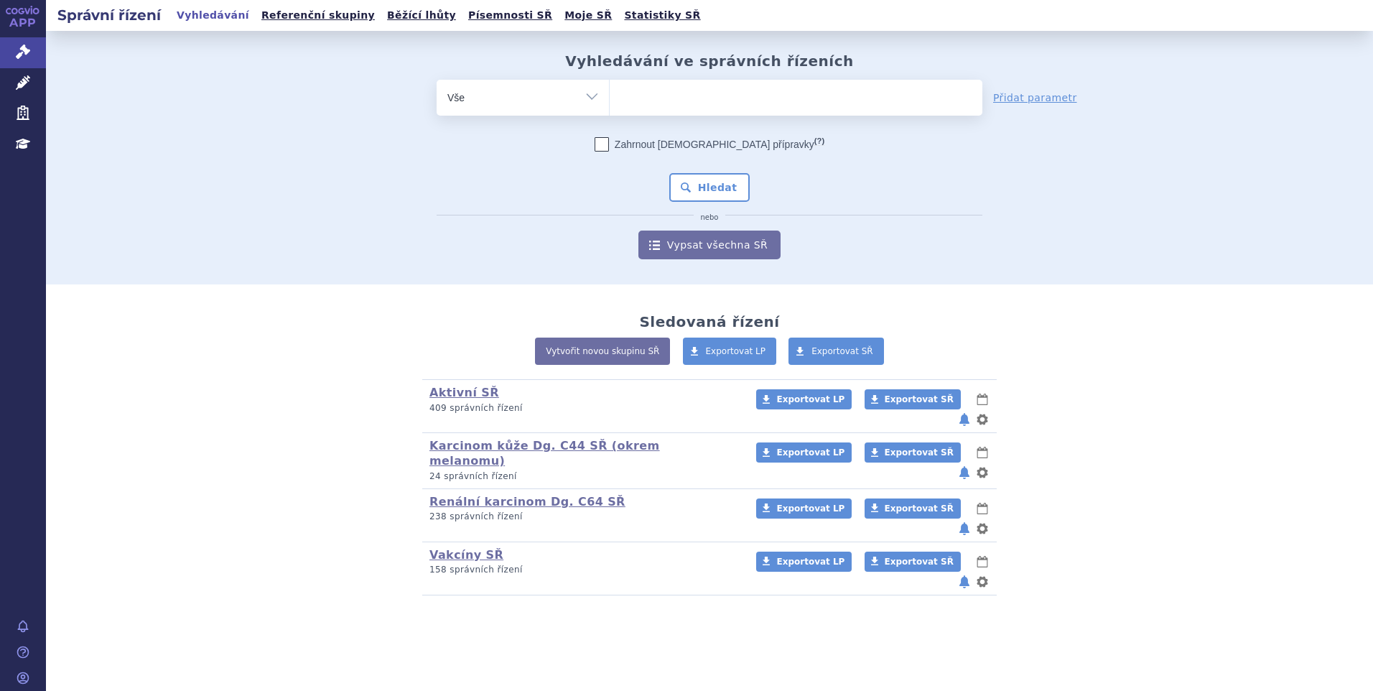
click at [621, 91] on input "search" at bounding box center [625, 96] width 8 height 18
paste input "SUKLS349969/2025"
type input "SUKLS349969/2025"
select select "SUKLS349969/2025"
click at [695, 189] on button "Hledat" at bounding box center [709, 187] width 81 height 29
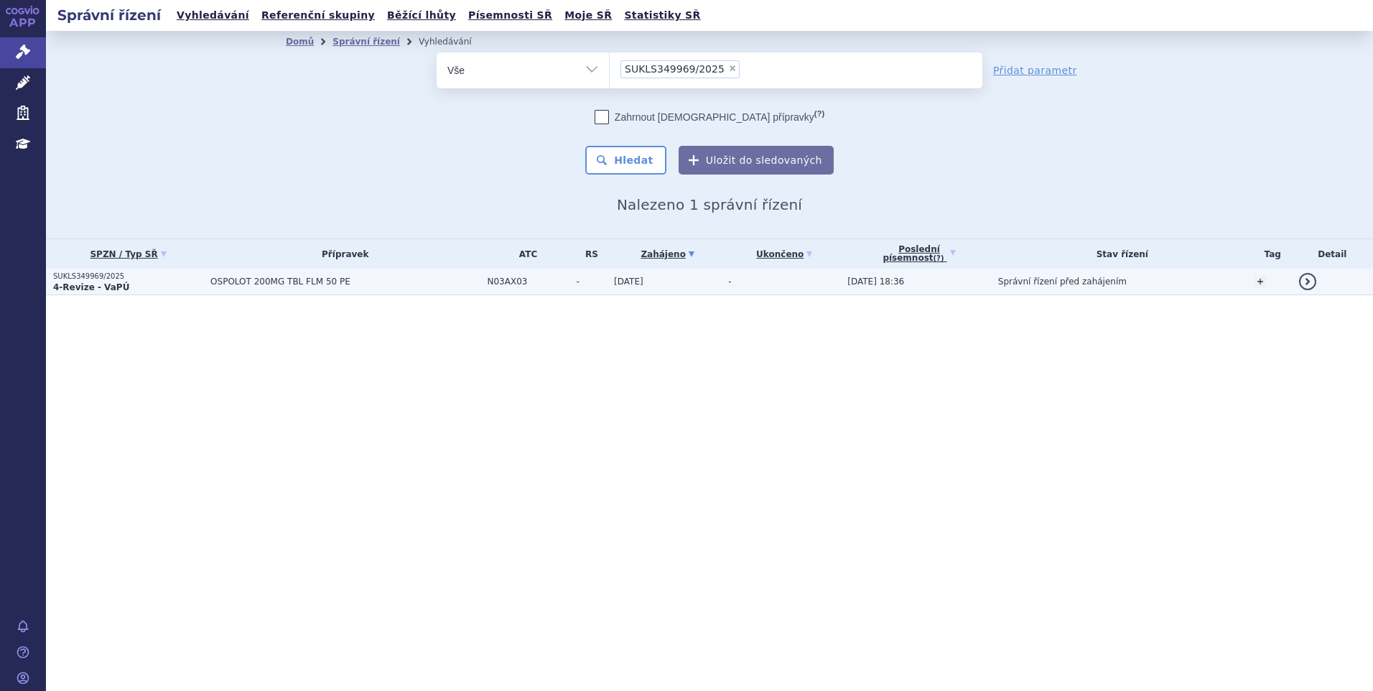
click at [450, 282] on span "OSPOLOT 200MG TBL FLM 50 PE" at bounding box center [344, 282] width 269 height 10
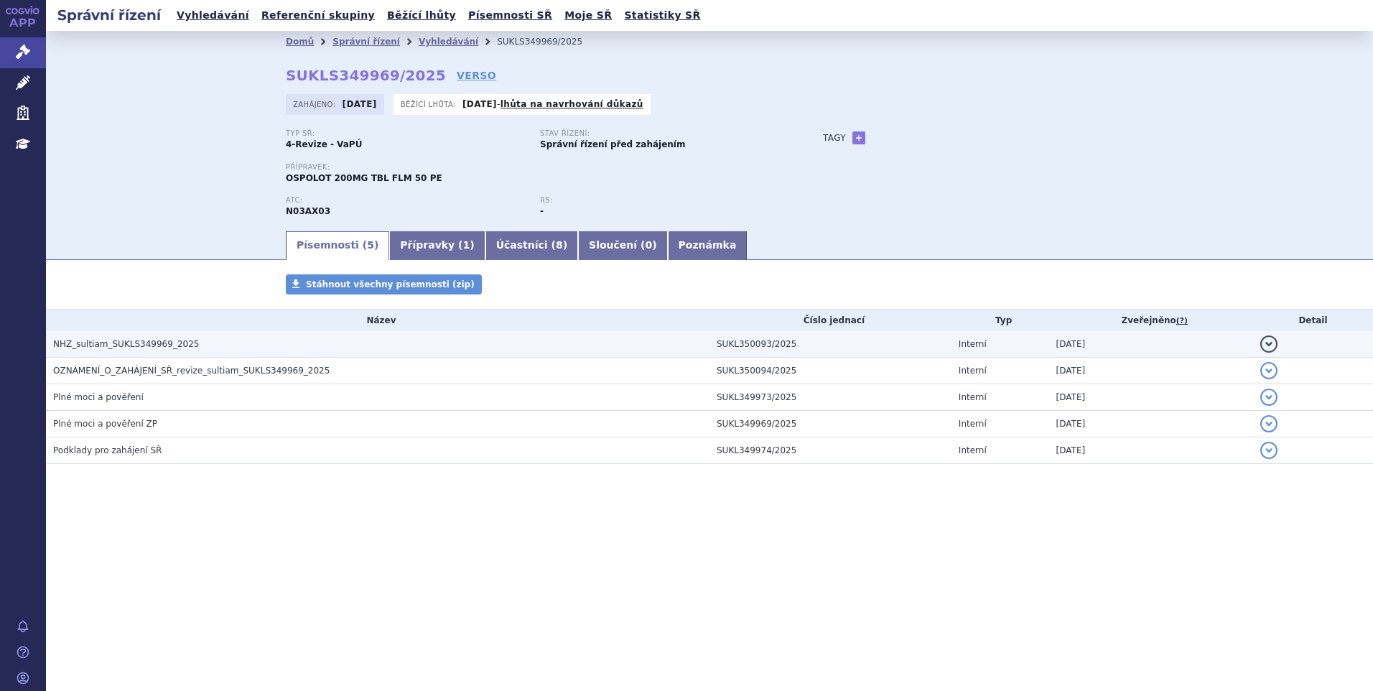
click at [145, 332] on table "Název Číslo jednací Typ Zveřejněno (?) Detail NHZ_sultiam_SUKLS349969_2025 SUKL…" at bounding box center [709, 387] width 1327 height 154
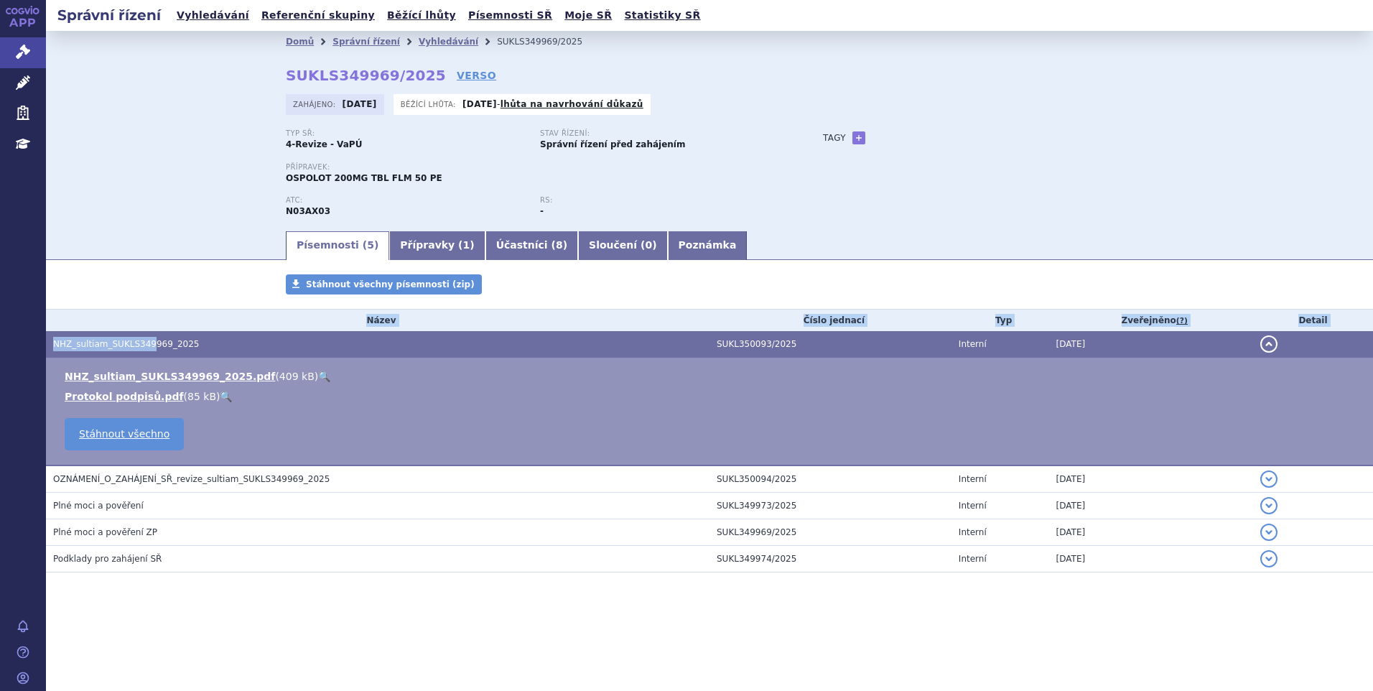
click at [145, 342] on span "NHZ_sultiam_SUKLS349969_2025" at bounding box center [126, 344] width 146 height 10
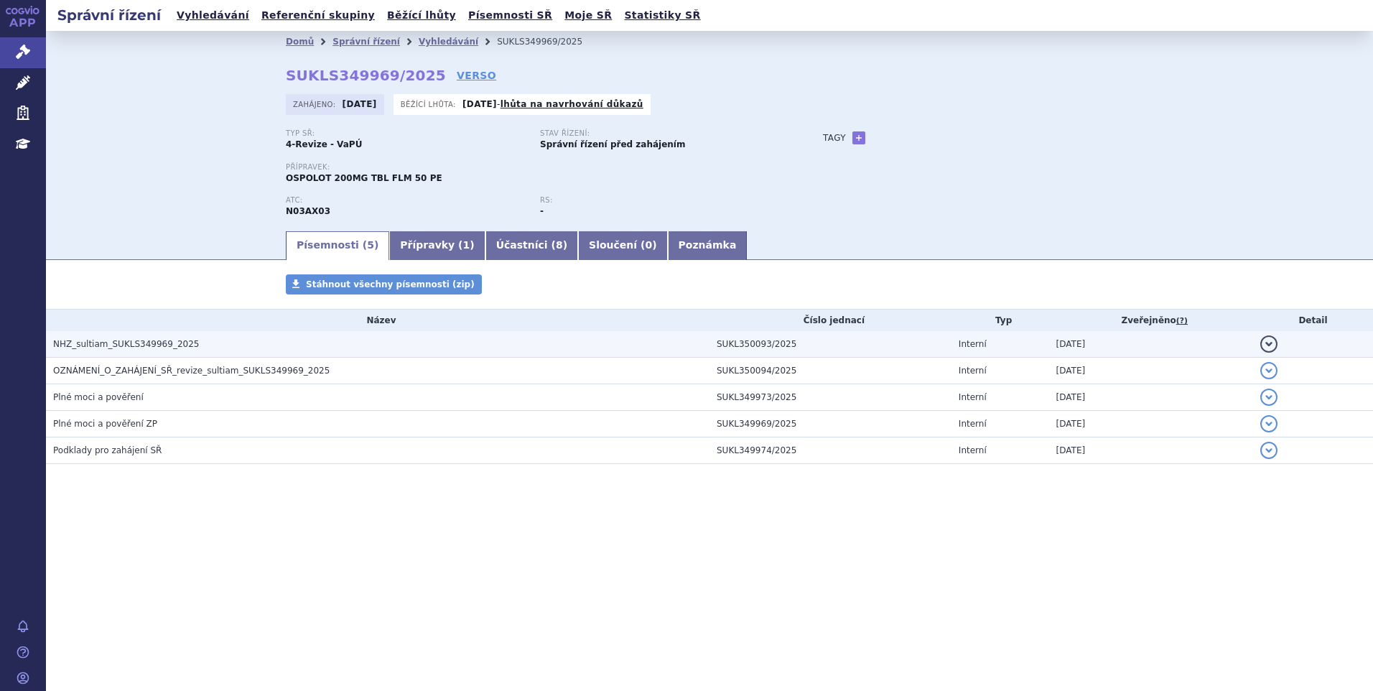
click at [183, 346] on h3 "NHZ_sultiam_SUKLS349969_2025" at bounding box center [381, 344] width 657 height 14
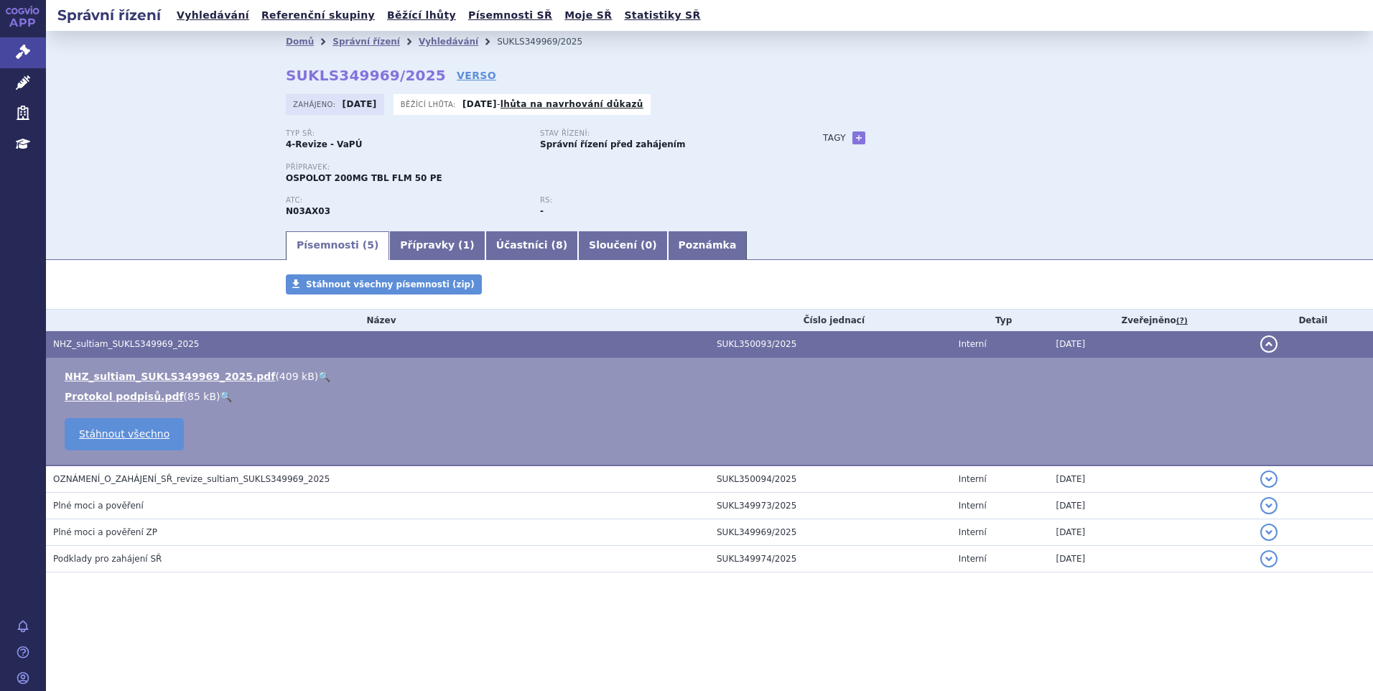
click at [318, 372] on link "🔍" at bounding box center [324, 376] width 12 height 11
click at [18, 45] on icon at bounding box center [23, 52] width 14 height 14
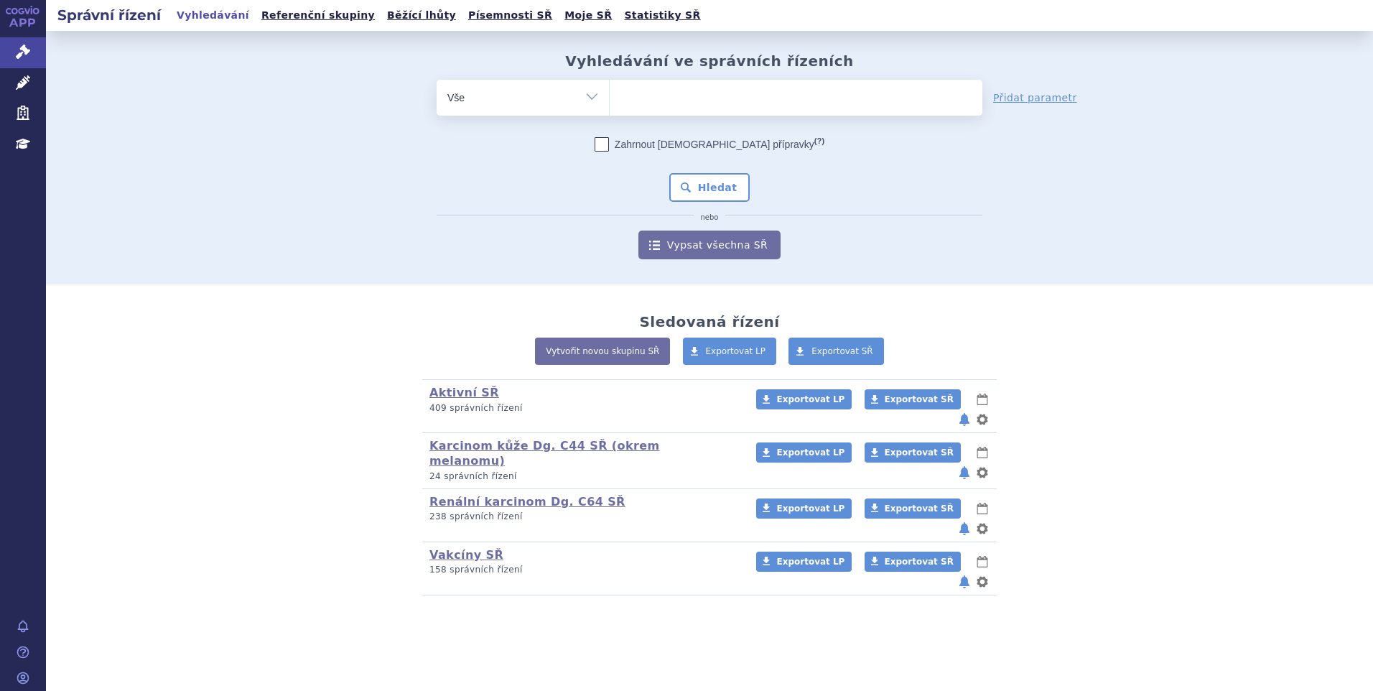
click at [634, 98] on ul at bounding box center [796, 95] width 373 height 30
click at [610, 98] on select at bounding box center [609, 97] width 1 height 36
type input "gi"
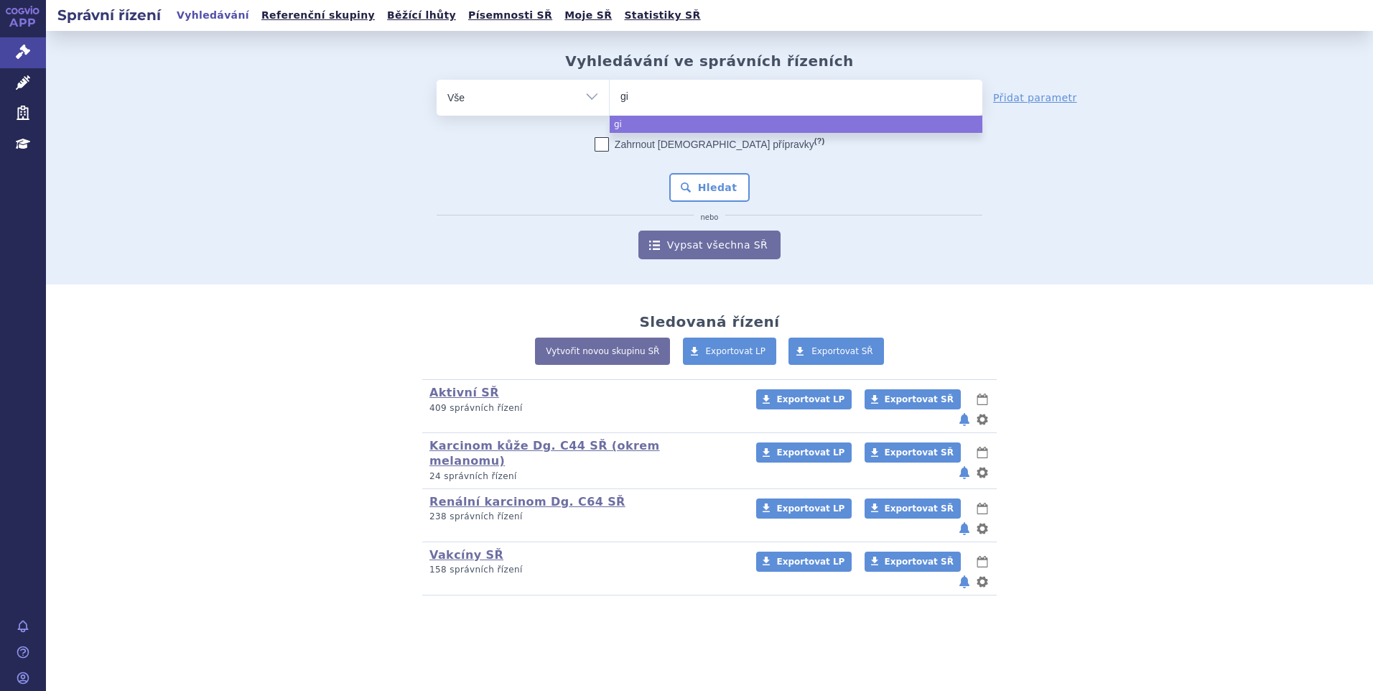
click at [662, 97] on ul "gi" at bounding box center [796, 95] width 373 height 30
click at [610, 97] on select "gi" at bounding box center [609, 97] width 1 height 36
select select "gi"
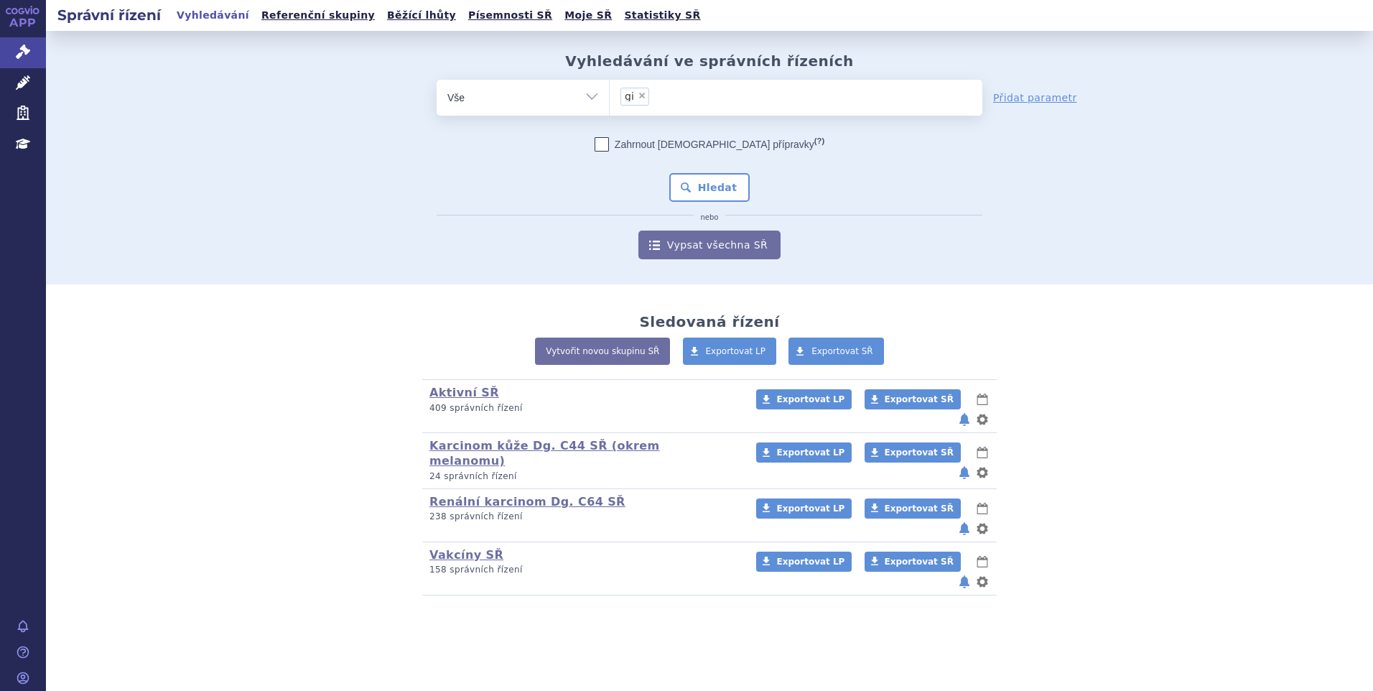
type input "gi"
select select
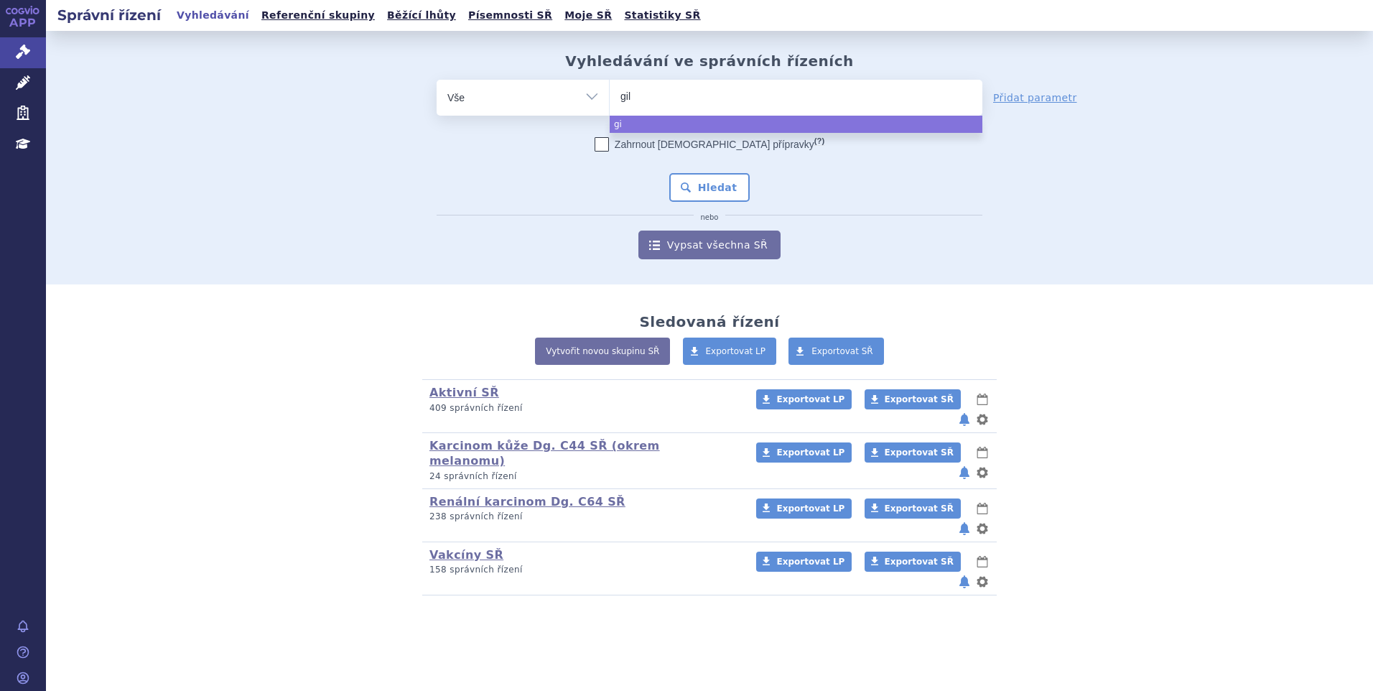
type input "[PERSON_NAME]"
type input "gilen"
type input "gileni"
type input "gilenia"
select select "gilenia"
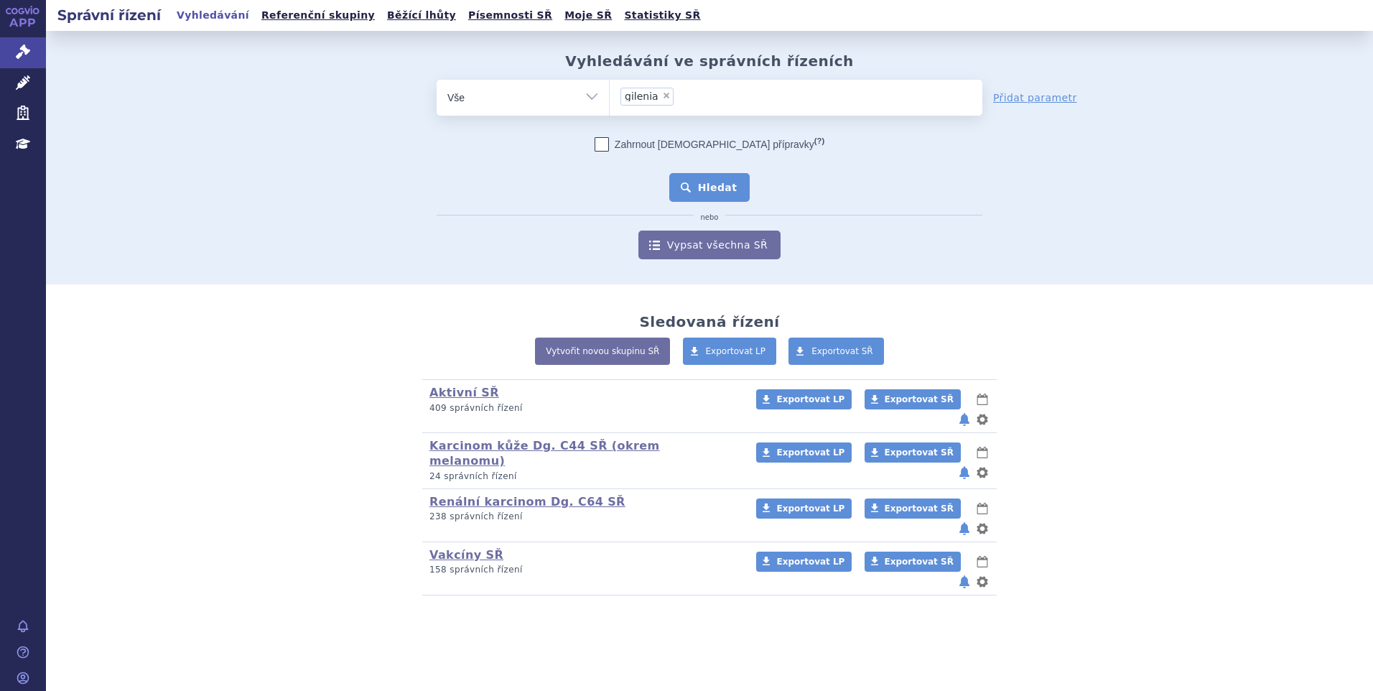
click at [690, 186] on button "Hledat" at bounding box center [709, 187] width 81 height 29
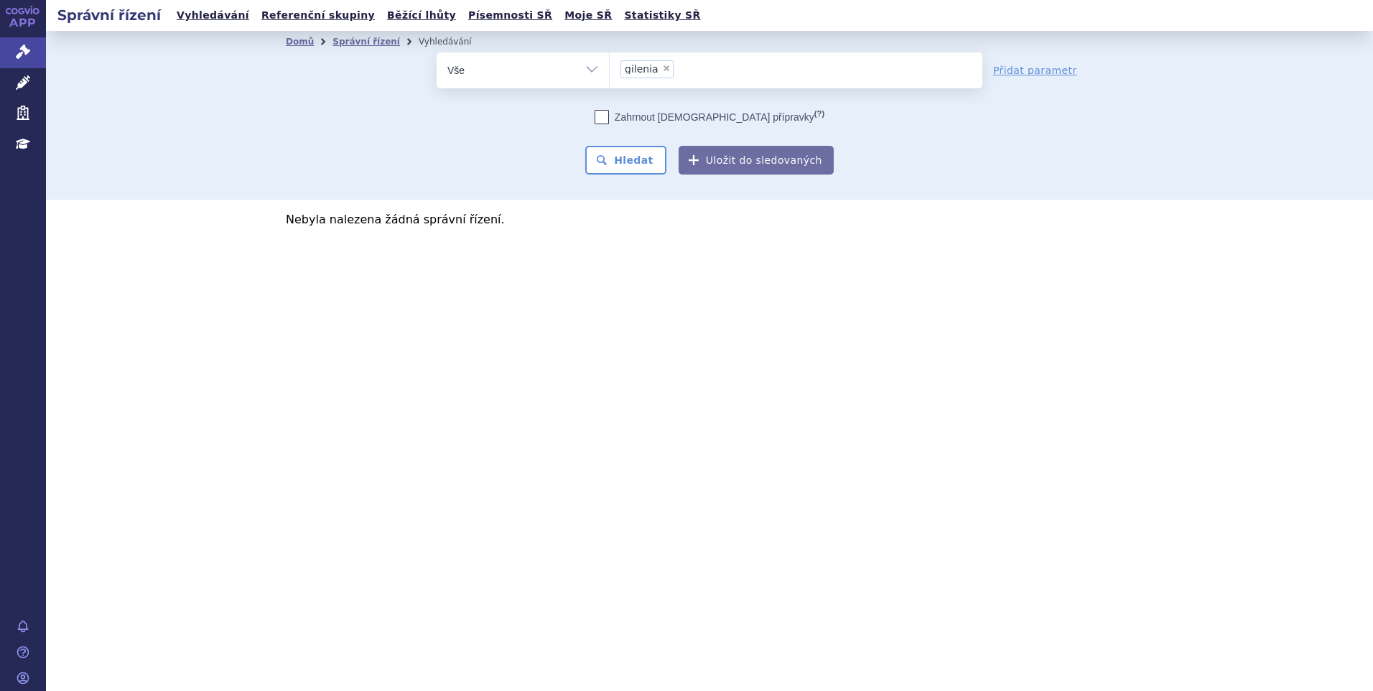
click at [672, 68] on ul "× gilenia" at bounding box center [796, 68] width 373 height 32
click at [610, 68] on select "gilenia" at bounding box center [609, 70] width 1 height 36
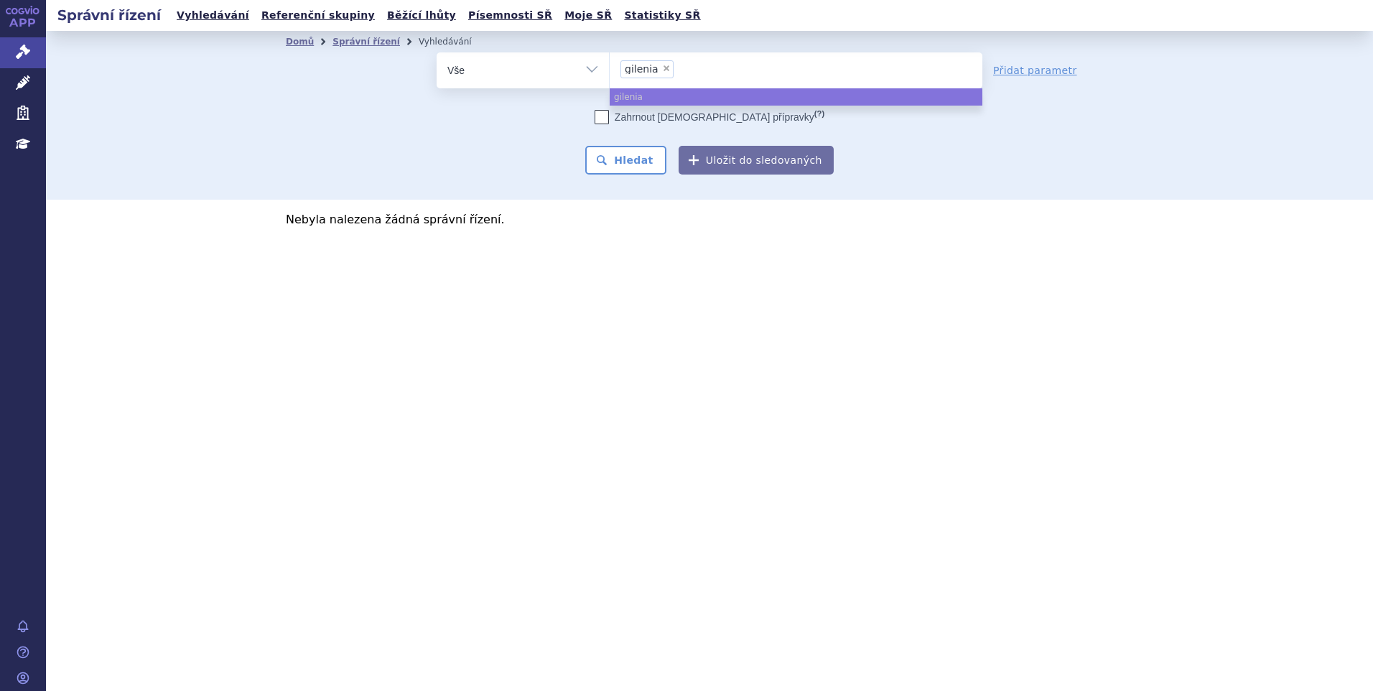
select select
type input "gilenia"
type input "gilen"
type input "[PERSON_NAME]"
select select "[PERSON_NAME]"
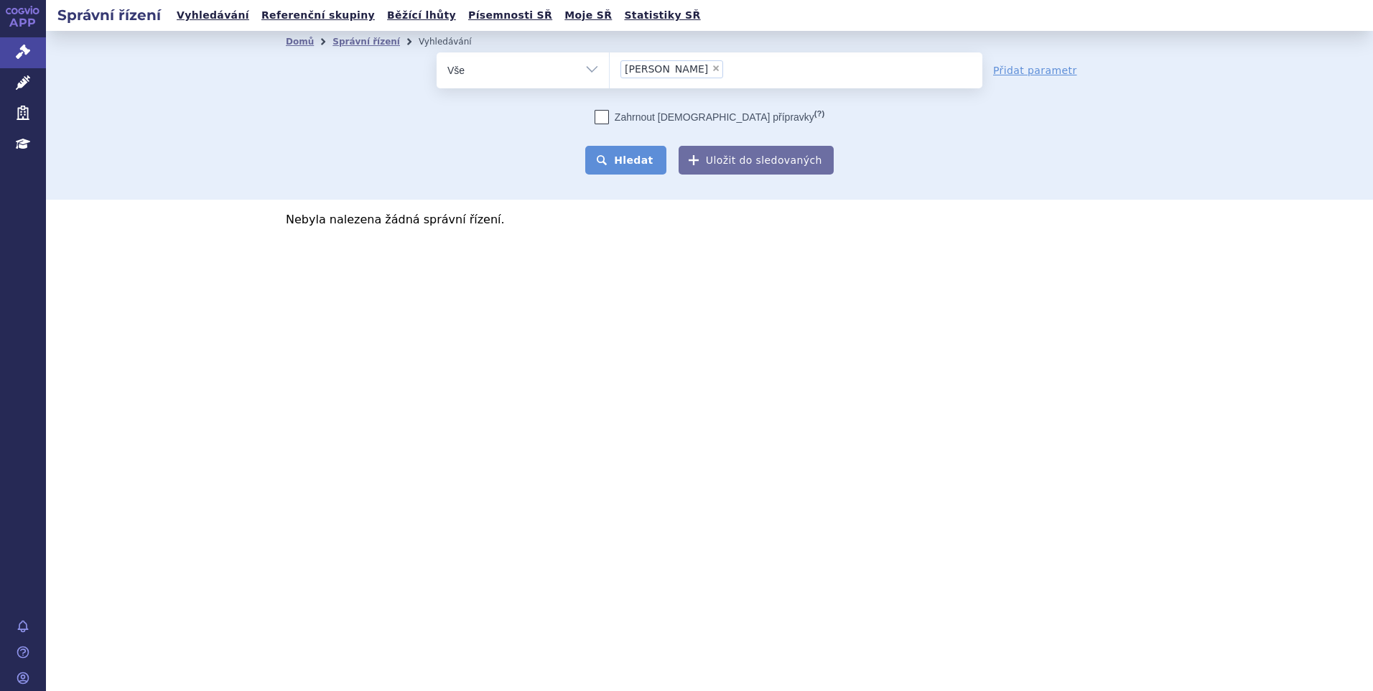
click at [623, 153] on button "Hledat" at bounding box center [625, 160] width 81 height 29
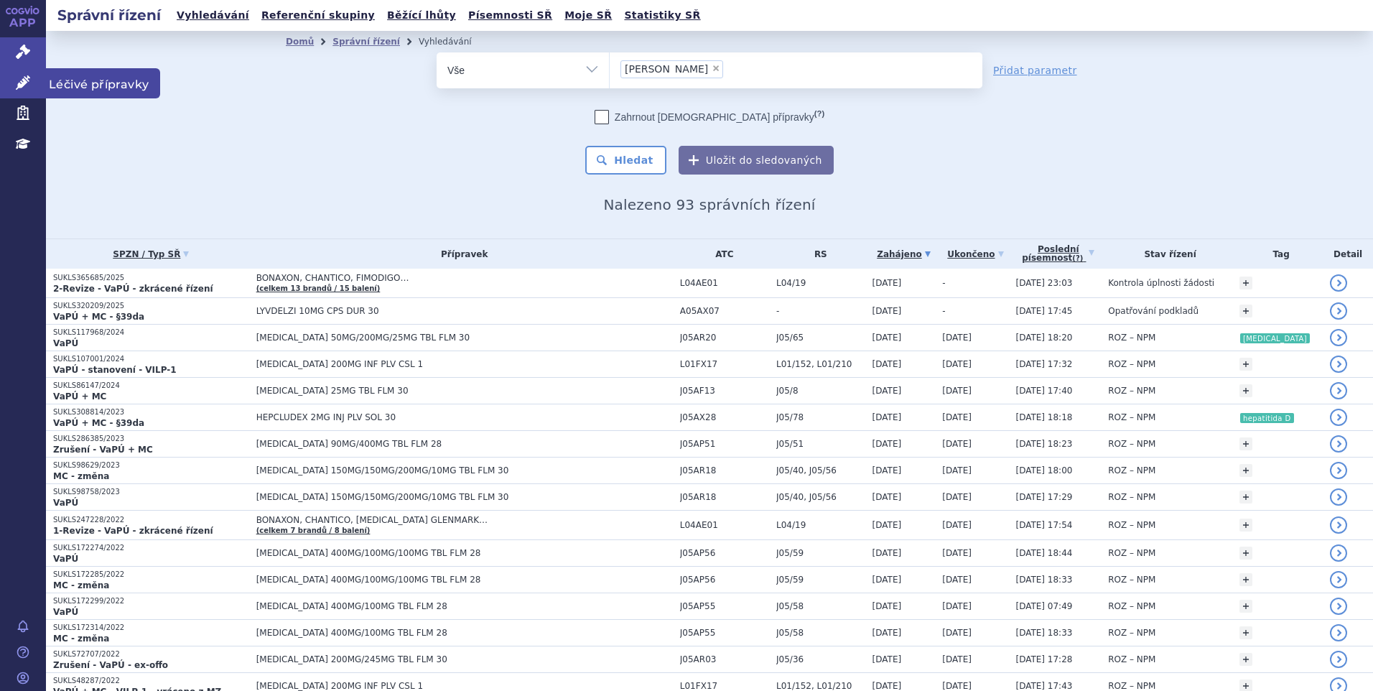
click at [18, 78] on icon at bounding box center [23, 82] width 14 height 14
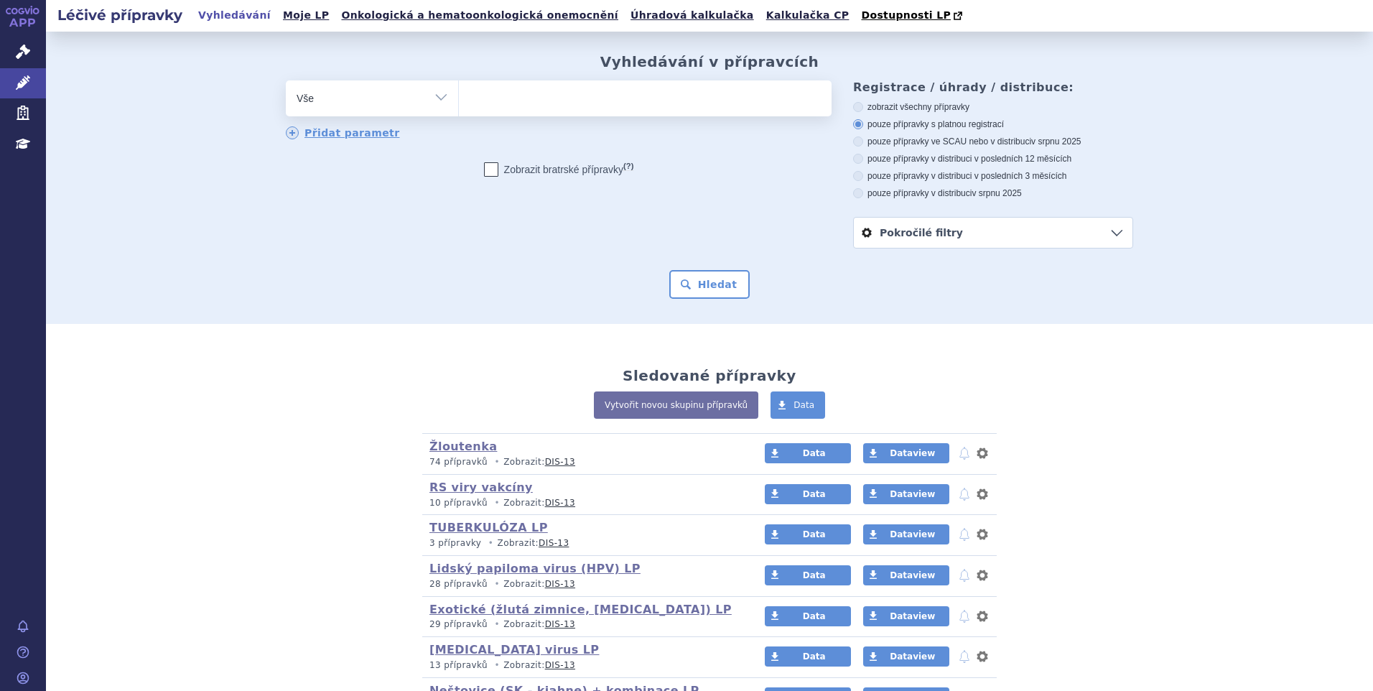
click at [612, 99] on ul at bounding box center [645, 95] width 373 height 30
click at [459, 99] on select at bounding box center [458, 98] width 1 height 36
type input "gi"
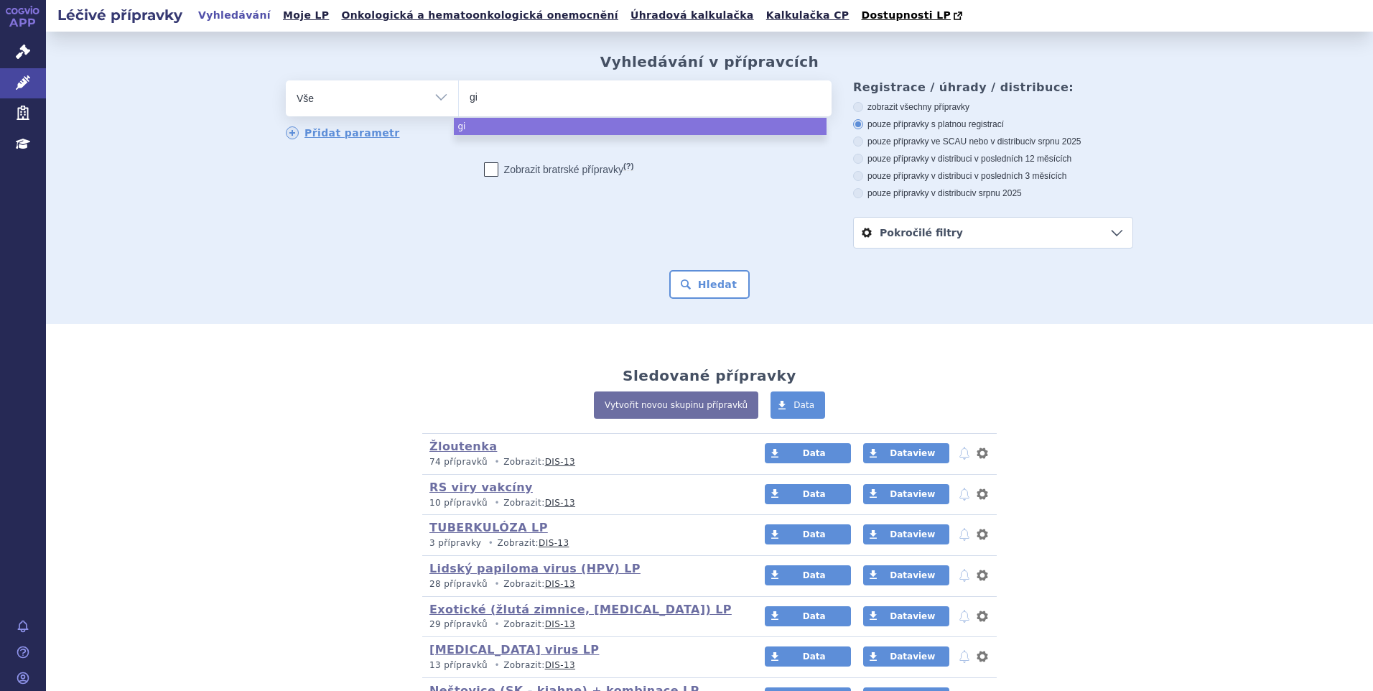
type input "gin"
type input "ginia"
select select "ginia"
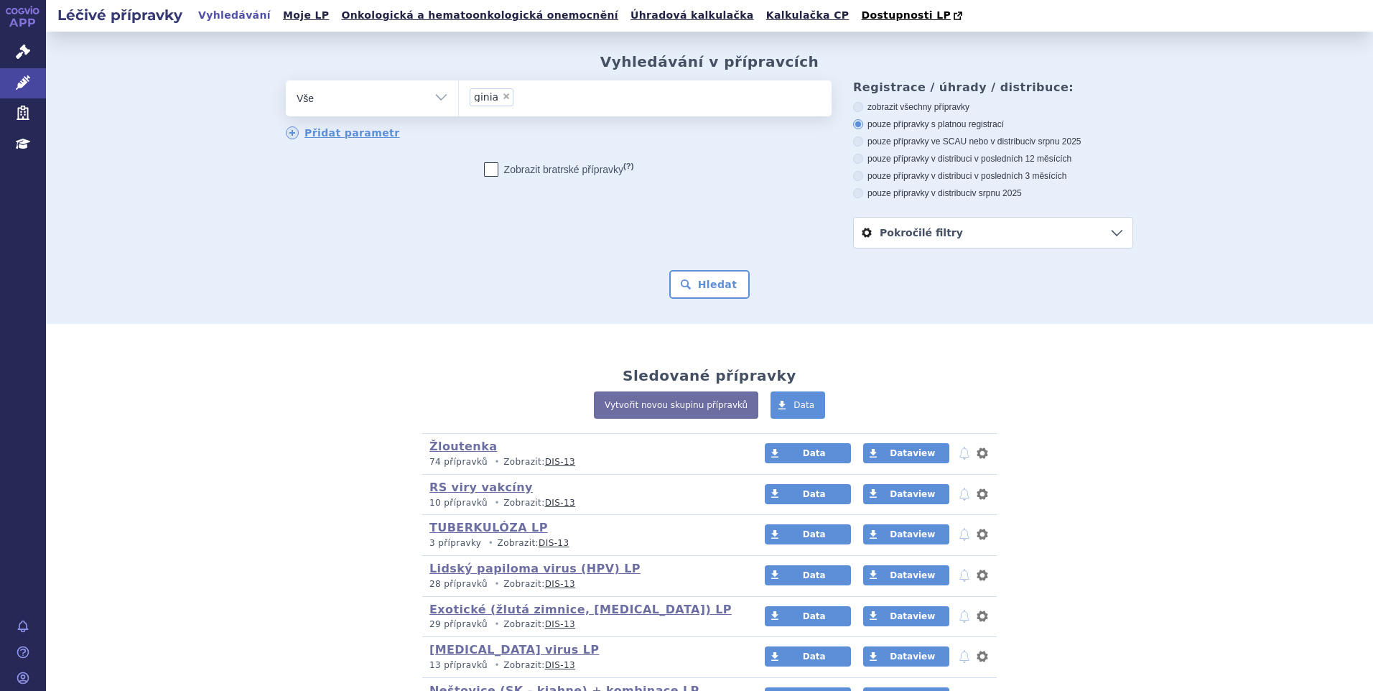
type input "ginia"
select select
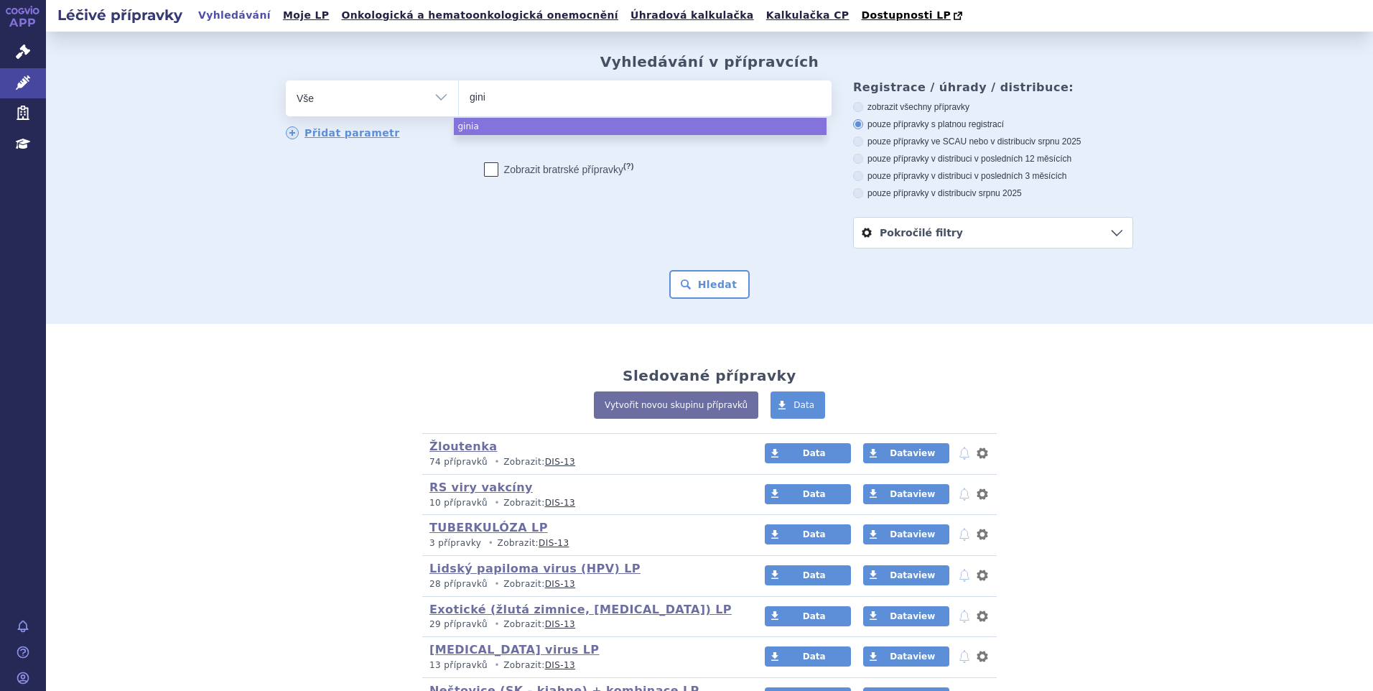
type input "gin"
type input "gi"
type input "gile"
type input "gilen"
type input "gilenia"
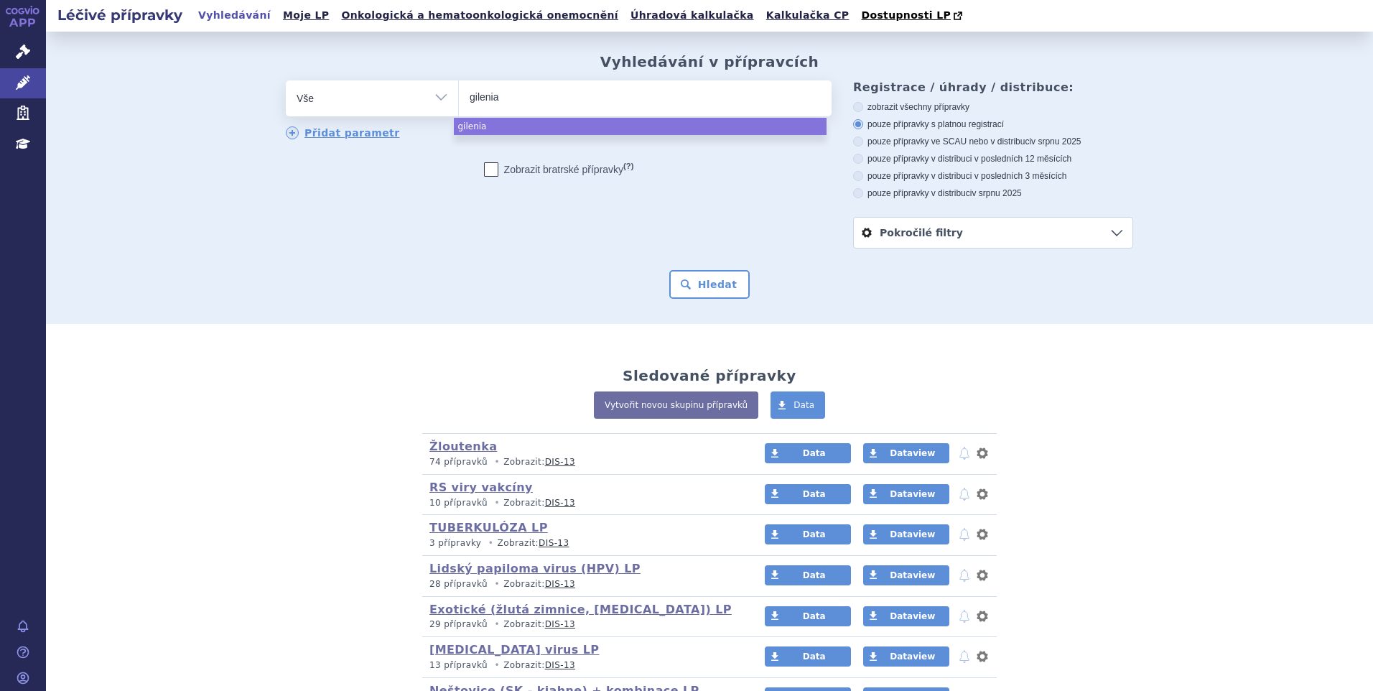
select select "gilenia"
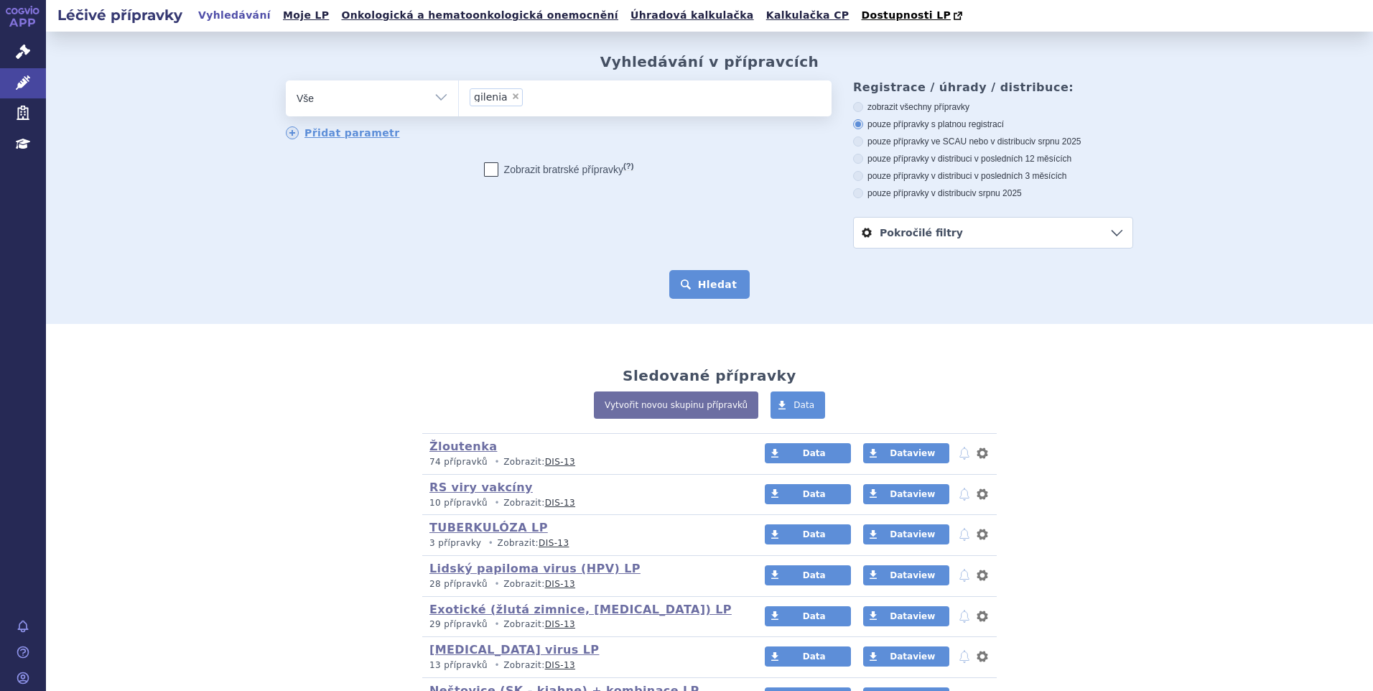
click at [714, 282] on button "Hledat" at bounding box center [709, 284] width 81 height 29
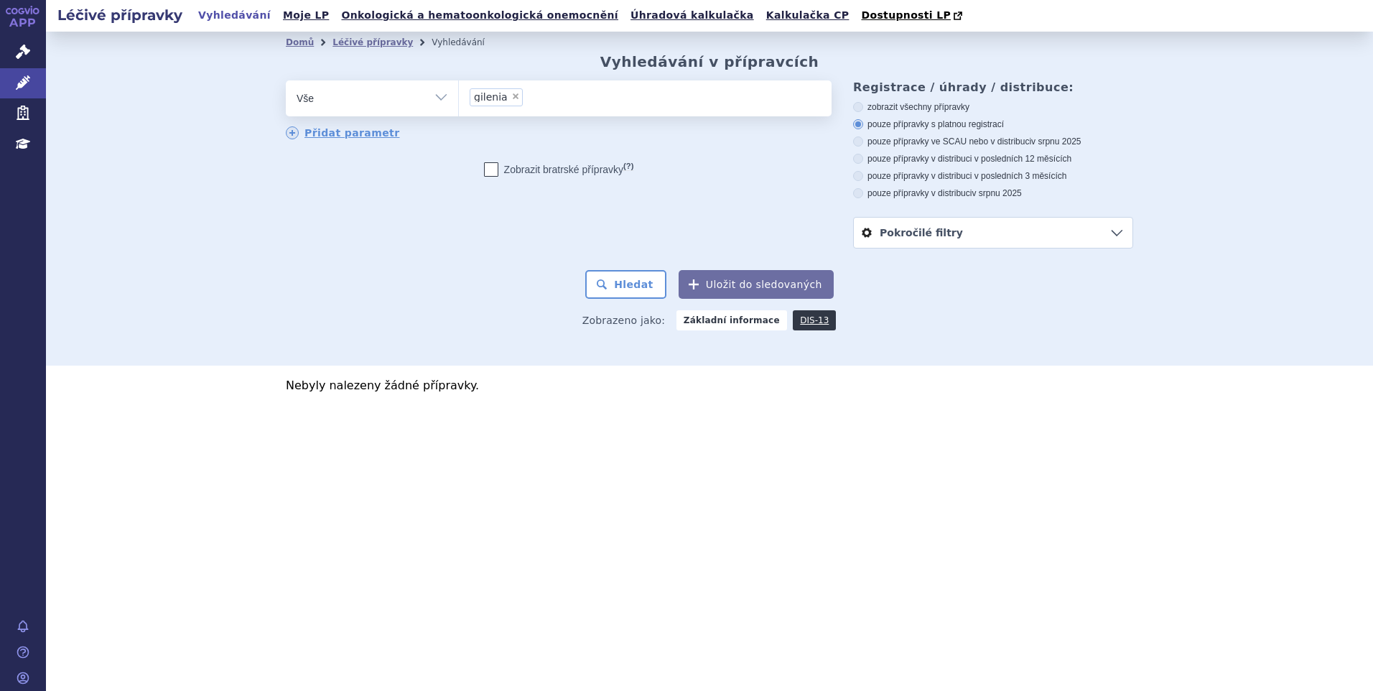
click at [528, 104] on input "gilenia × gilenia" at bounding box center [531, 97] width 8 height 18
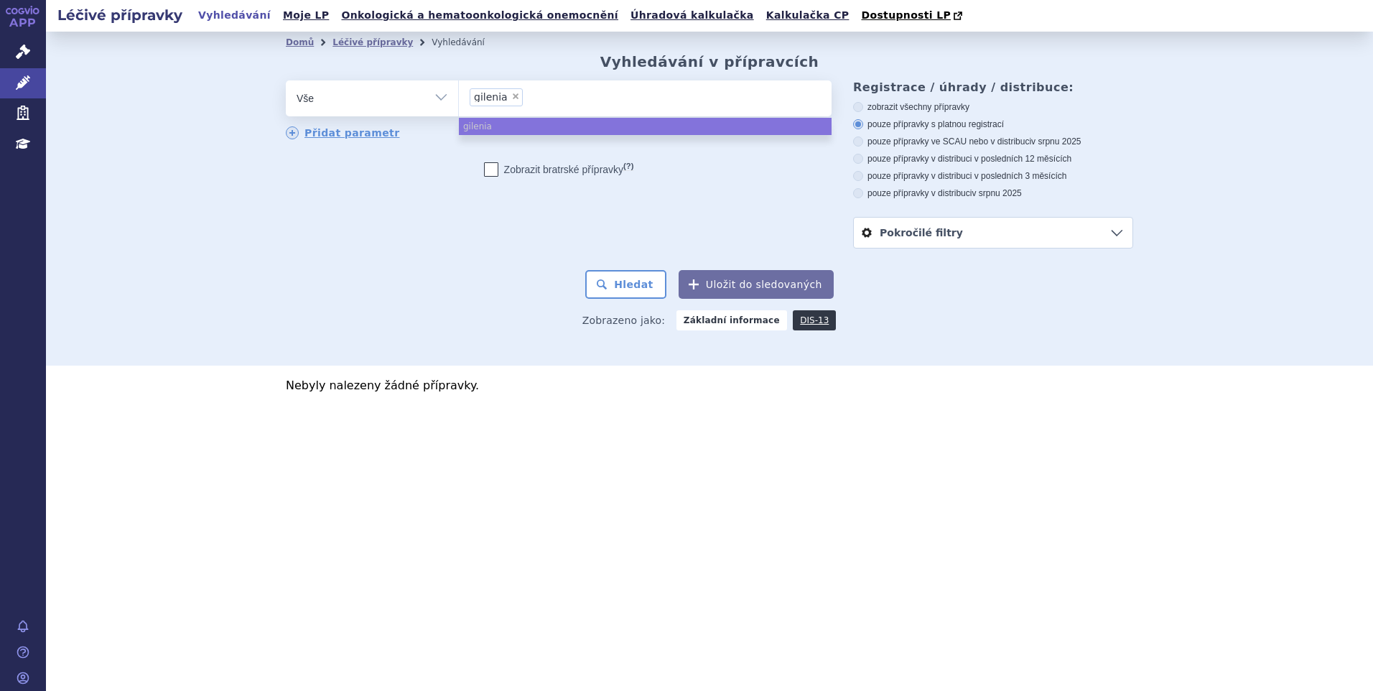
select select
type input "gilenia"
type input "gilen"
type input "gil"
type input "[PERSON_NAME]"
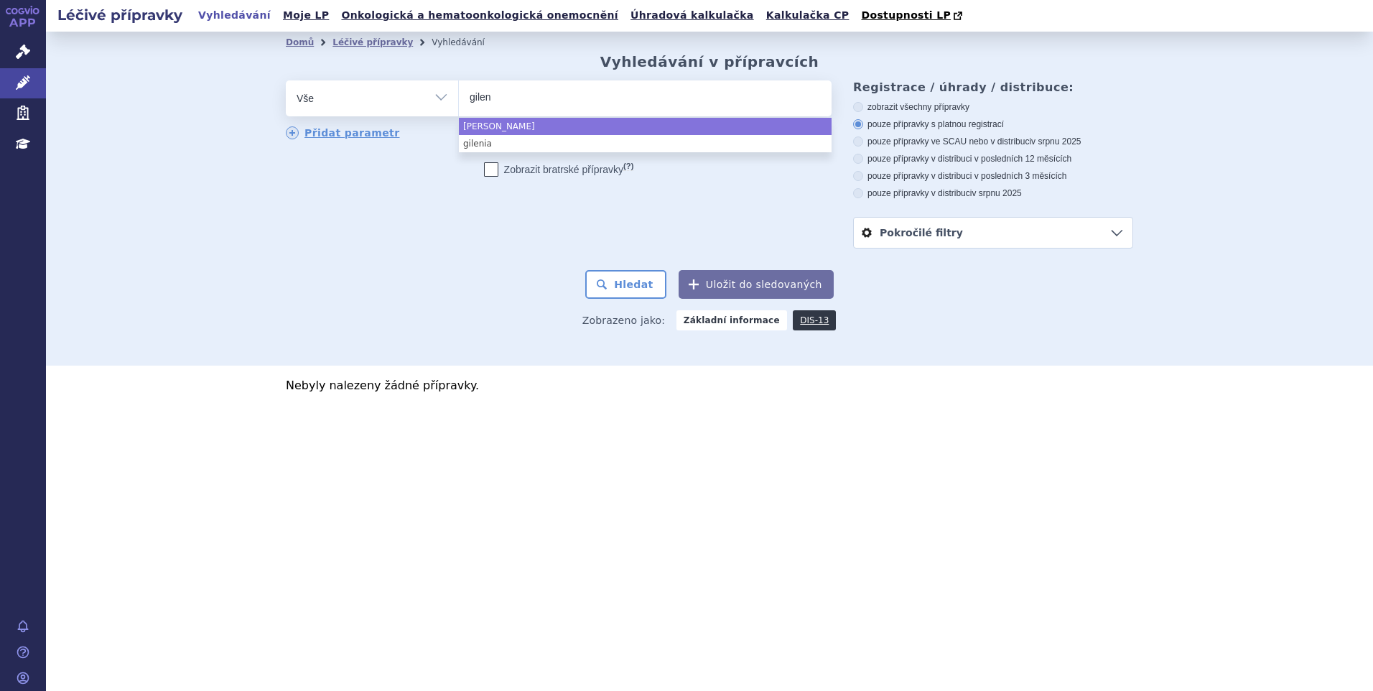
type input "gileny"
select select "gileny"
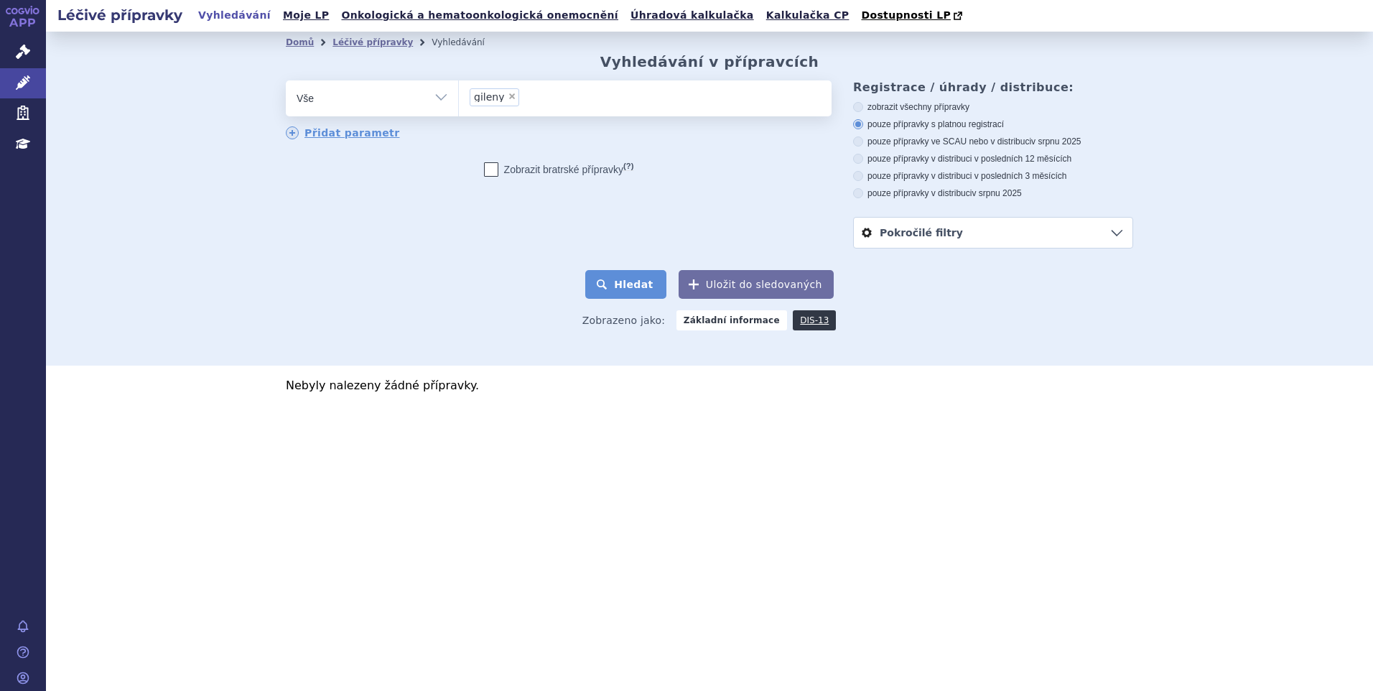
click at [616, 291] on button "Hledat" at bounding box center [625, 284] width 81 height 29
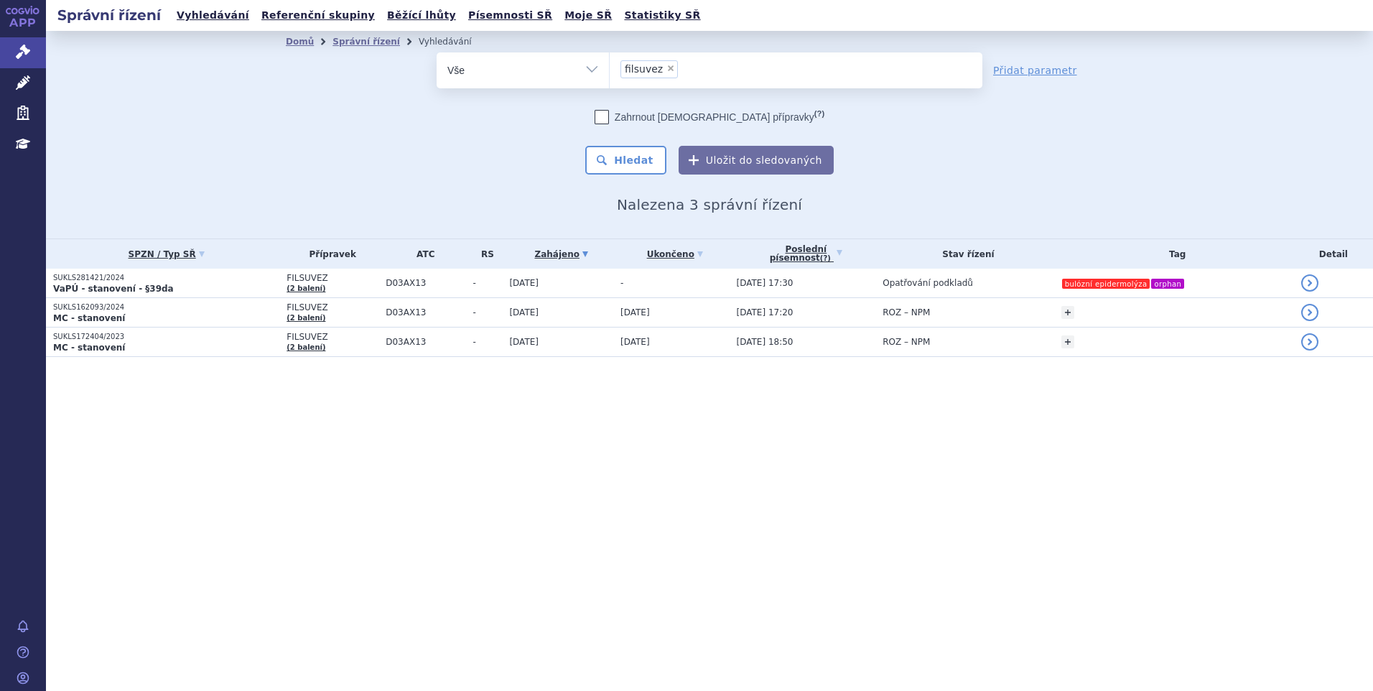
click at [667, 68] on span "×" at bounding box center [671, 68] width 9 height 9
click at [610, 68] on select "filsuvez" at bounding box center [609, 70] width 1 height 36
click at [663, 68] on ul "× filsuvez" at bounding box center [796, 68] width 373 height 32
click at [610, 68] on select "filsuvez" at bounding box center [609, 70] width 1 height 36
paste input "Gilenya"
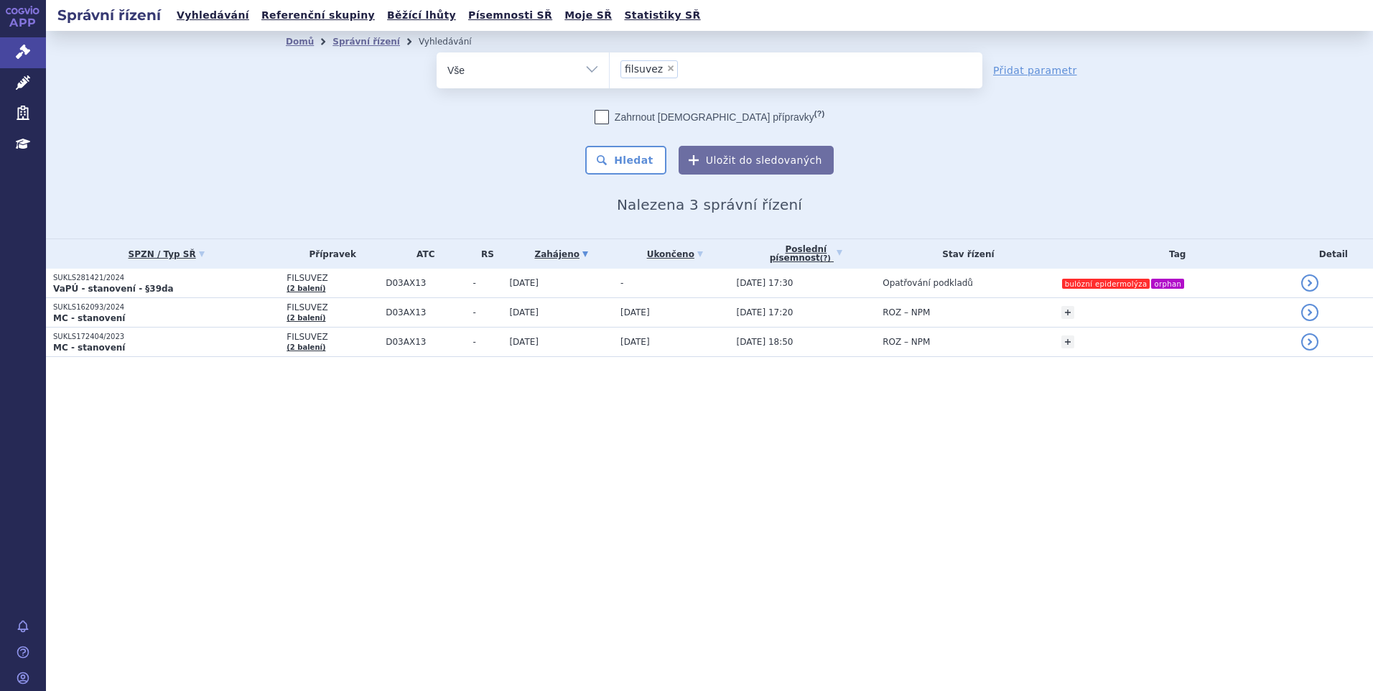
type input "Gilenya"
click at [610, 68] on select "filsuvez" at bounding box center [609, 70] width 1 height 36
click at [657, 67] on ul "× filsuvez Gilenya" at bounding box center [796, 68] width 373 height 32
click at [610, 67] on select "filsuvez" at bounding box center [609, 70] width 1 height 36
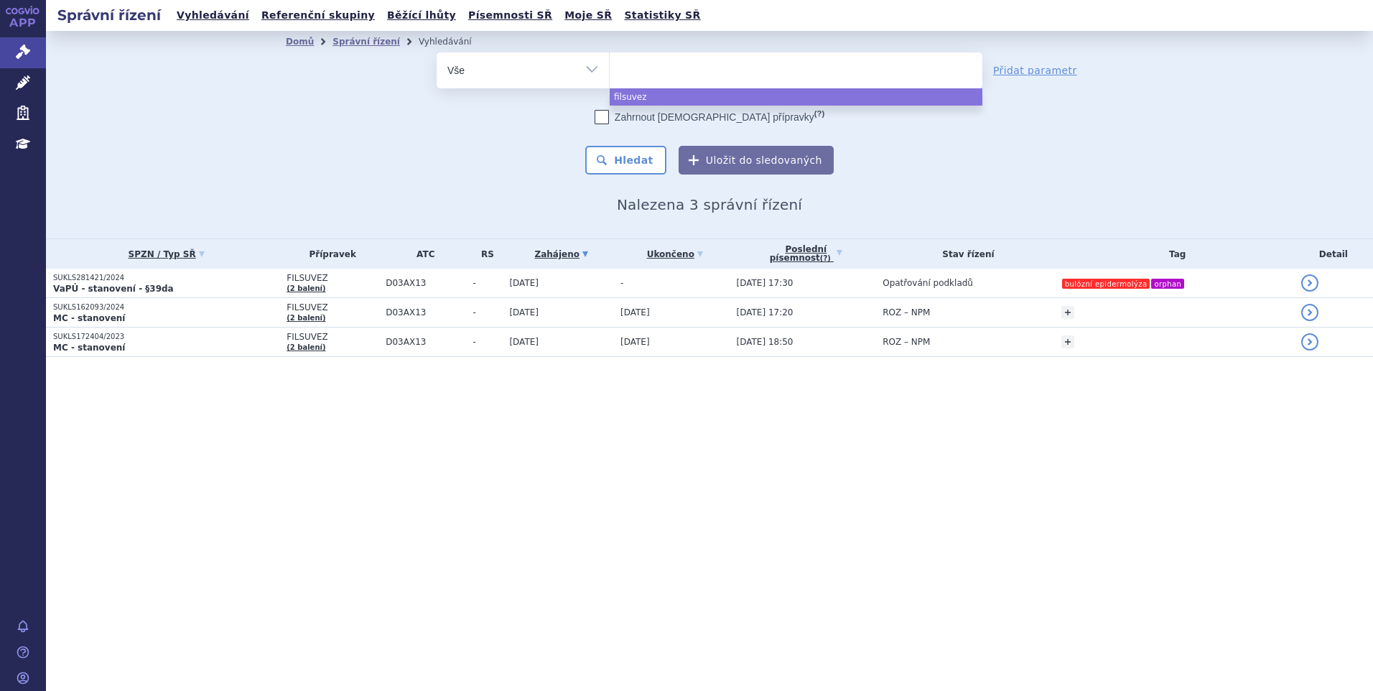
click at [664, 67] on ul at bounding box center [796, 67] width 373 height 30
click at [610, 67] on select "filsuvez" at bounding box center [609, 70] width 1 height 36
select select "filsuvez"
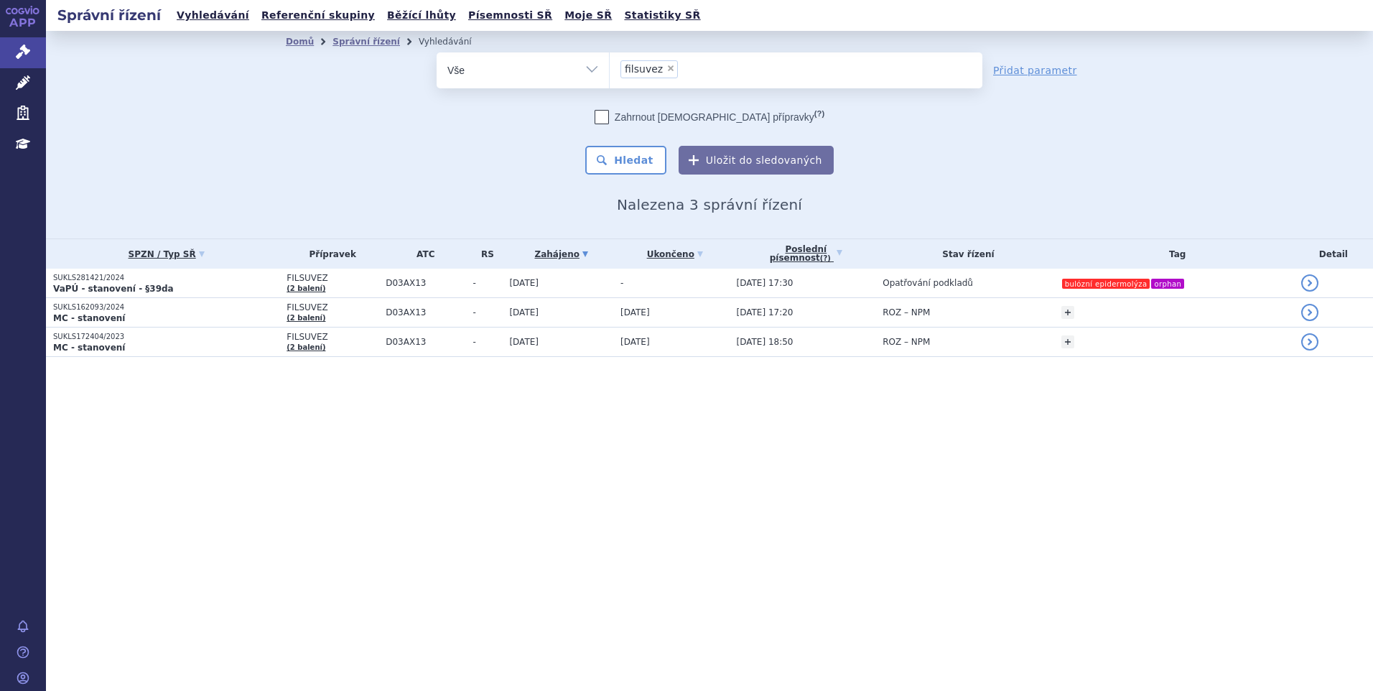
click at [667, 69] on span "×" at bounding box center [671, 68] width 9 height 9
click at [610, 69] on select "filsuvez" at bounding box center [609, 70] width 1 height 36
select select
click at [648, 69] on ul at bounding box center [796, 67] width 373 height 30
click at [610, 69] on select "filsuvez" at bounding box center [609, 70] width 1 height 36
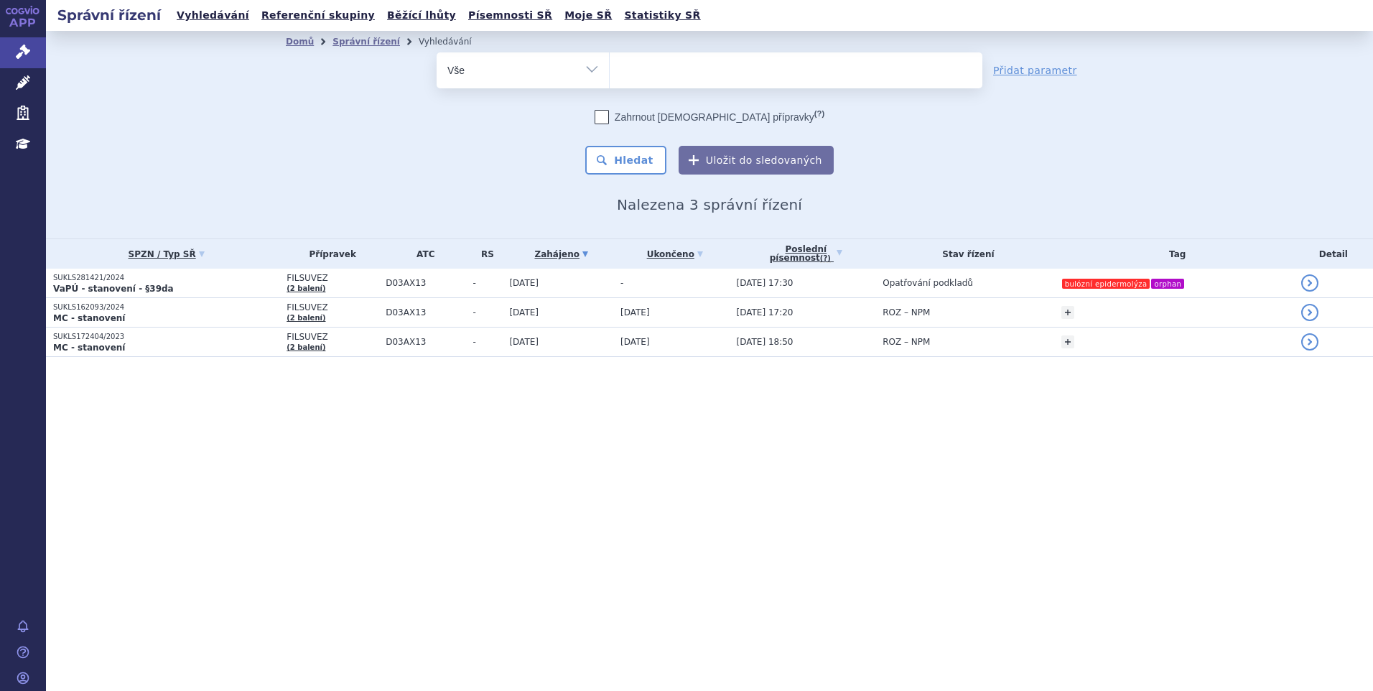
paste input "Gilenya"
type input "Gilenya"
select select "Gilenya"
click at [641, 155] on button "Hledat" at bounding box center [625, 160] width 81 height 29
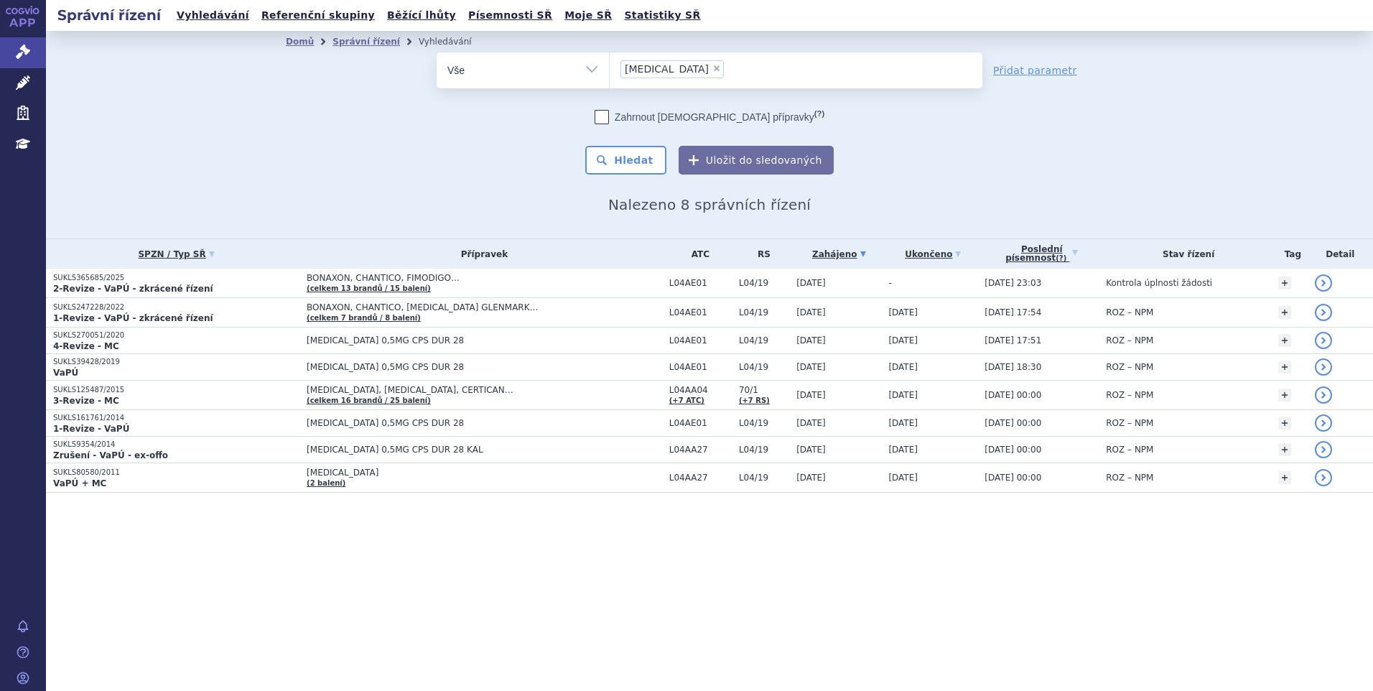
click at [448, 264] on th "Přípravek" at bounding box center [481, 253] width 363 height 29
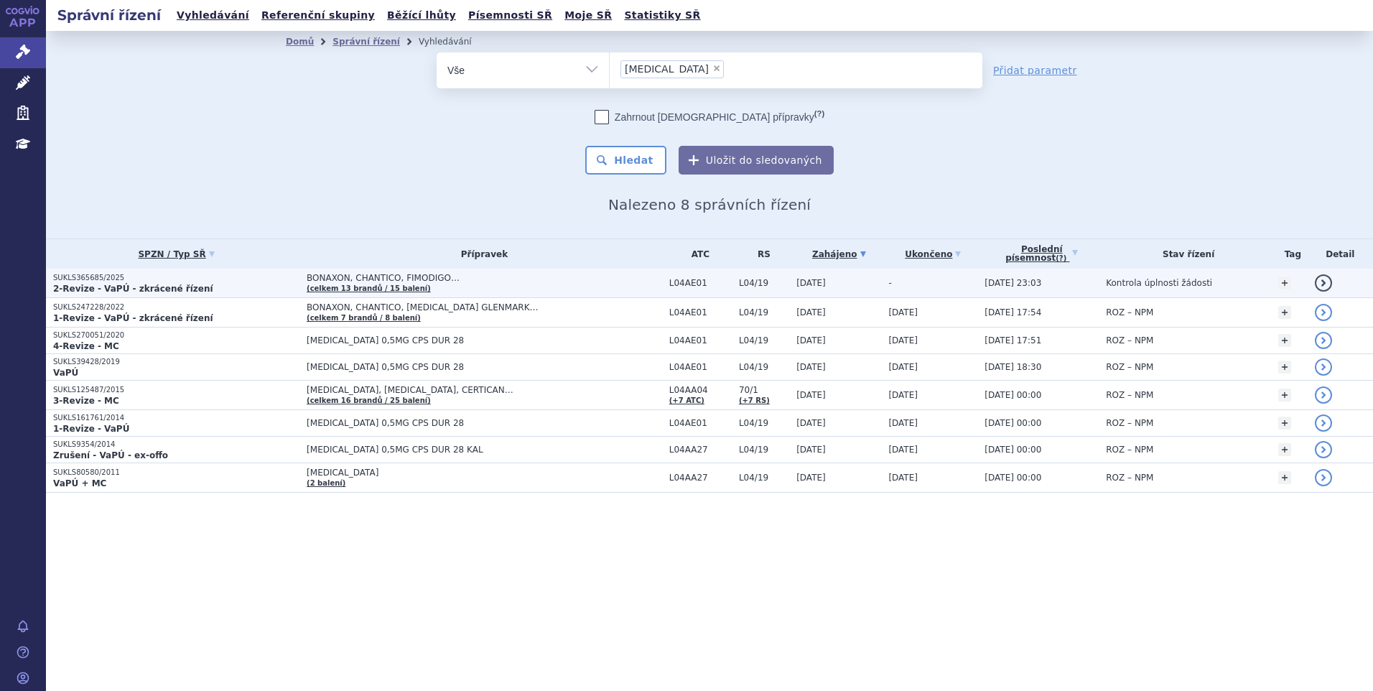
click at [435, 282] on span "BONAXON, CHANTICO, FIMODIGO…" at bounding box center [485, 278] width 356 height 10
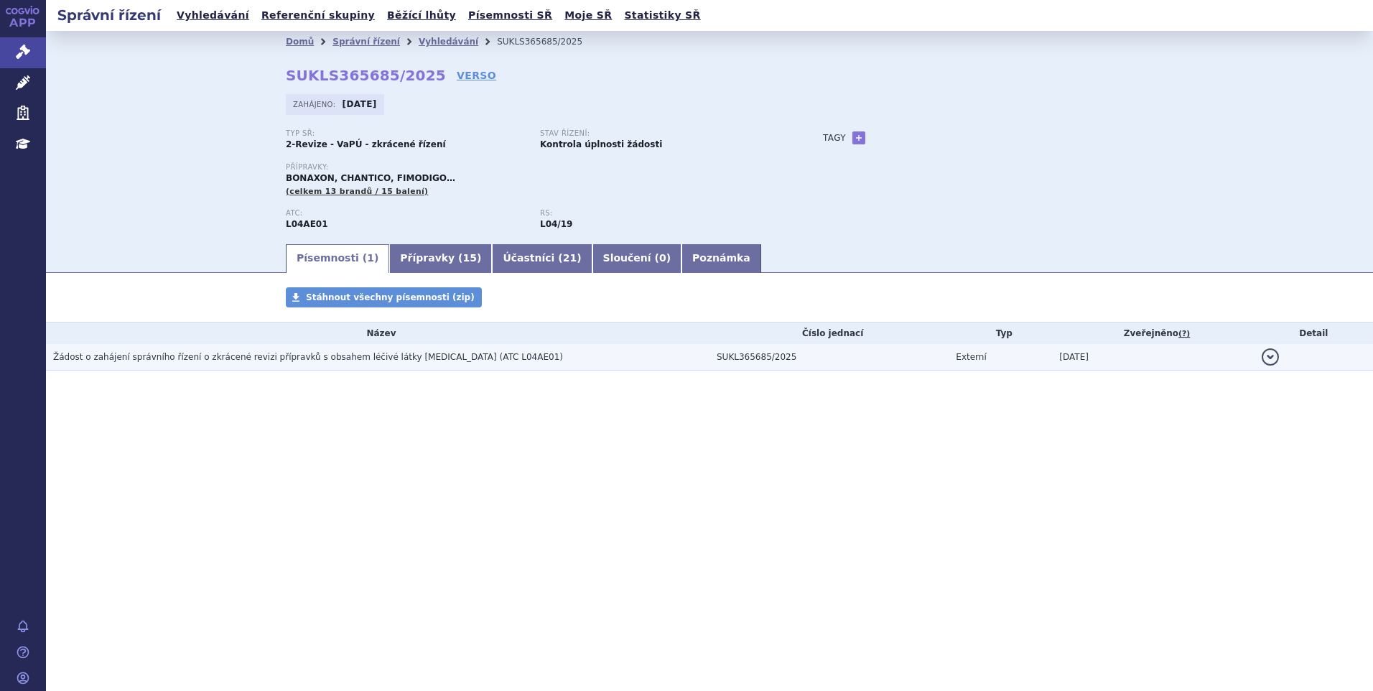
click at [347, 359] on span "Žádost o zahájení správního řízení o zkrácené revizi přípravků s obsahem léčivé…" at bounding box center [308, 357] width 510 height 10
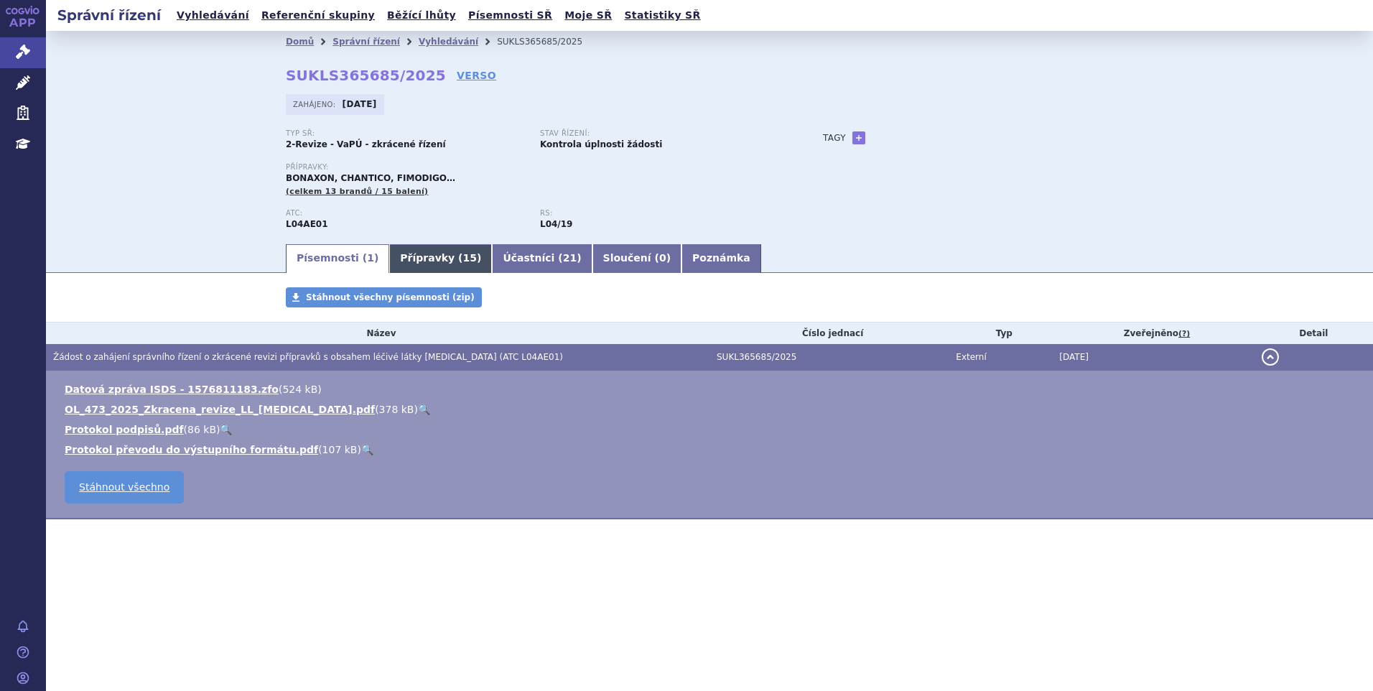
click at [418, 253] on link "Přípravky ( 15 )" at bounding box center [440, 258] width 103 height 29
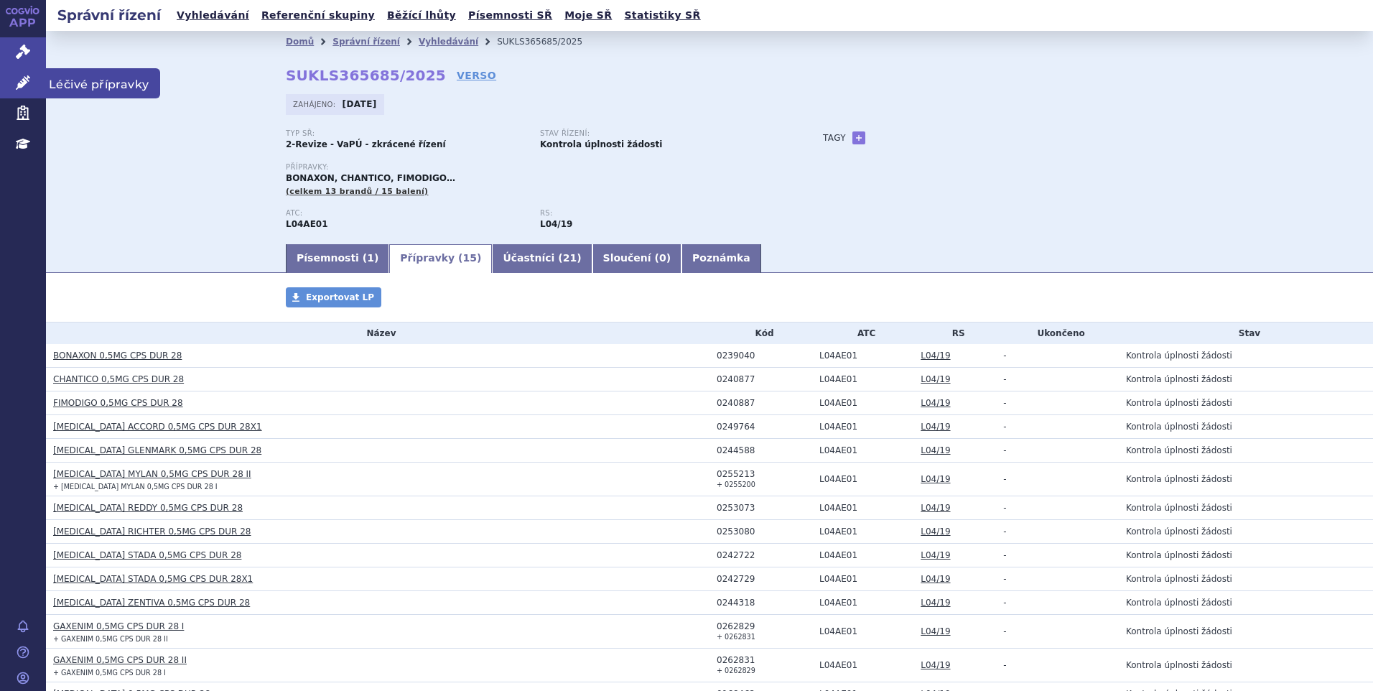
click at [25, 75] on icon at bounding box center [23, 82] width 14 height 14
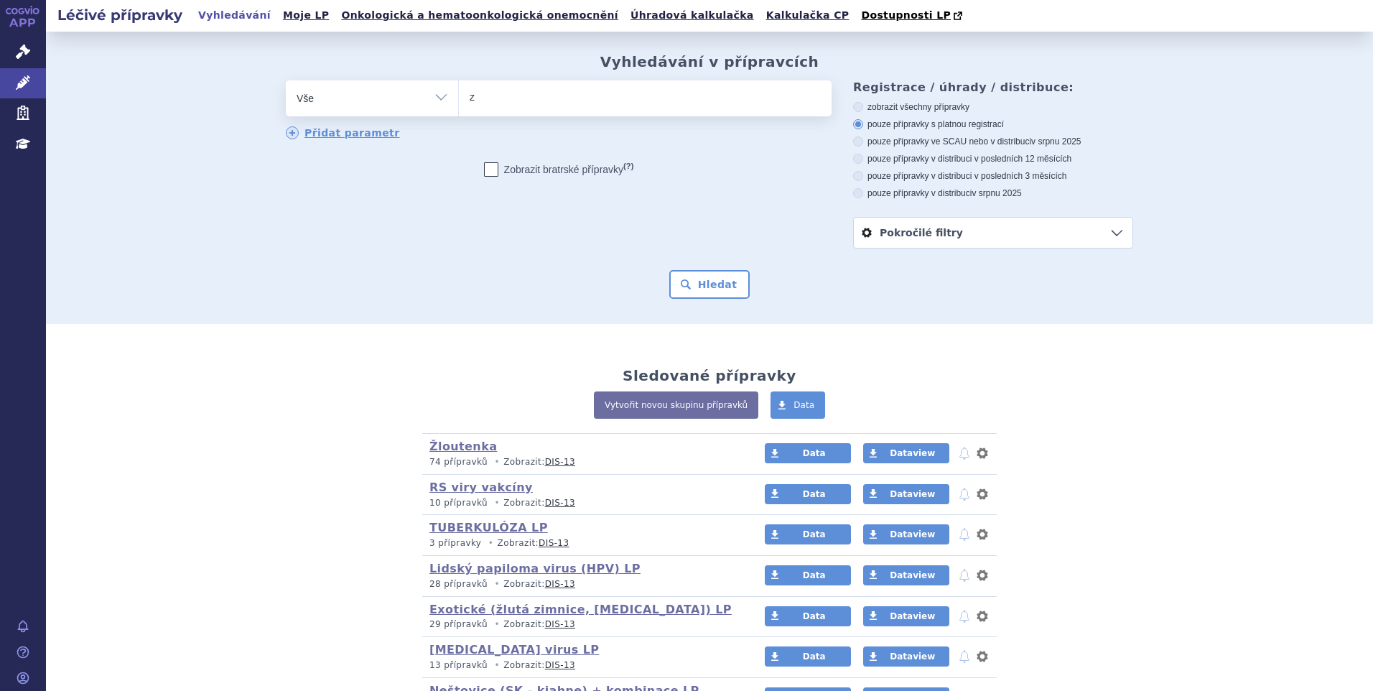
type input "zo"
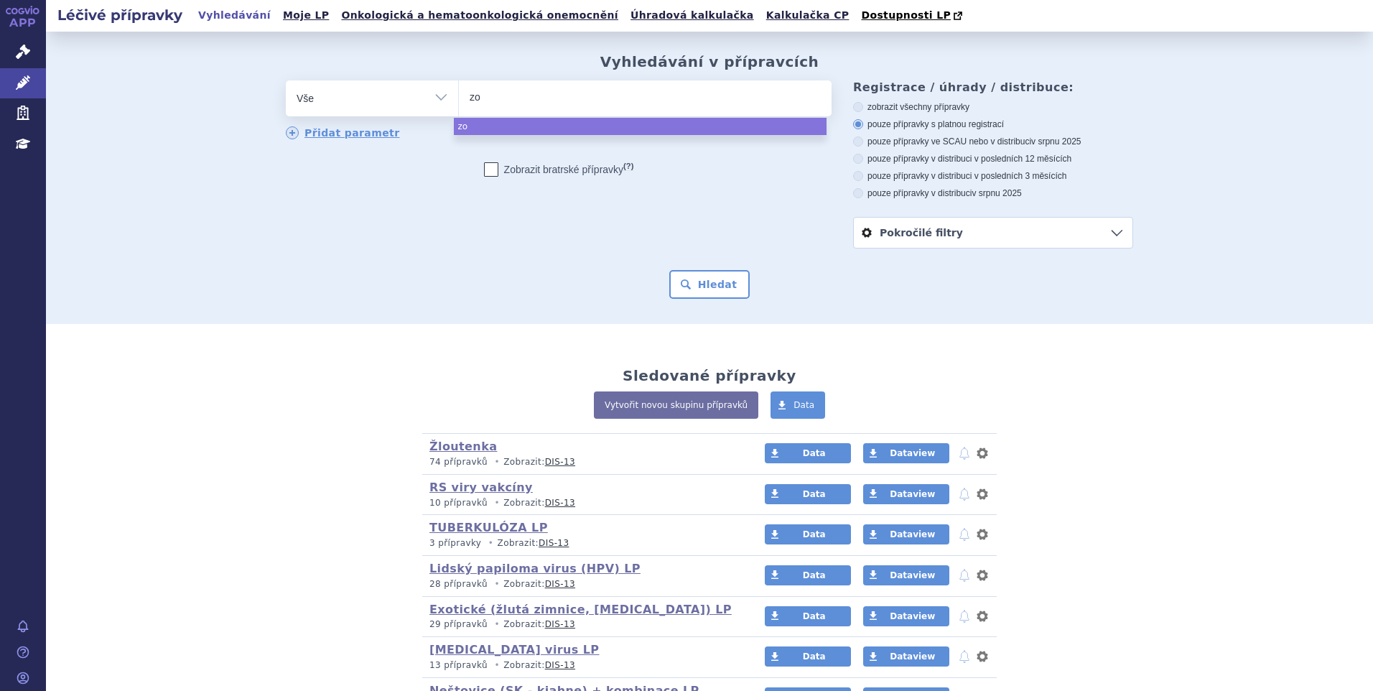
type input "zos"
type input "zo"
type input "zol"
type input "zolgen"
select select "zolgen"
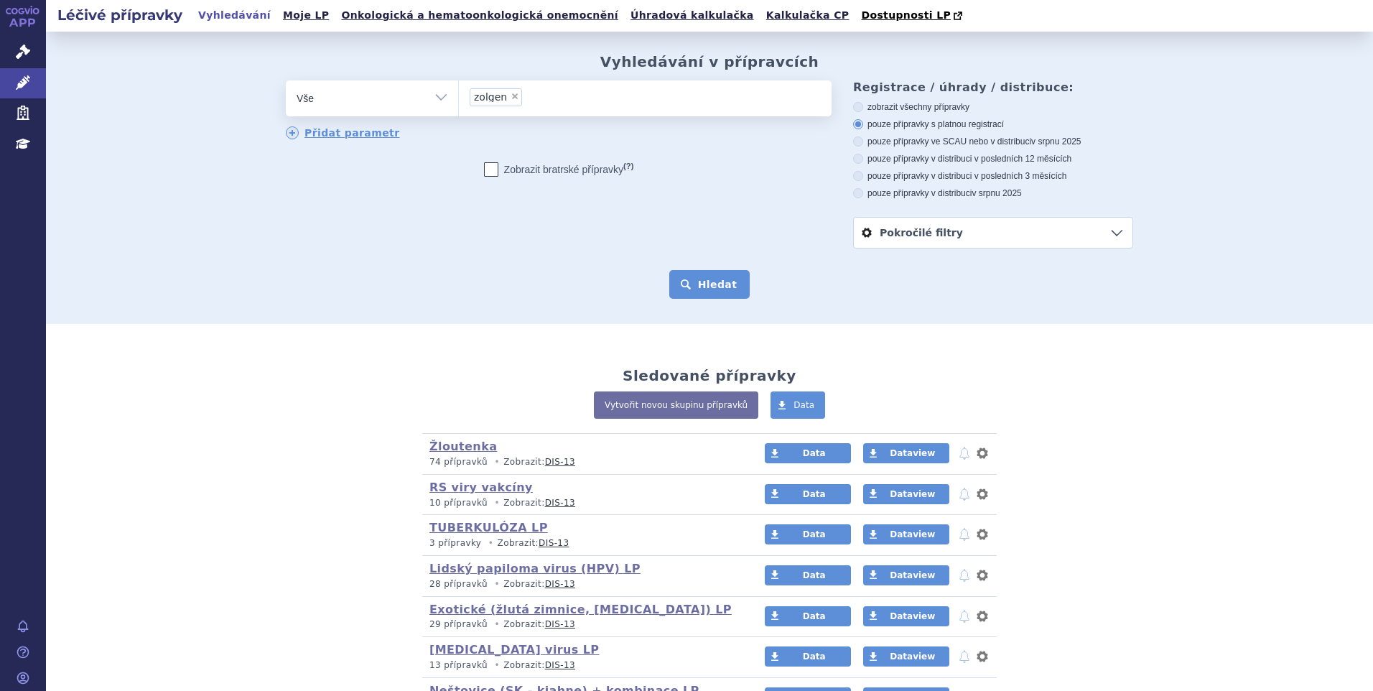
click at [699, 282] on button "Hledat" at bounding box center [709, 284] width 81 height 29
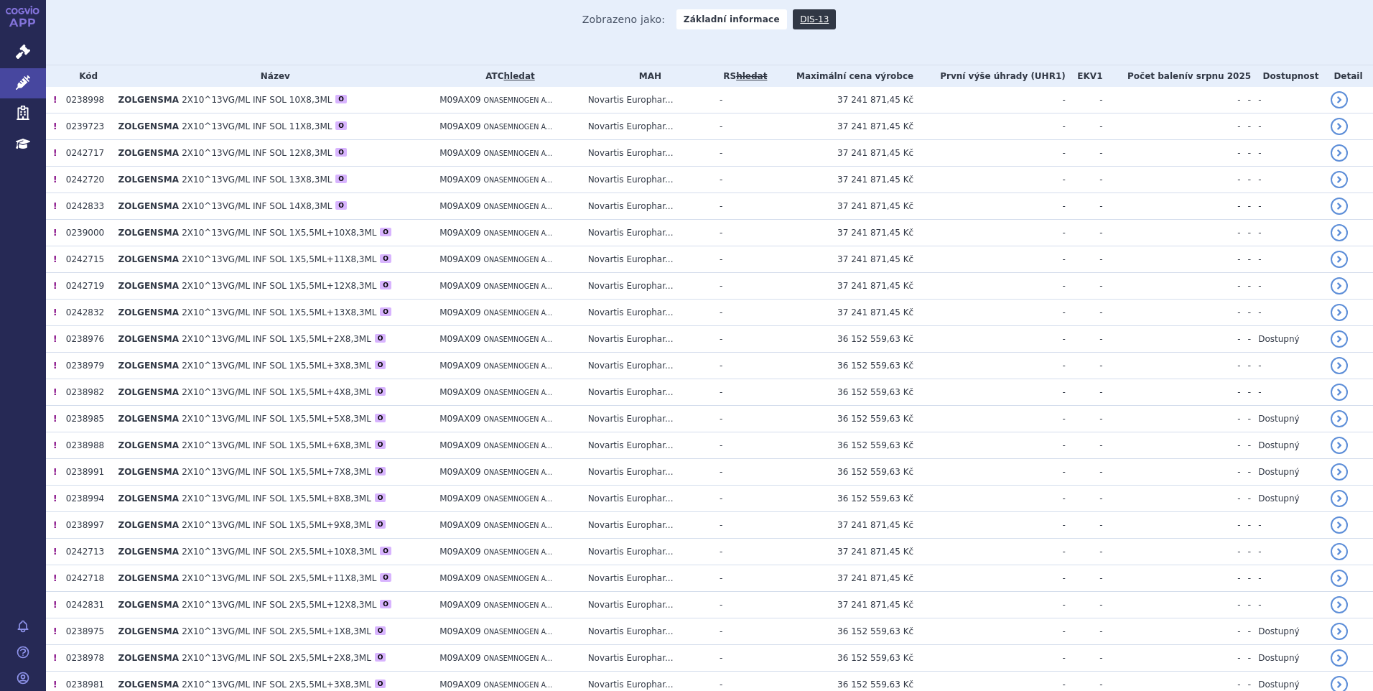
scroll to position [144, 0]
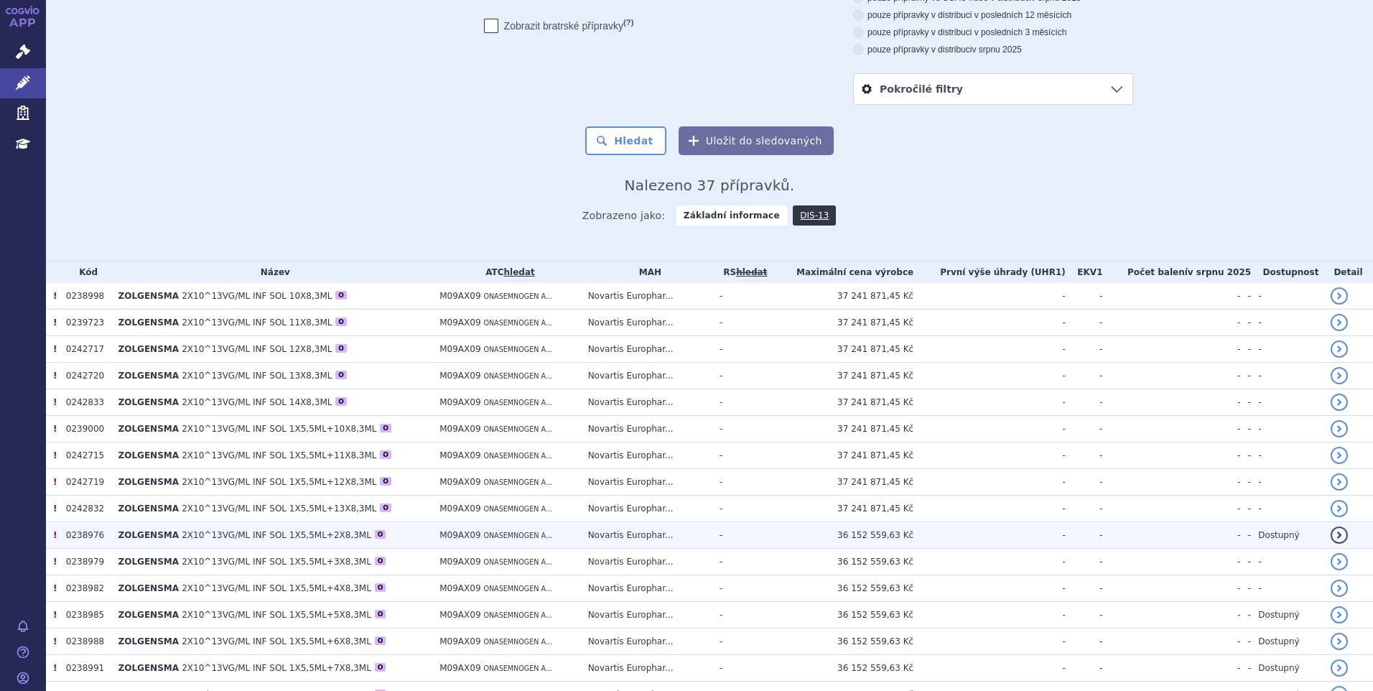
click at [914, 535] on td "36 152 559,63 Kč" at bounding box center [842, 535] width 143 height 27
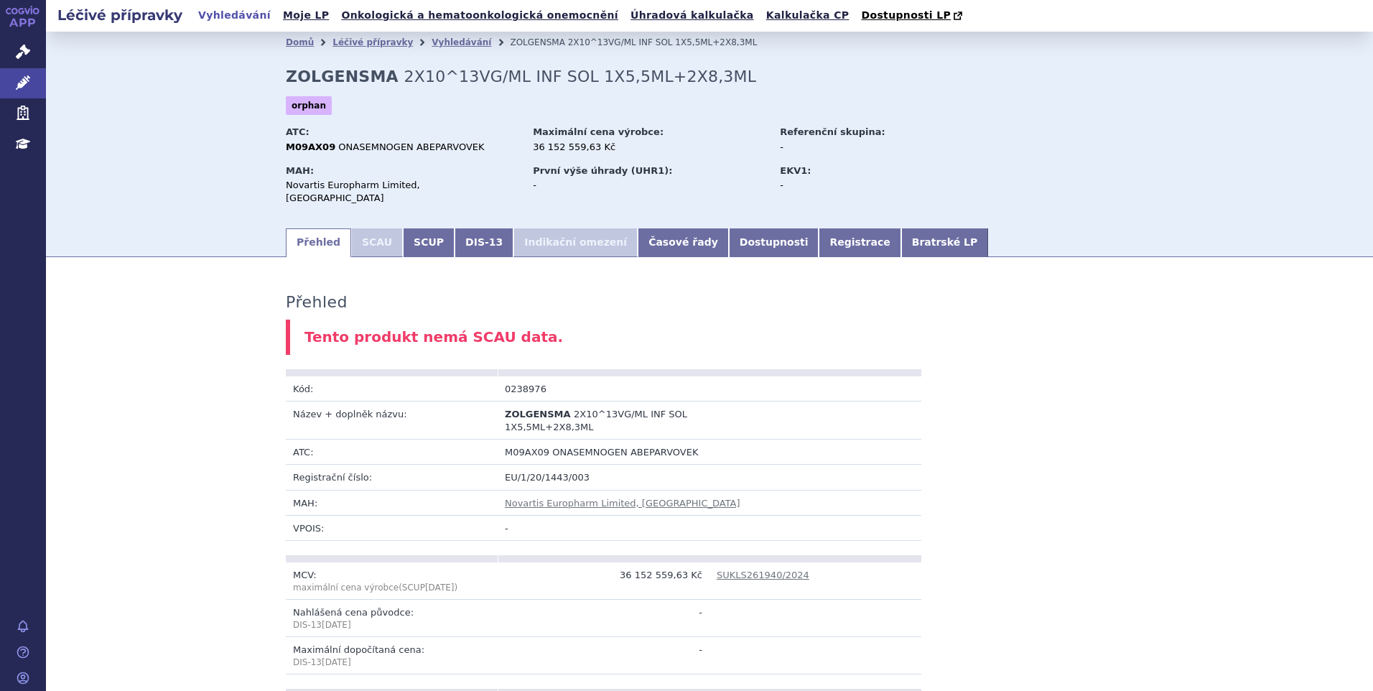
click at [315, 234] on link "Přehled" at bounding box center [318, 242] width 65 height 29
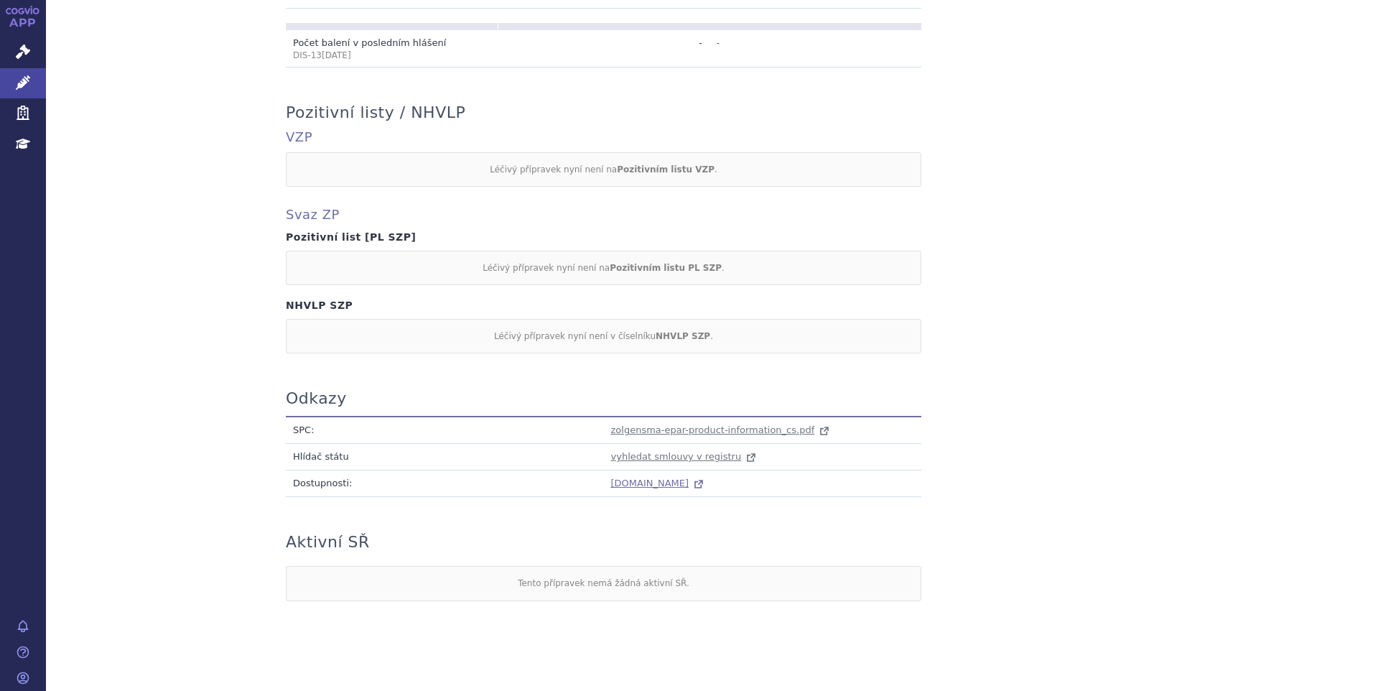
scroll to position [307, 0]
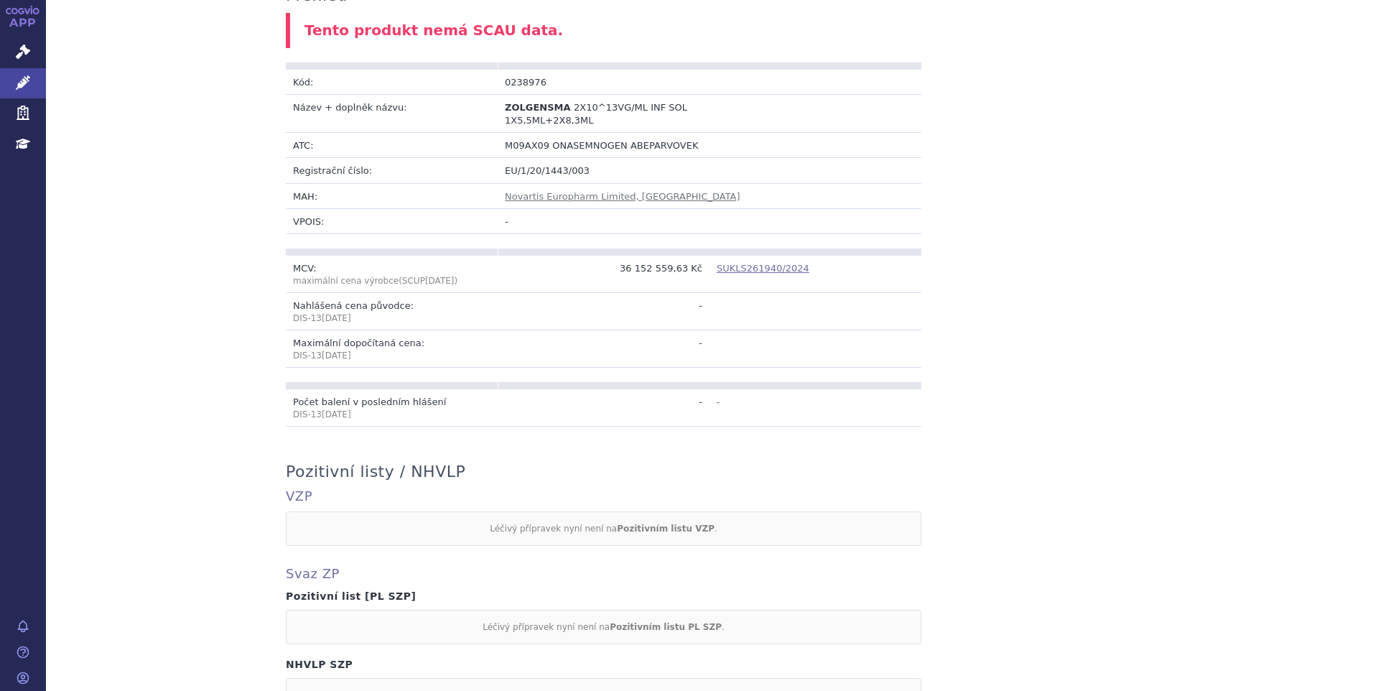
click at [750, 263] on link "SUKLS261940/2024" at bounding box center [763, 268] width 93 height 11
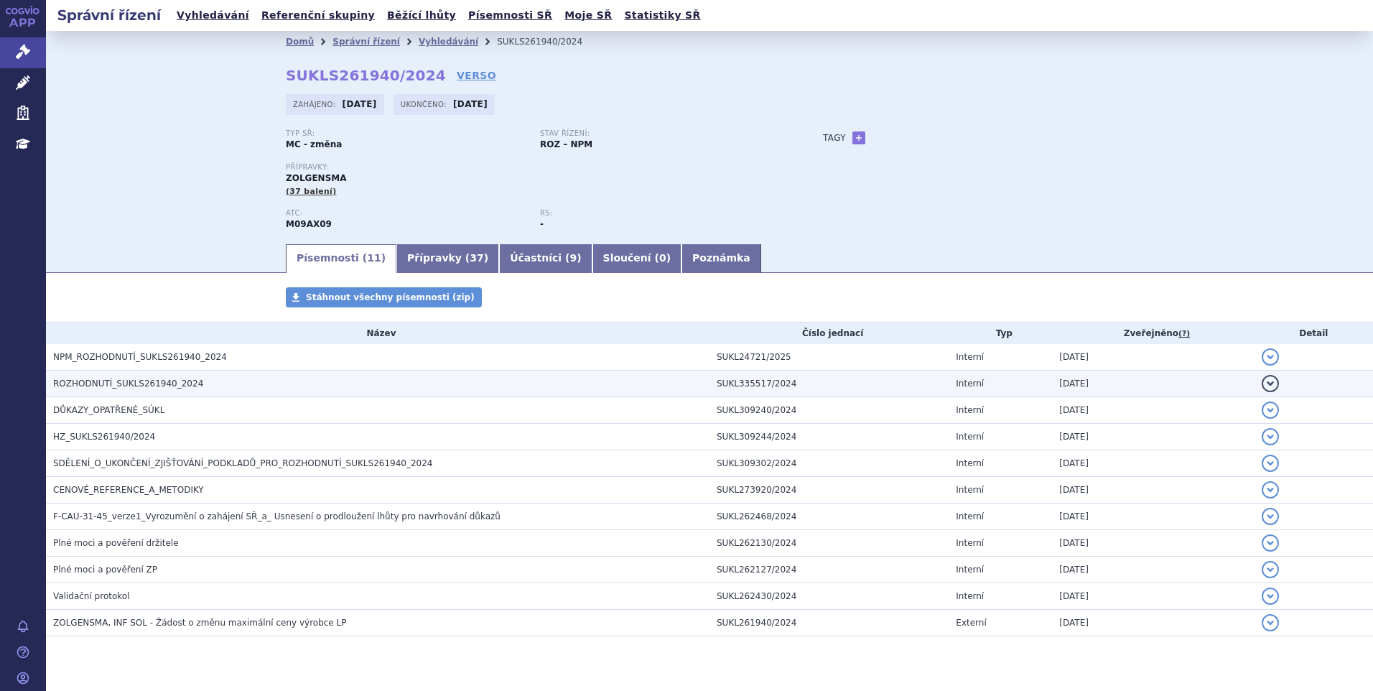
click at [130, 384] on span "ROZHODNUTÍ_SUKLS261940_2024" at bounding box center [128, 384] width 150 height 10
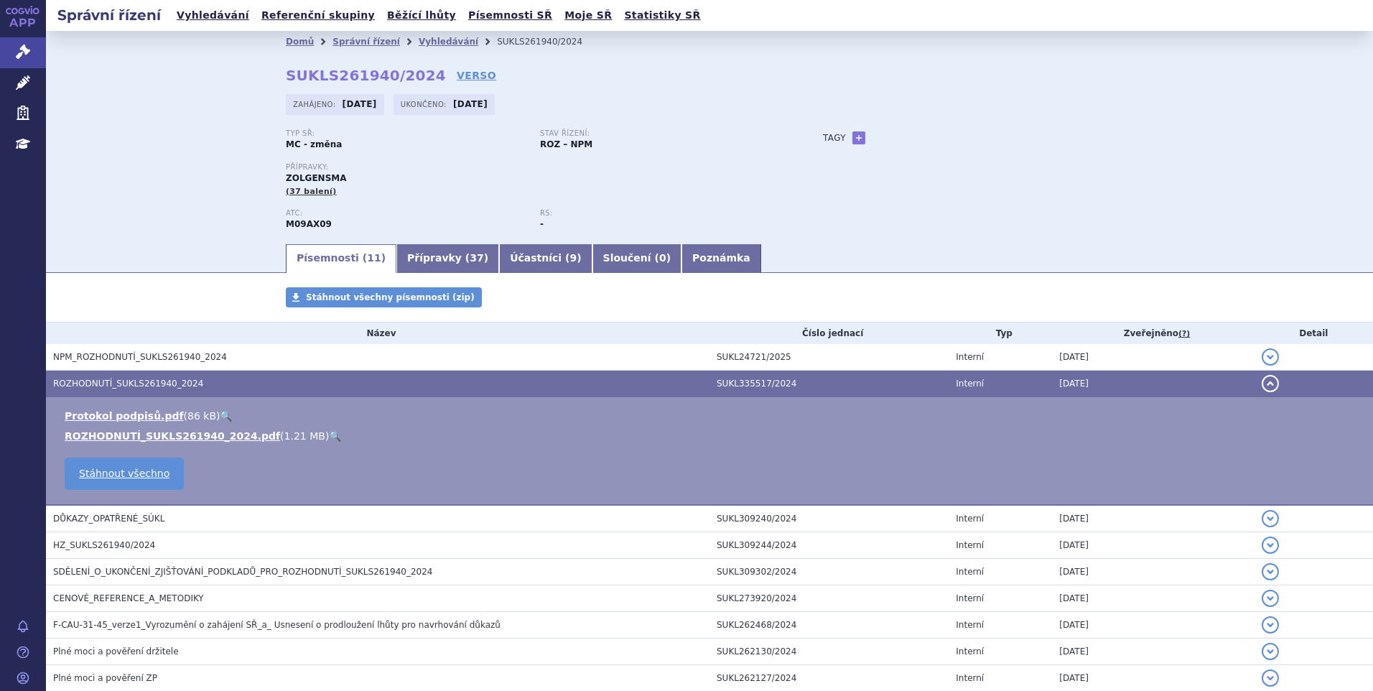
click at [329, 432] on link "🔍" at bounding box center [335, 435] width 12 height 11
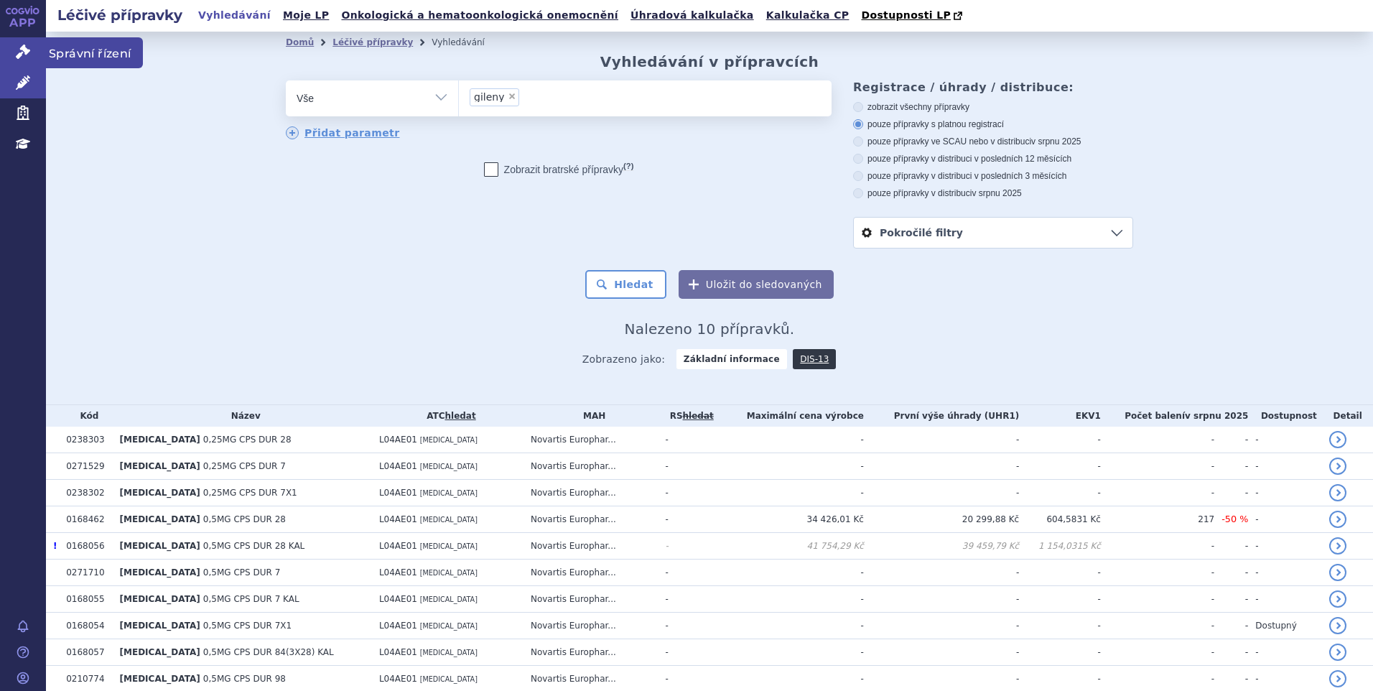
click at [18, 50] on icon at bounding box center [23, 52] width 14 height 14
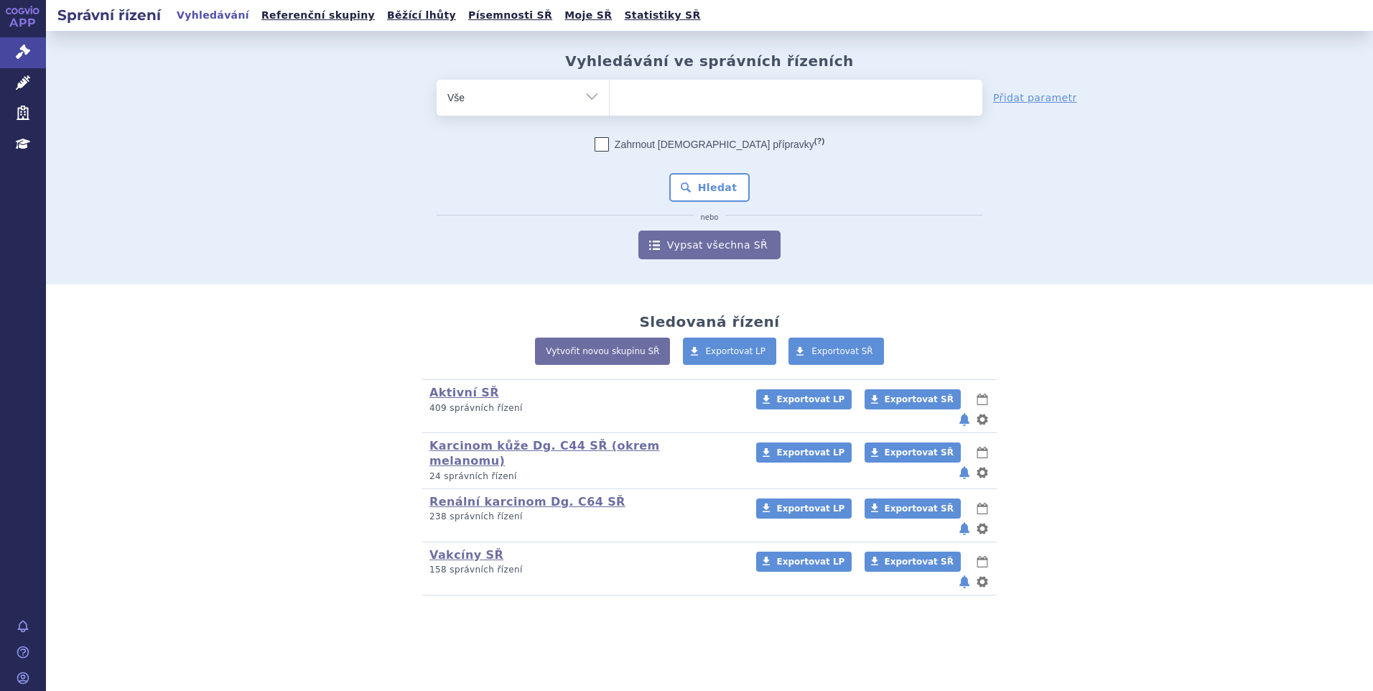
click at [19, 47] on icon at bounding box center [23, 52] width 14 height 14
click at [673, 83] on ul at bounding box center [796, 95] width 373 height 30
click at [610, 83] on select at bounding box center [609, 97] width 1 height 36
type input "gi"
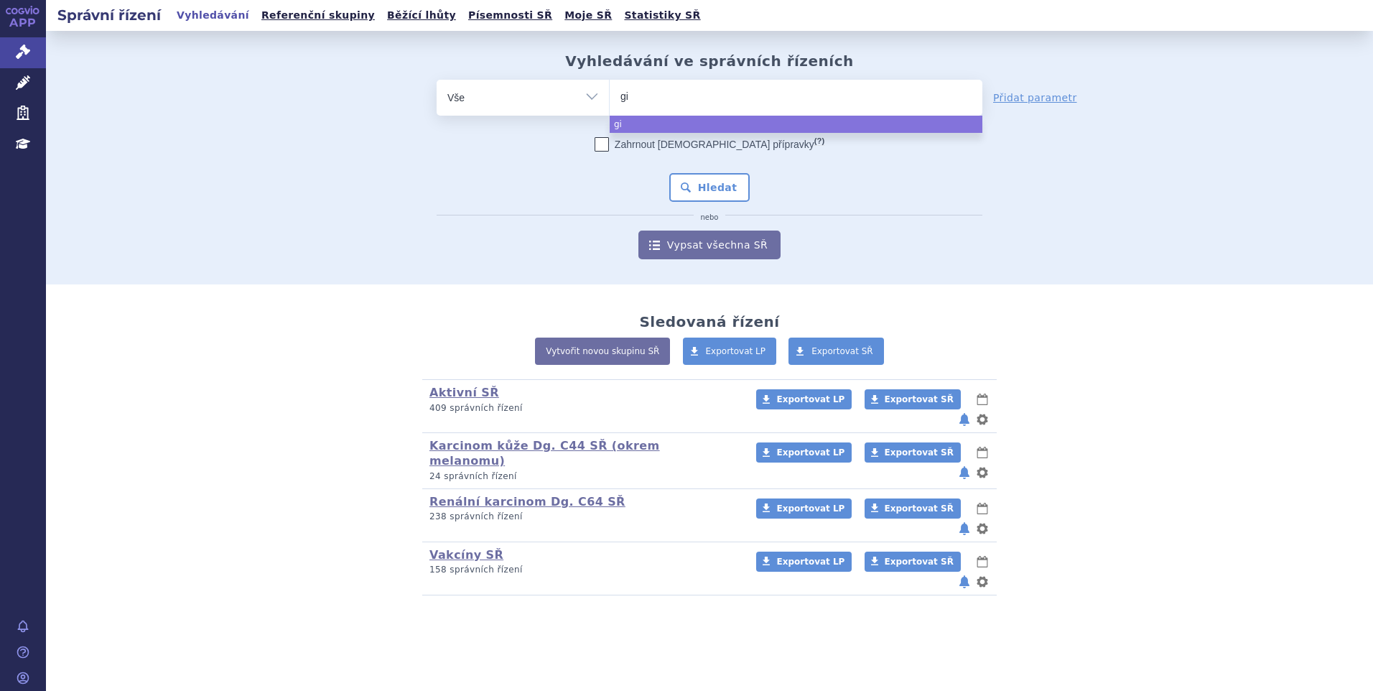
type input "gin"
type input "giny"
type input "ginya"
select select "ginya"
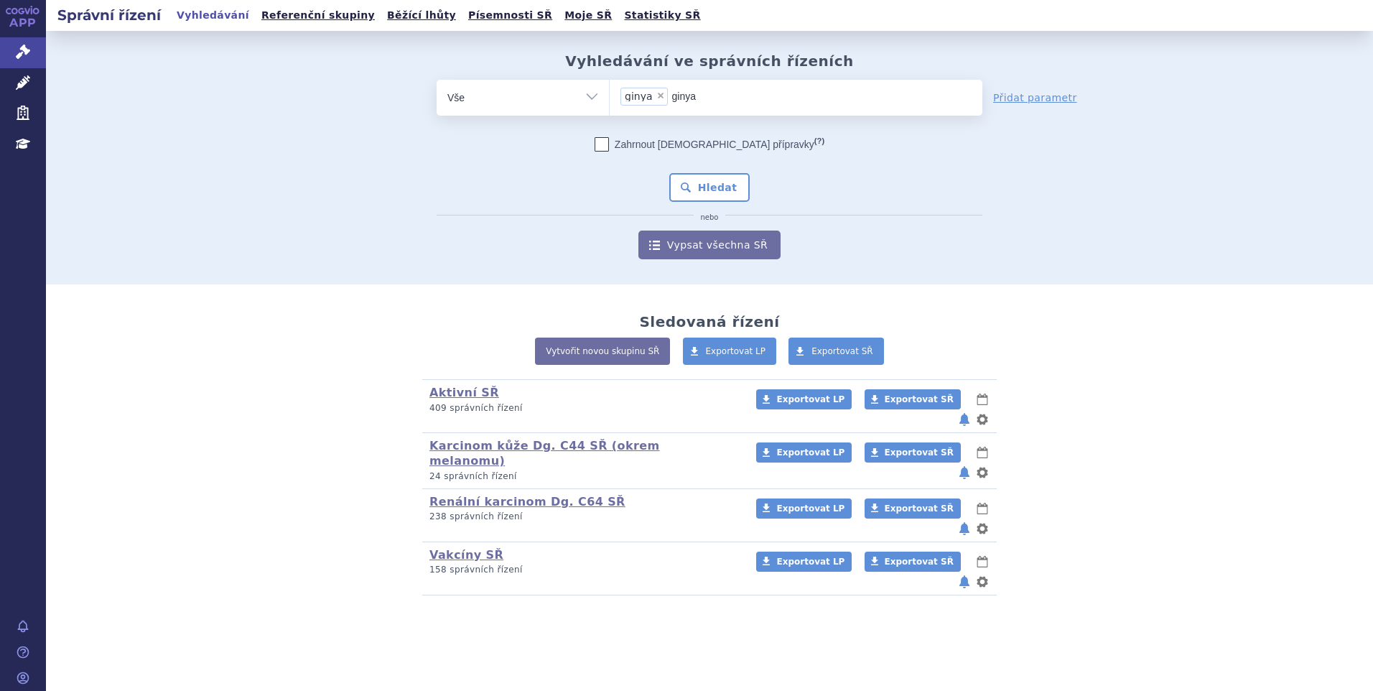
type input "giny"
select select
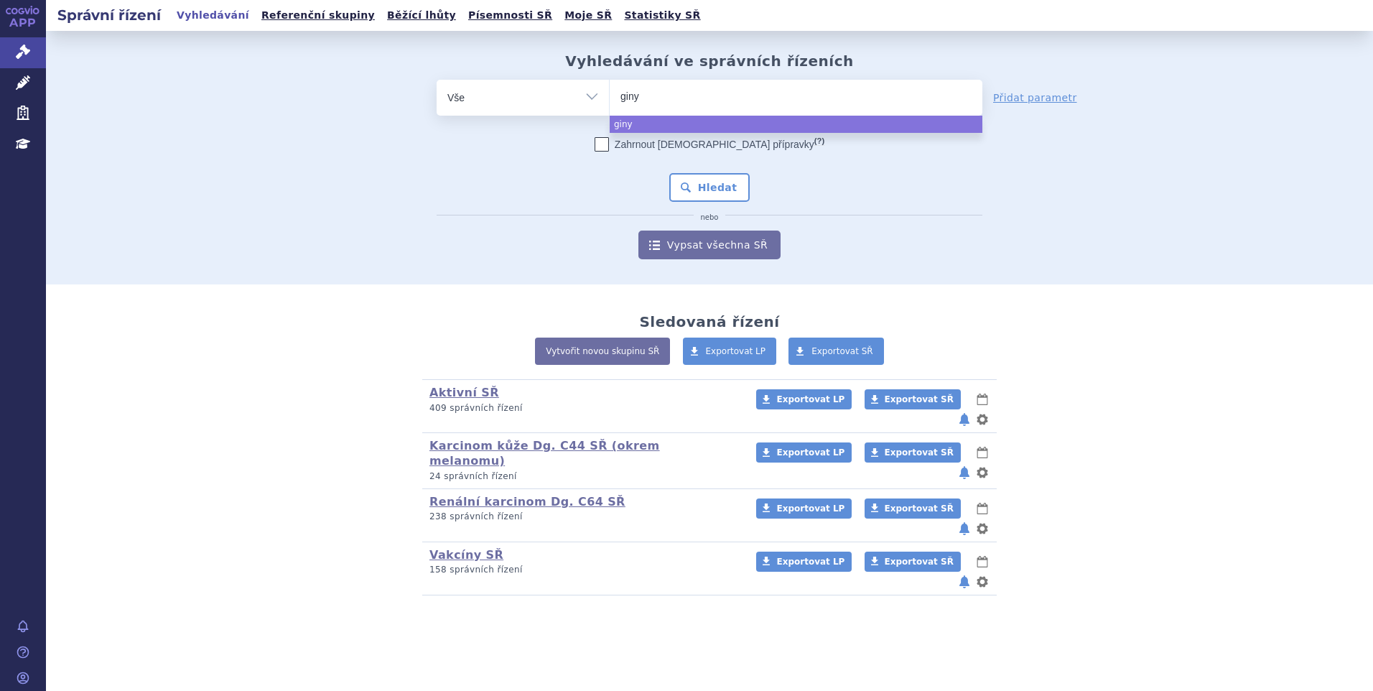
type input "gin"
type input "gi"
type input "gil"
type input "gilen"
type input "gileny"
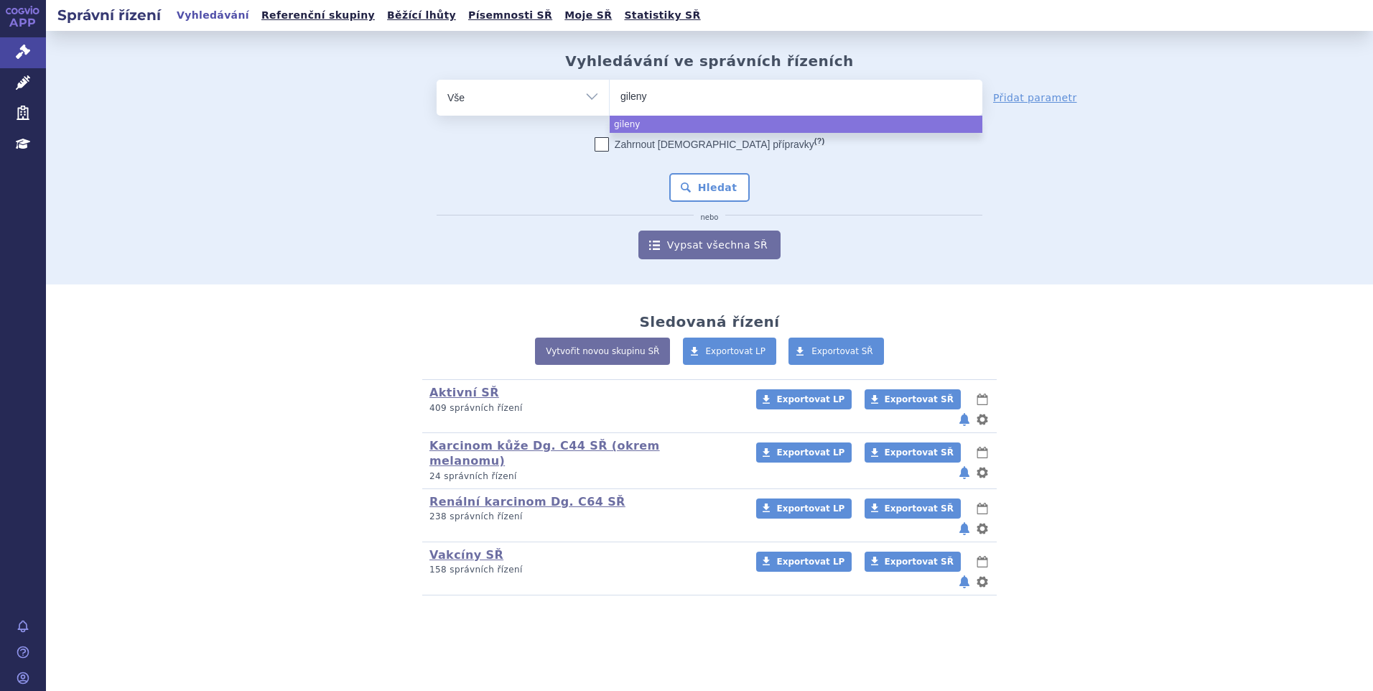
type input "[MEDICAL_DATA]"
select select "[MEDICAL_DATA]"
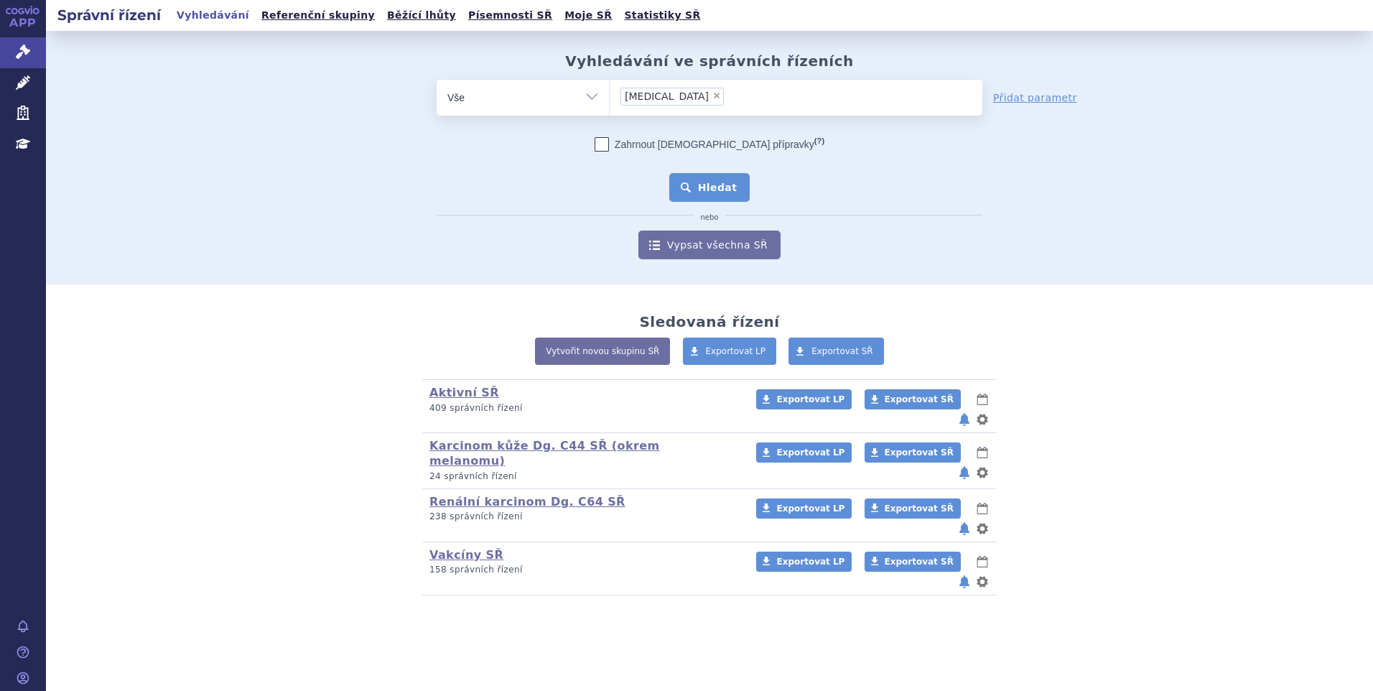
click at [710, 181] on button "Hledat" at bounding box center [709, 187] width 81 height 29
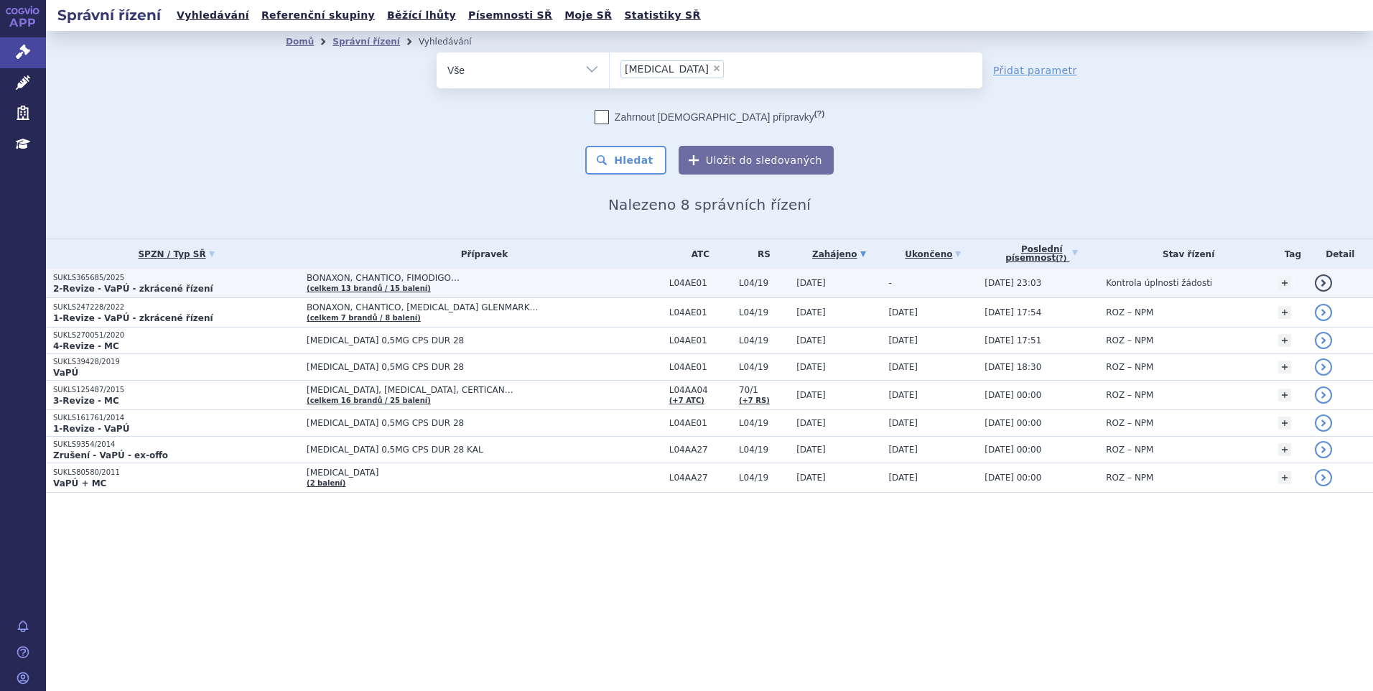
click at [483, 283] on span "BONAXON, CHANTICO, FIMODIGO…" at bounding box center [485, 278] width 356 height 10
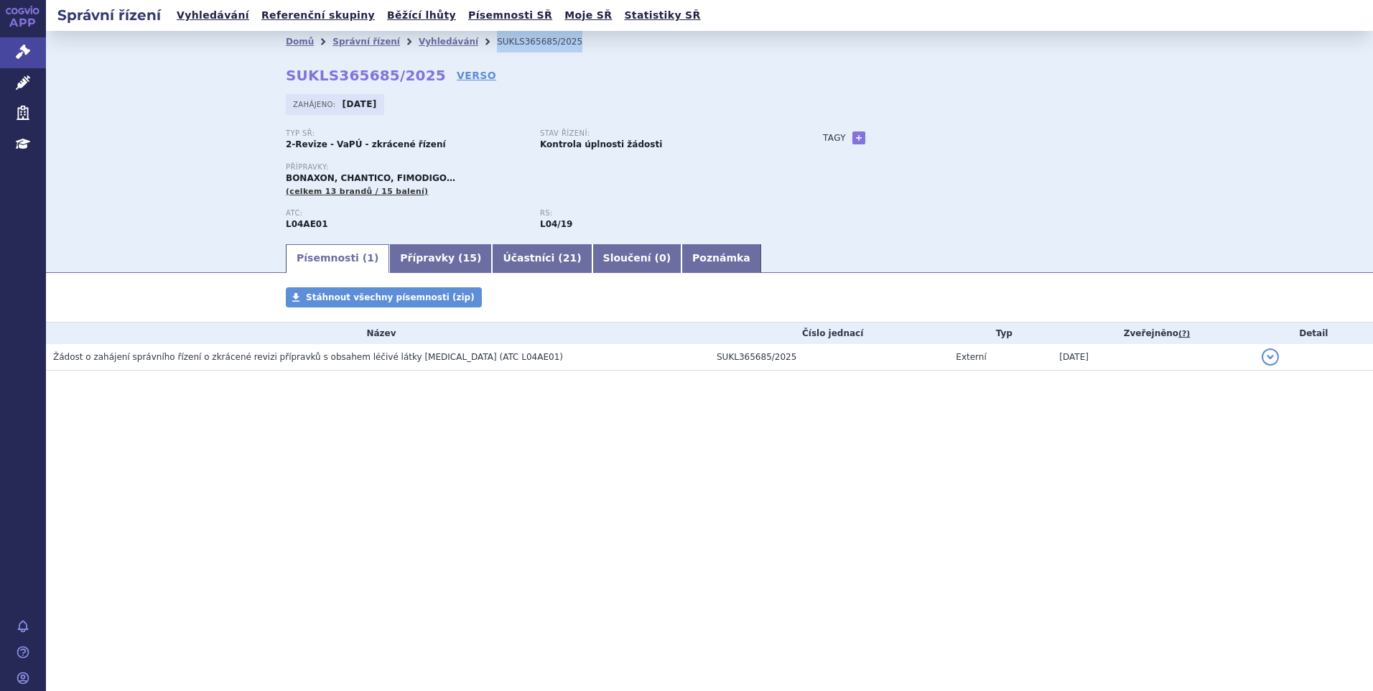
drag, startPoint x: 591, startPoint y: 40, endPoint x: 470, endPoint y: 52, distance: 121.9
click at [470, 52] on ul "Domů Správní řízení Vyhledávání SUKLS365685/2025" at bounding box center [710, 42] width 848 height 22
copy ul "Vyhledávání SUKLS365685/2025"
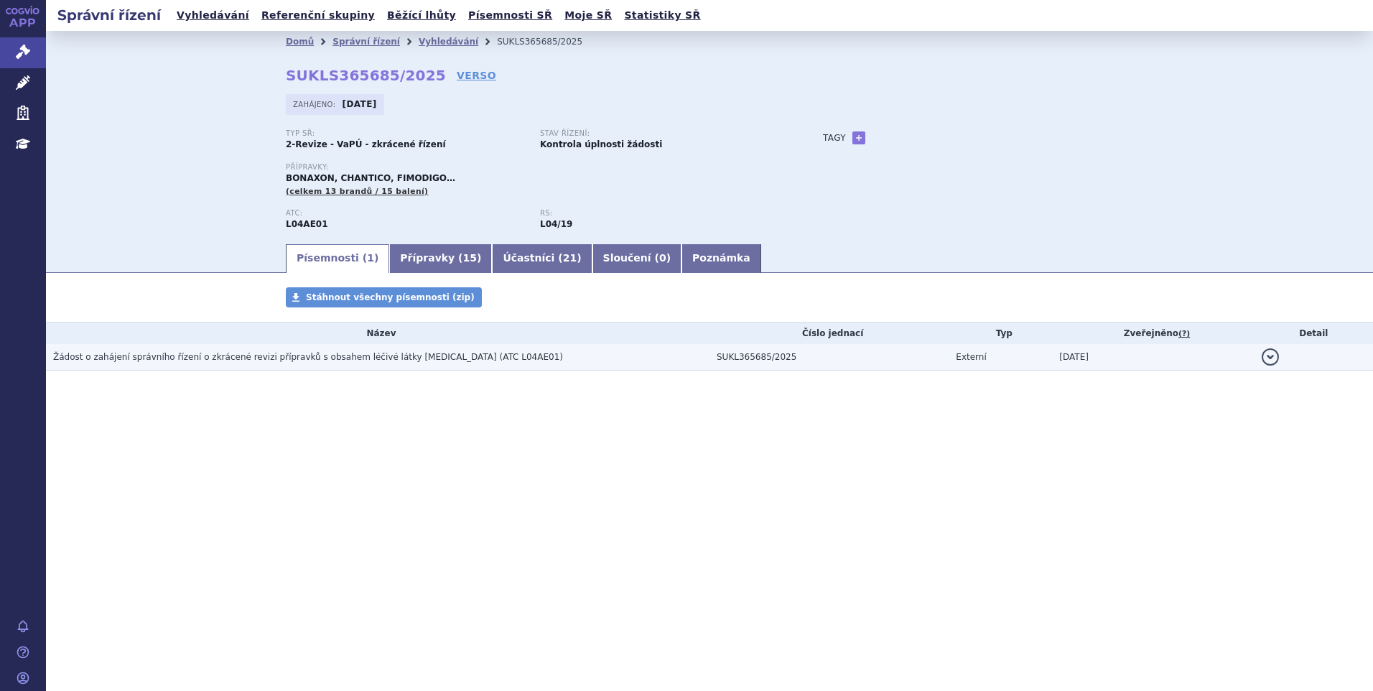
click at [405, 353] on span "Žádost o zahájení správního řízení o zkrácené revizi přípravků s obsahem léčivé…" at bounding box center [308, 357] width 510 height 10
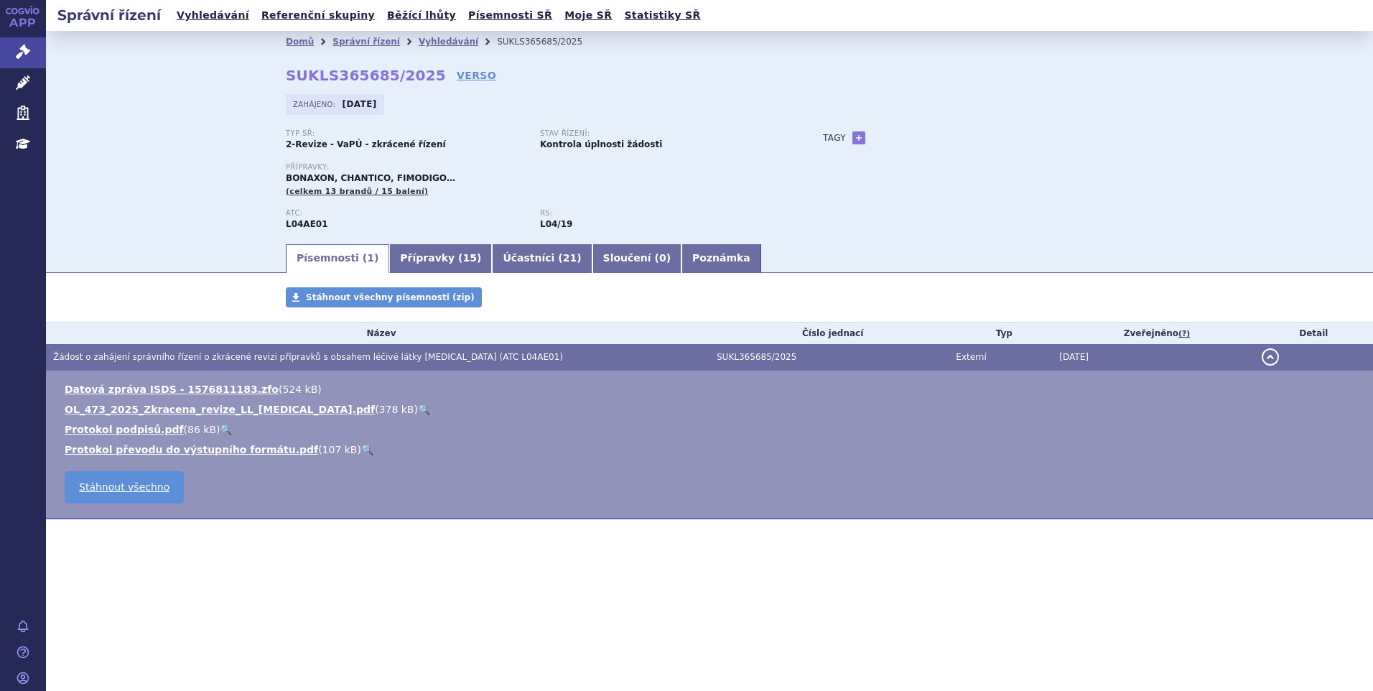
click at [336, 409] on li "OL_473_2025_Zkracena_revize_LL_fingolimod.pdf ( 378 kB ) 🔍" at bounding box center [712, 409] width 1294 height 14
click at [418, 407] on link "🔍" at bounding box center [424, 409] width 12 height 11
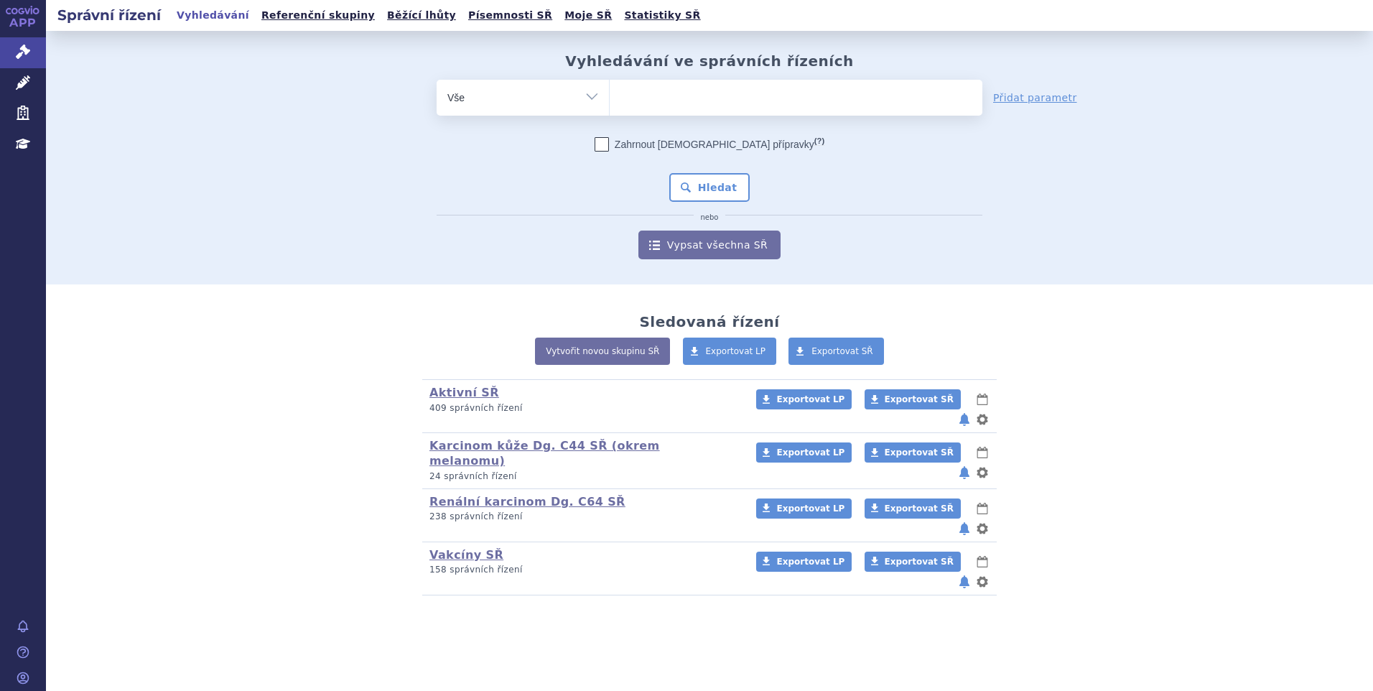
click at [657, 96] on ul at bounding box center [796, 95] width 373 height 30
click at [610, 96] on select at bounding box center [609, 97] width 1 height 36
click at [657, 96] on ul at bounding box center [796, 95] width 373 height 30
click at [610, 96] on select at bounding box center [609, 97] width 1 height 36
click at [649, 95] on ul at bounding box center [796, 95] width 373 height 30
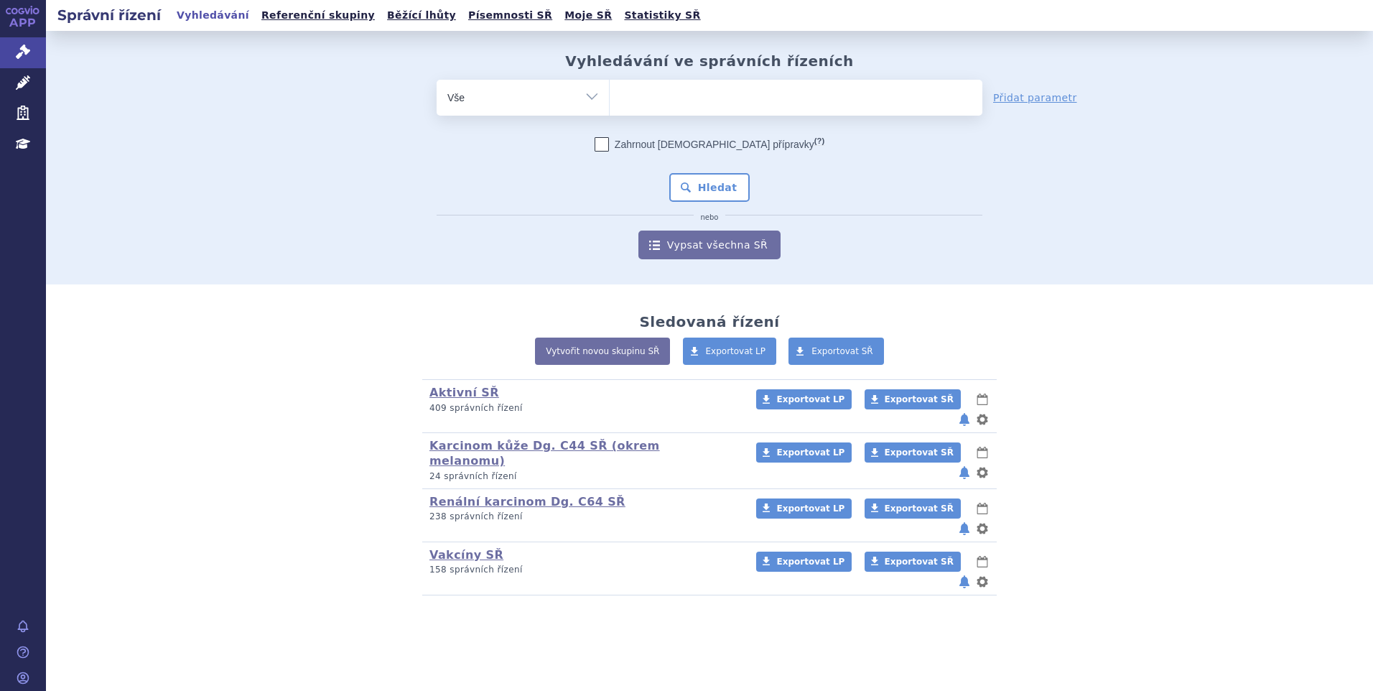
click at [610, 95] on select at bounding box center [609, 97] width 1 height 36
paste input "[MEDICAL_DATA]"
type input "[MEDICAL_DATA]"
select select "[MEDICAL_DATA]"
click at [700, 187] on button "Hledat" at bounding box center [709, 187] width 81 height 29
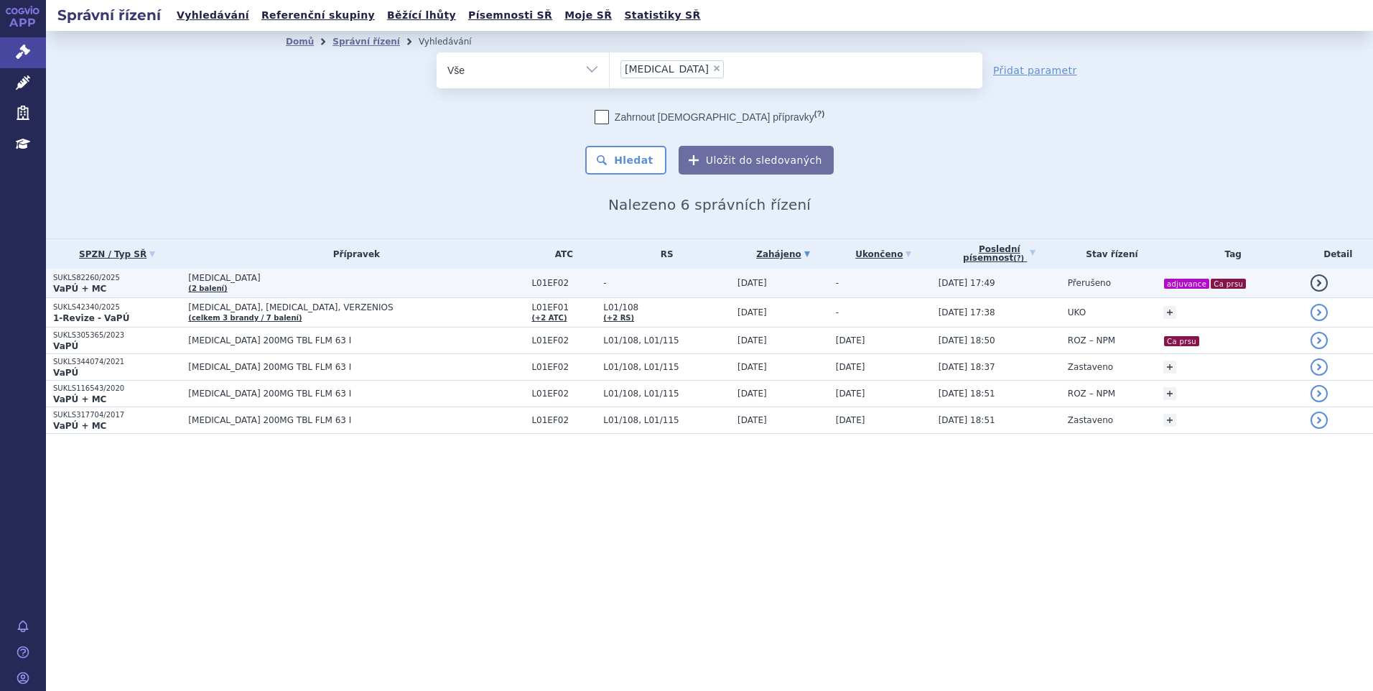
click at [603, 282] on span "-" at bounding box center [666, 283] width 127 height 10
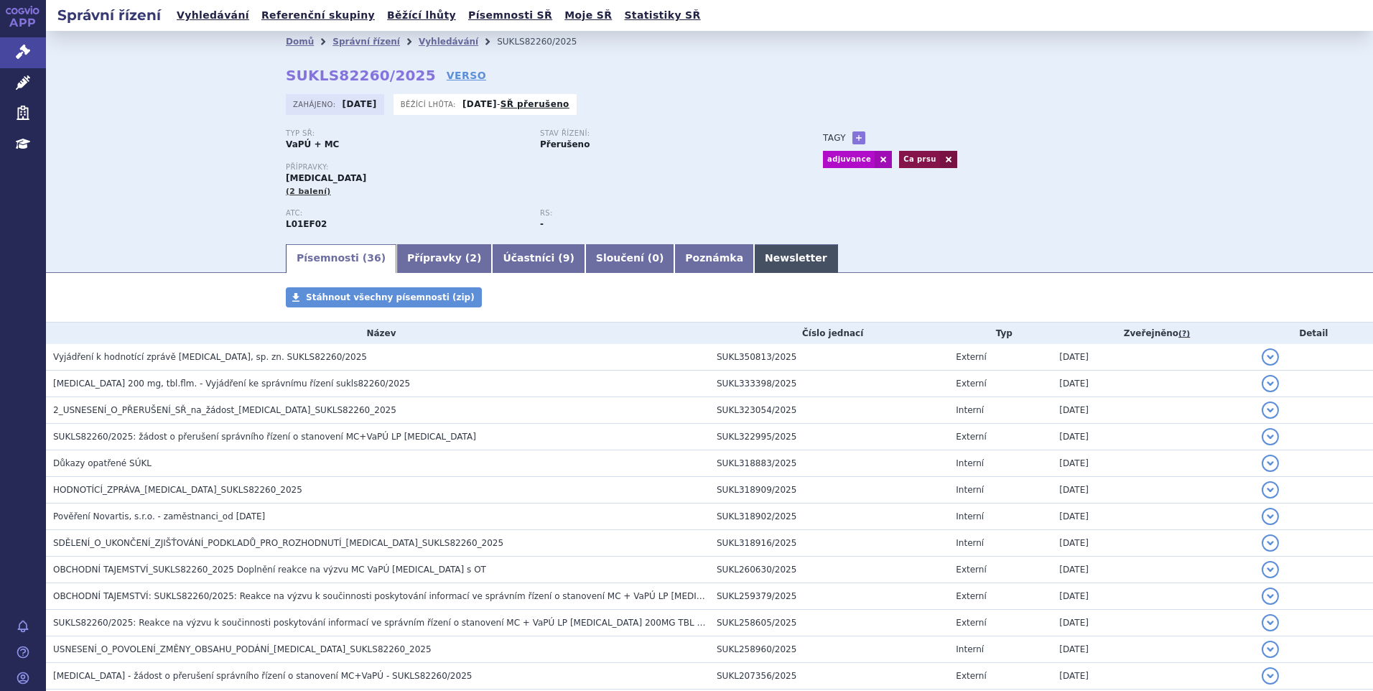
click at [754, 267] on link "Newsletter" at bounding box center [796, 258] width 84 height 29
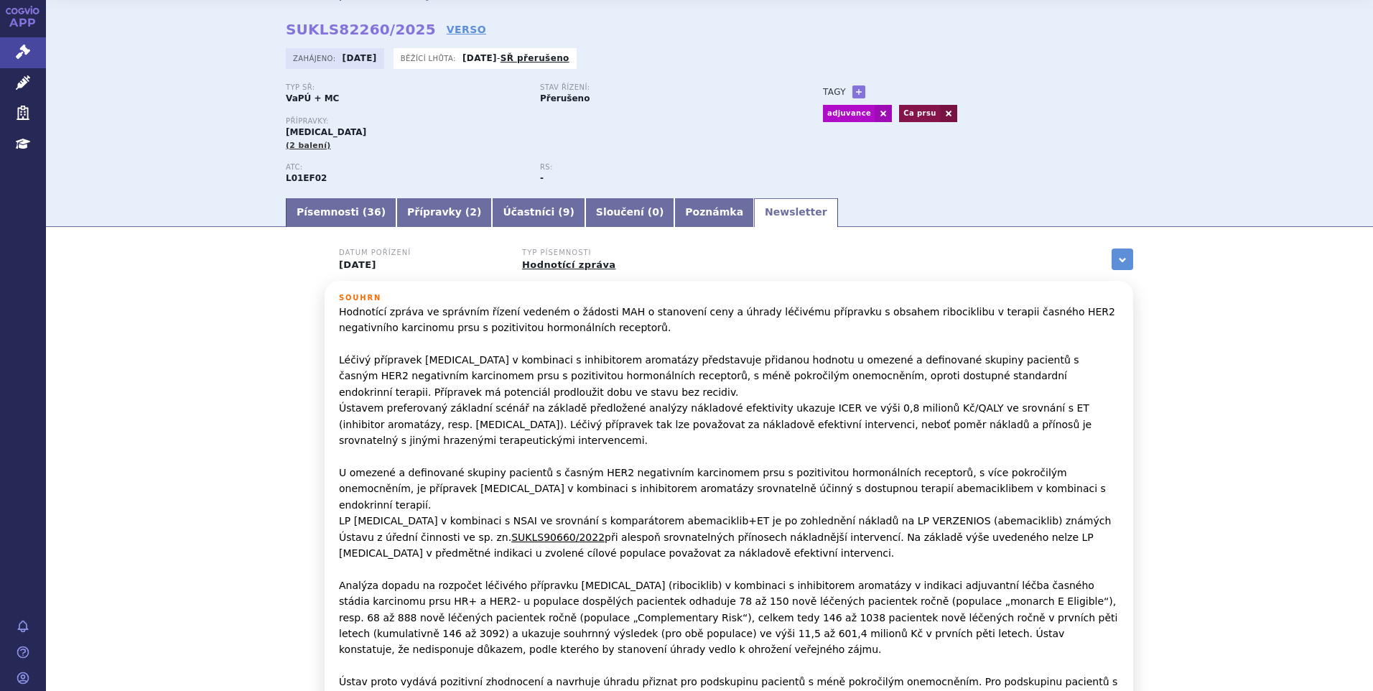
scroll to position [72, 0]
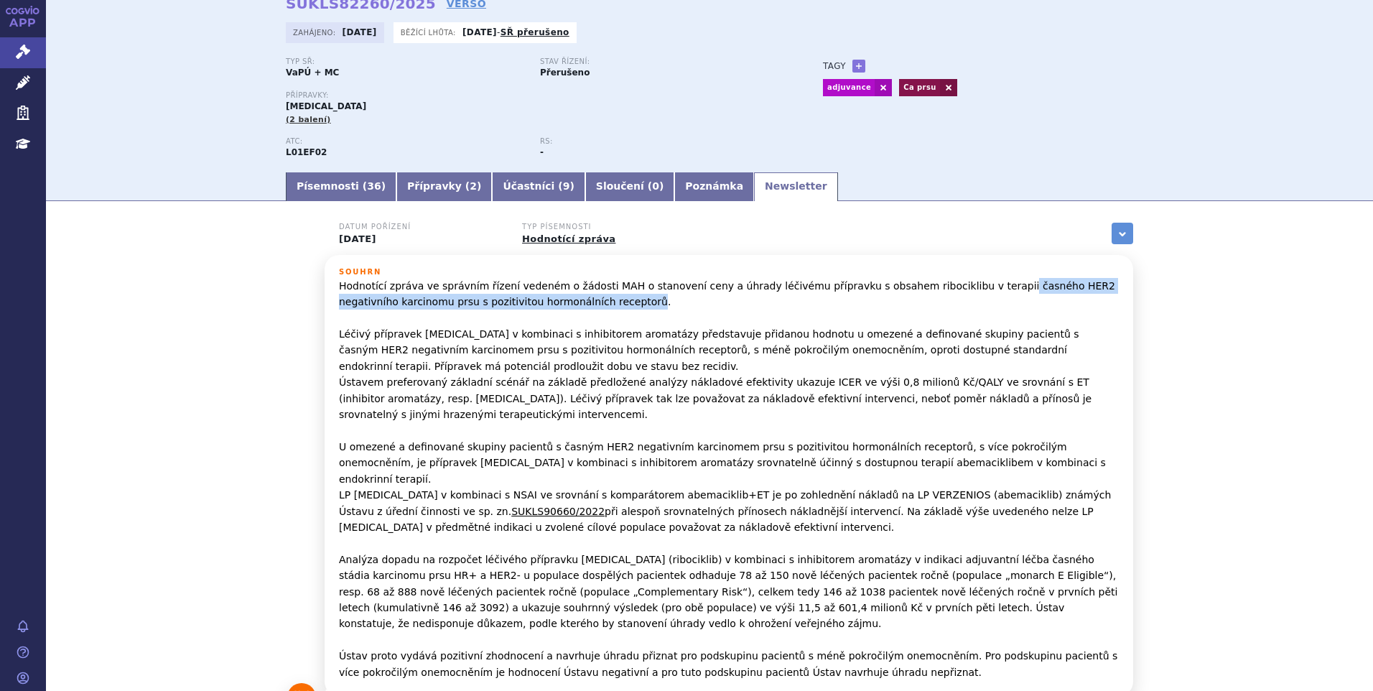
drag, startPoint x: 947, startPoint y: 281, endPoint x: 567, endPoint y: 309, distance: 381.7
click at [567, 309] on p "Hodnotící zpráva ve správním řízení vedeném o žádosti MAH o stanovení ceny a úh…" at bounding box center [729, 479] width 780 height 402
copy p "časného HER2 negativního karcinomu prsu s pozitivitou hormonálních receptorů"
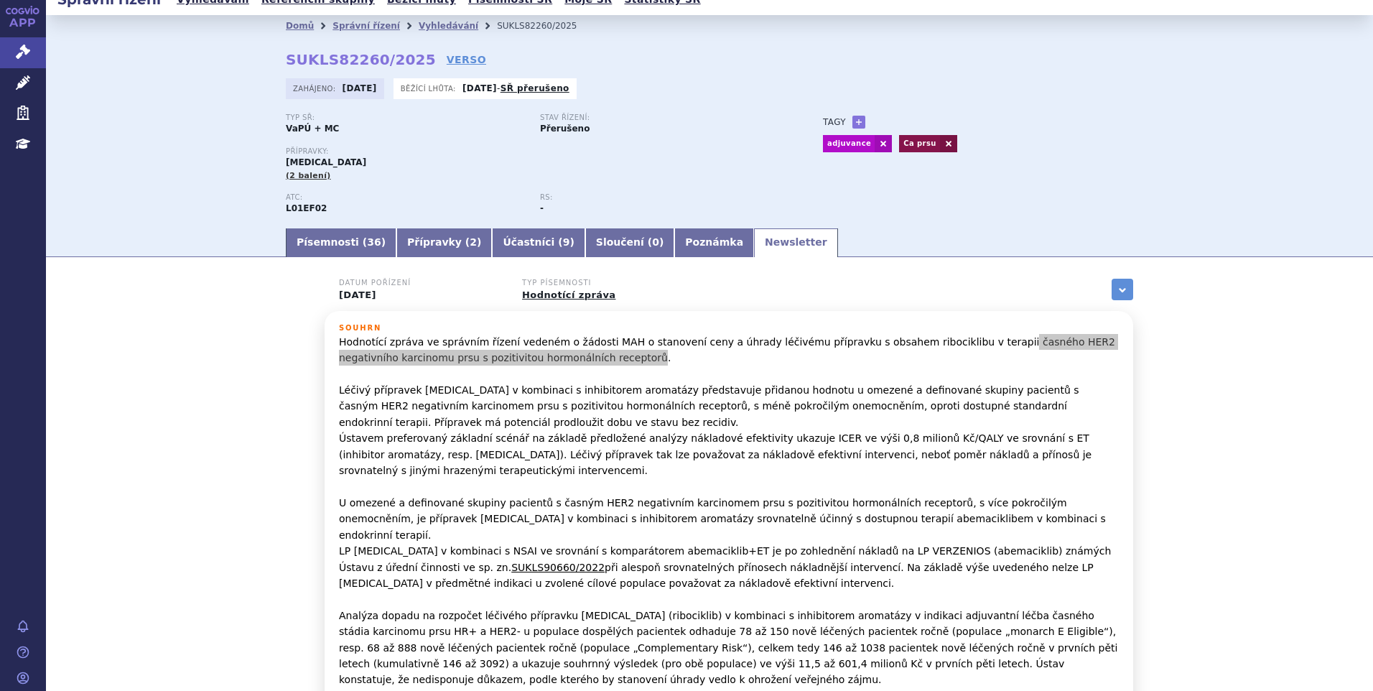
scroll to position [0, 0]
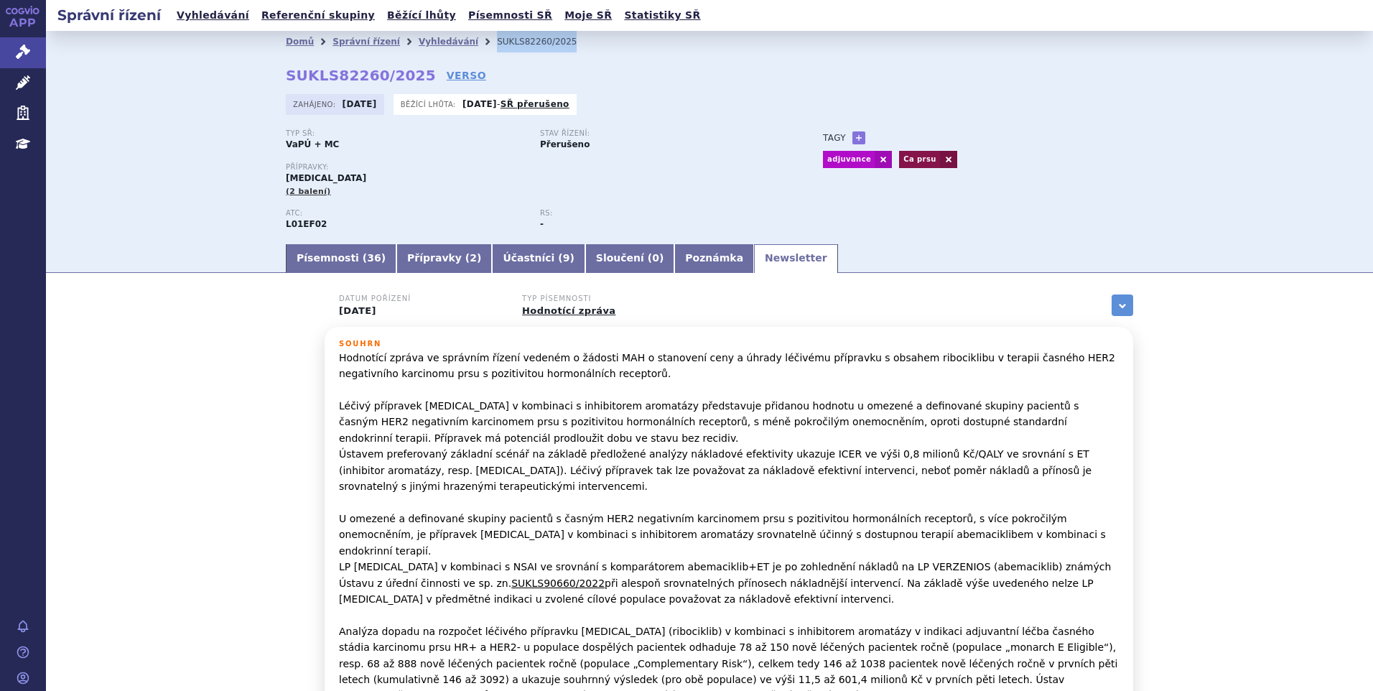
drag, startPoint x: 542, startPoint y: 42, endPoint x: 465, endPoint y: 48, distance: 77.8
click at [465, 48] on ul "Domů Správní řízení Vyhledávání SUKLS82260/2025" at bounding box center [710, 42] width 848 height 22
copy ul "Vyhledávání SUKLS82260/2025"
